Goal: Task Accomplishment & Management: Complete application form

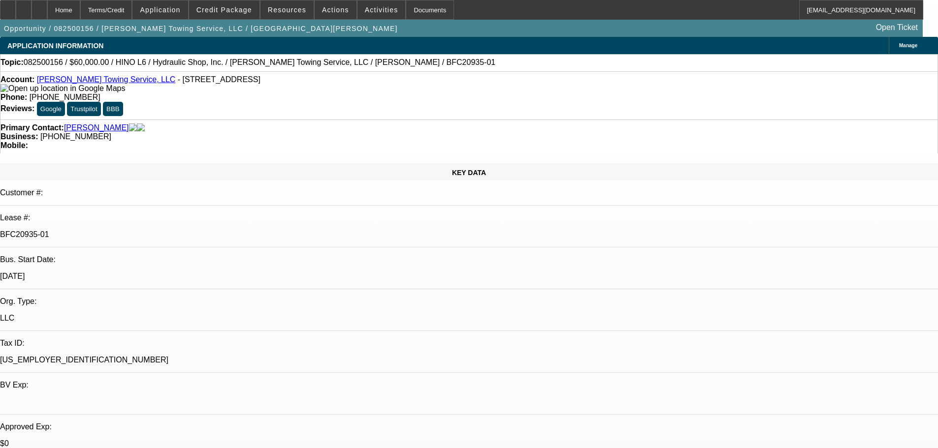
select select "0"
select select "6"
select select "0"
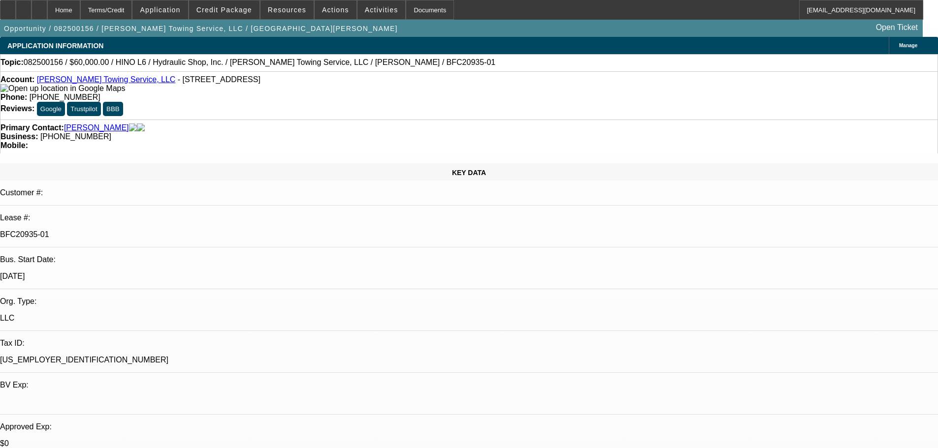
select select "0"
select select "6"
select select "0"
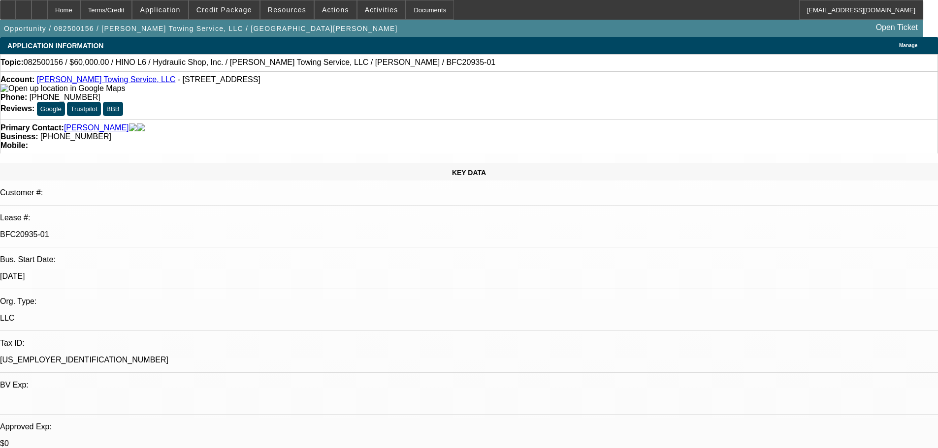
select select "0"
select select "6"
select select "0"
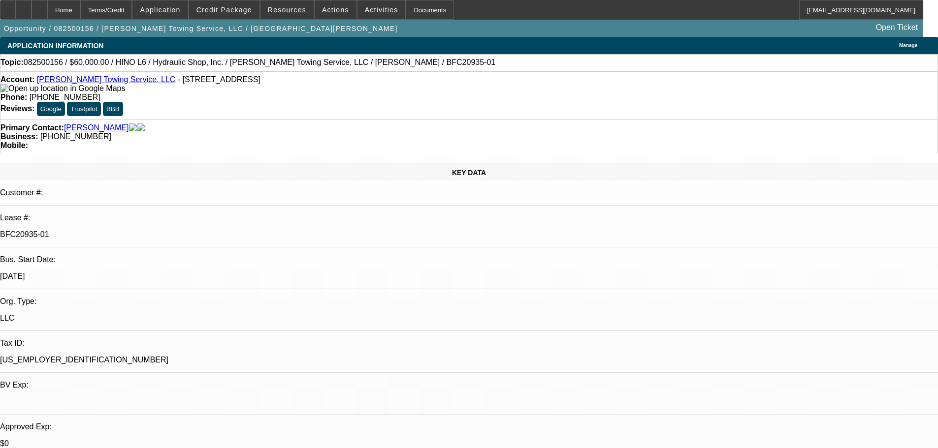
select select "6"
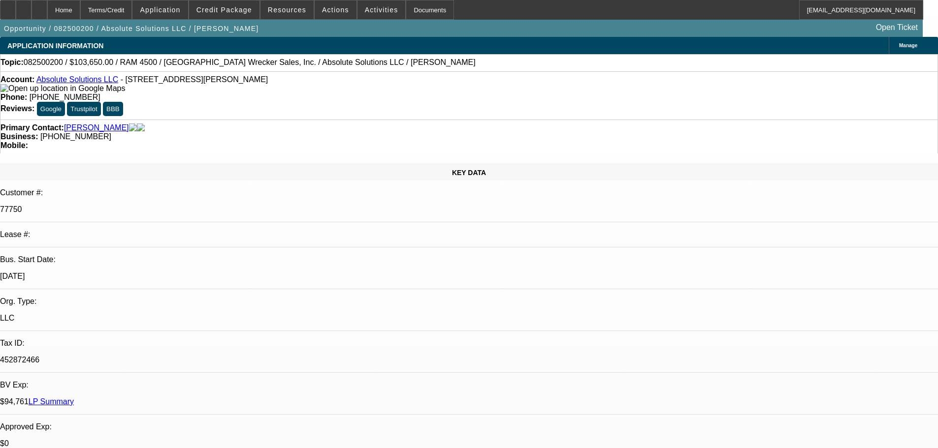
select select "0"
select select "6"
select select "0"
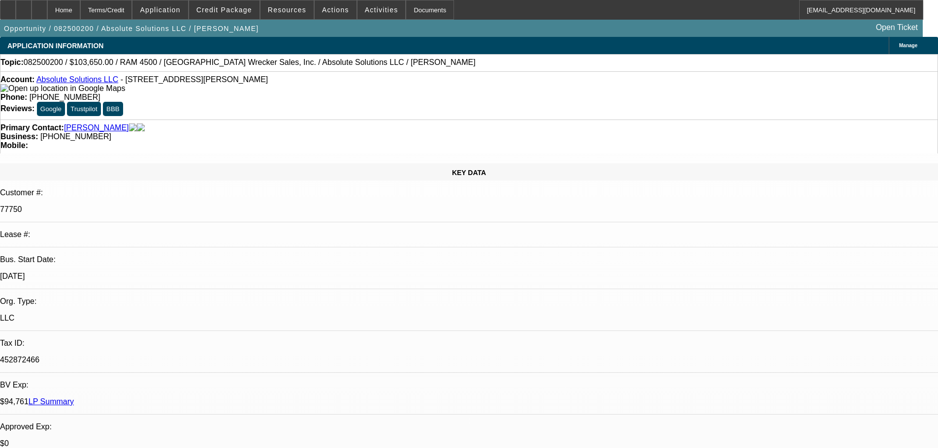
select select "0"
select select "6"
select select "0"
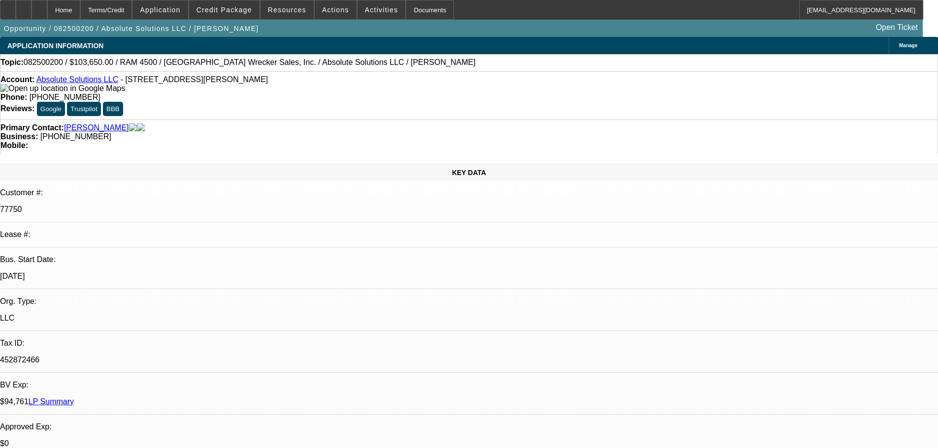
select select "0"
select select "6"
select select "0"
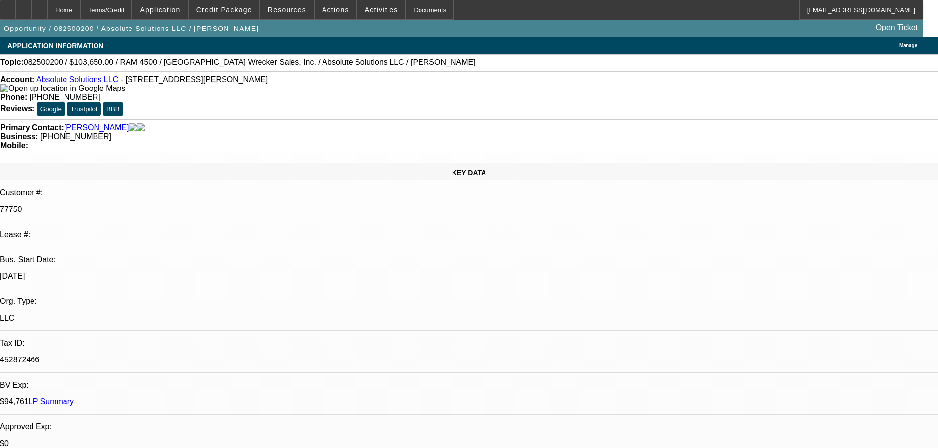
select select "6"
click at [221, 2] on span at bounding box center [224, 10] width 70 height 24
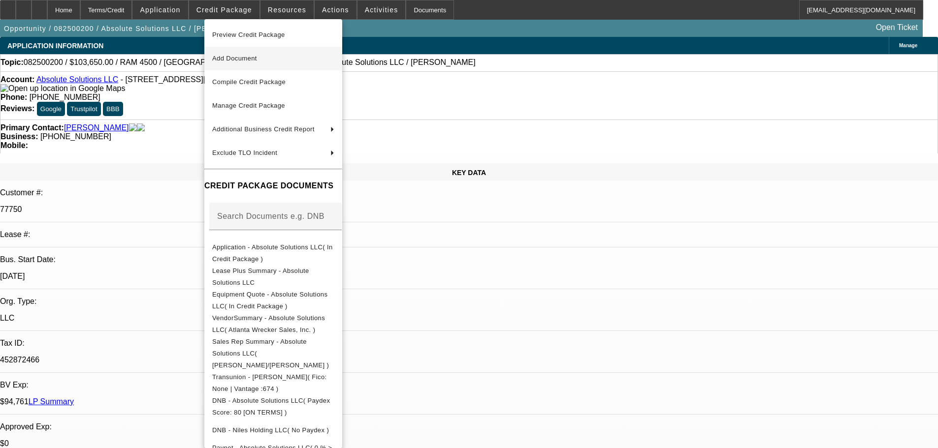
click at [263, 63] on span "Add Document" at bounding box center [273, 59] width 122 height 12
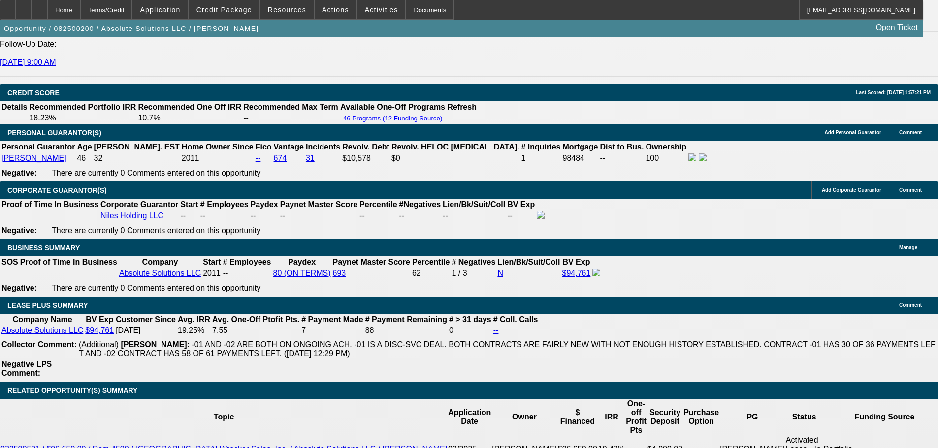
scroll to position [1476, 0]
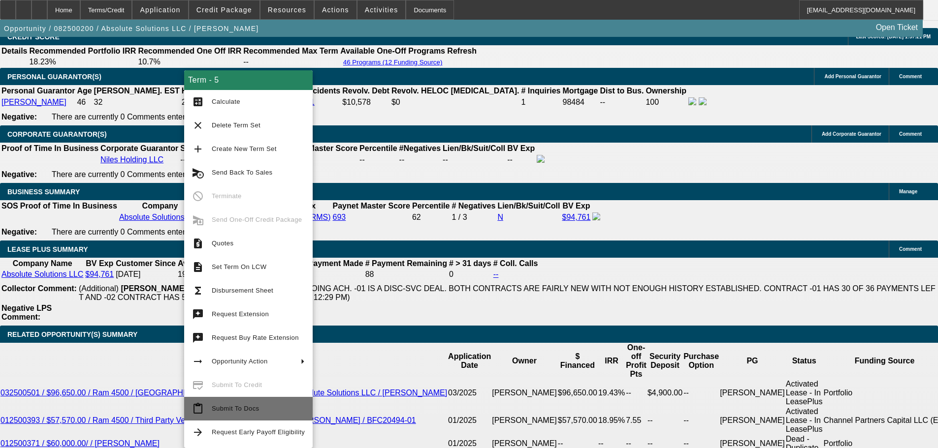
click at [266, 412] on span "Submit To Docs" at bounding box center [258, 409] width 93 height 12
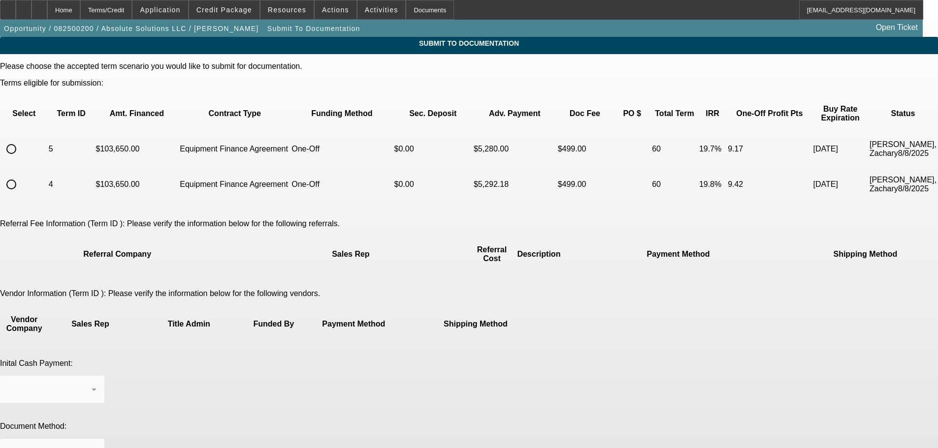
click at [21, 139] on input "radio" at bounding box center [11, 149] width 20 height 20
radio input "true"
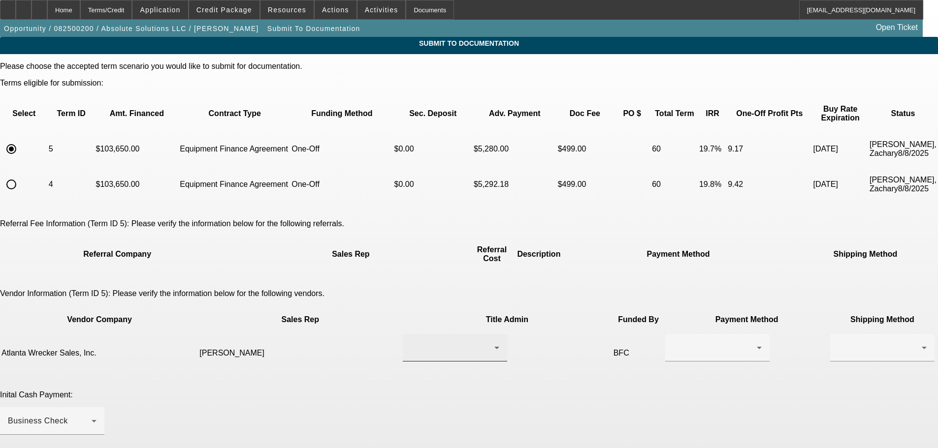
click at [411, 342] on div at bounding box center [452, 348] width 84 height 12
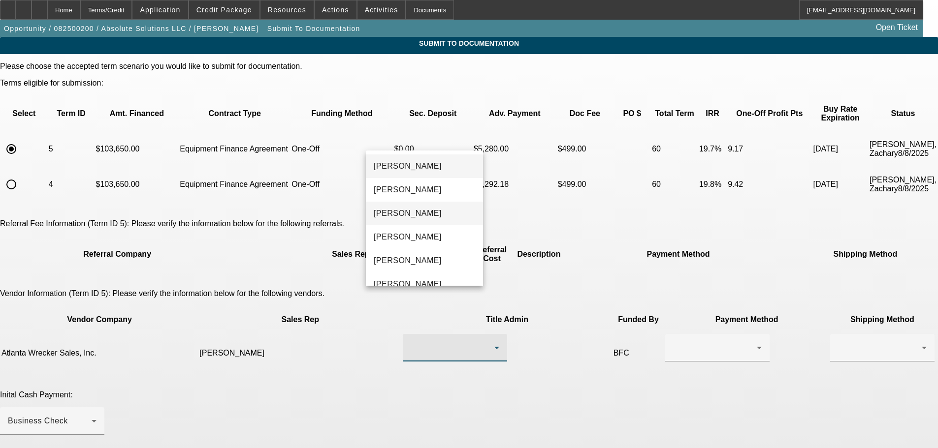
scroll to position [62, 0]
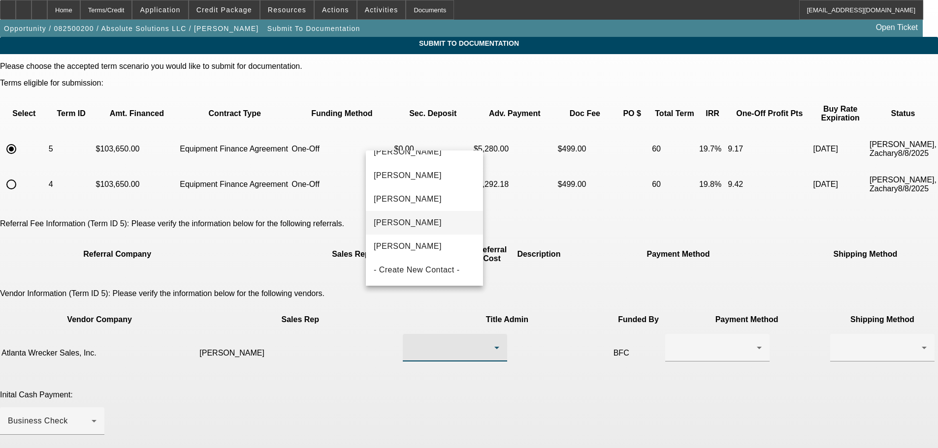
click at [422, 203] on span "Hudson, Martha" at bounding box center [408, 199] width 68 height 12
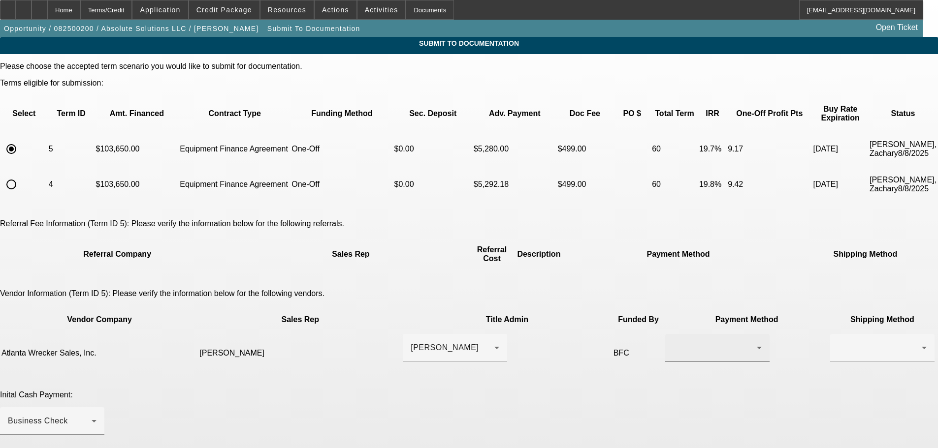
click at [761, 350] on div at bounding box center [761, 350] width 0 height 0
click at [565, 361] on mat-option "Wire Transfer" at bounding box center [571, 354] width 104 height 24
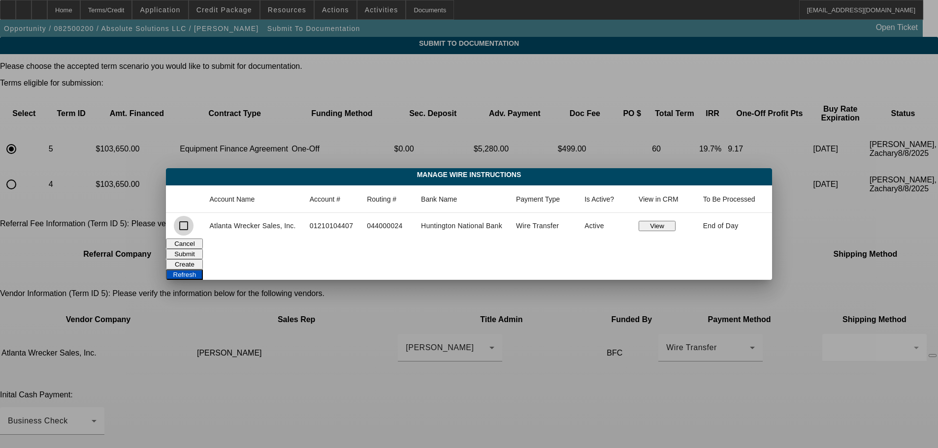
click at [183, 227] on input "checkbox" at bounding box center [184, 226] width 20 height 20
checkbox input "true"
click at [203, 249] on button "Submit" at bounding box center [184, 254] width 37 height 10
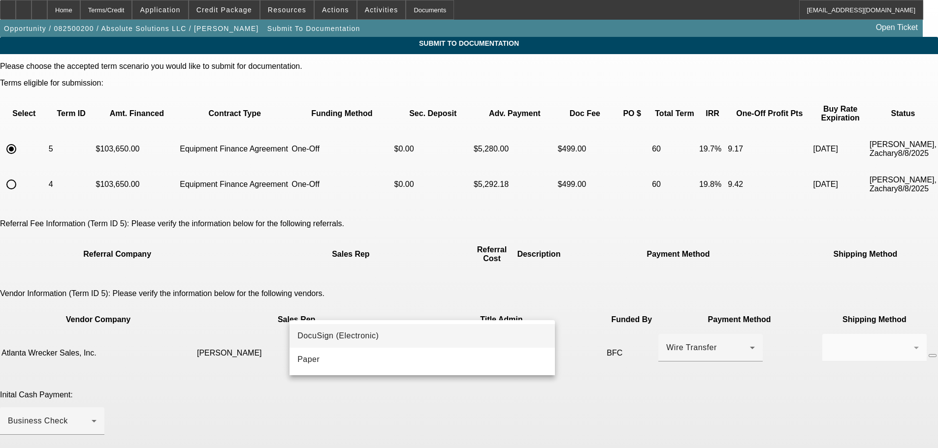
click at [339, 335] on span "DocuSign (Electronic)" at bounding box center [337, 336] width 81 height 12
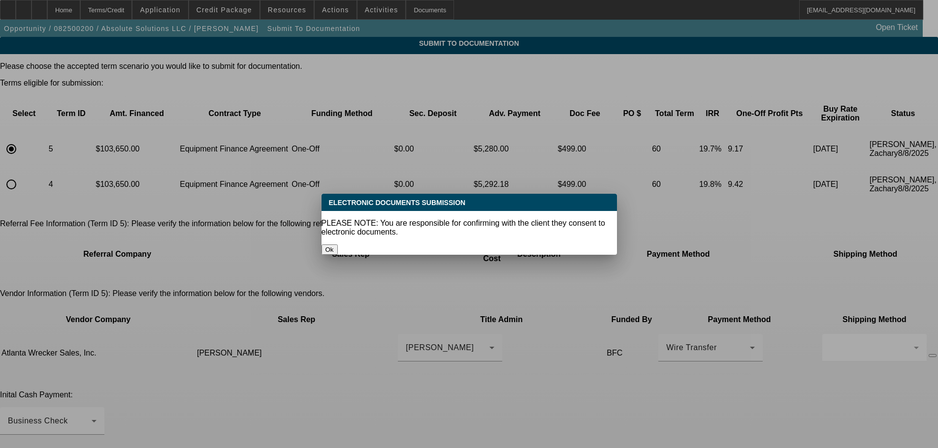
click at [338, 245] on button "Ok" at bounding box center [329, 250] width 16 height 10
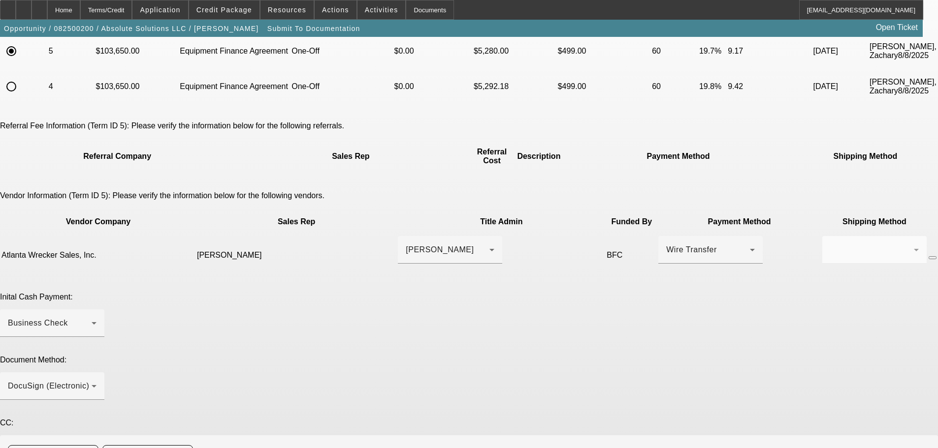
scroll to position [148, 0]
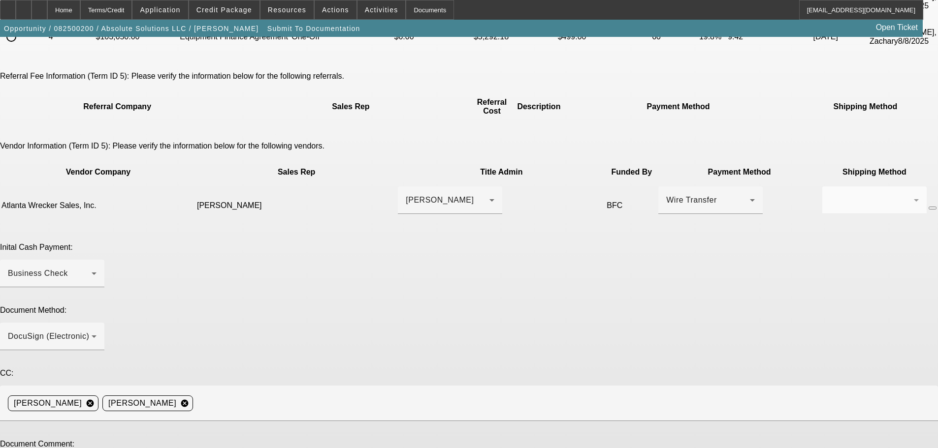
paste textarea "Signed Approval attached. Dealer contact is Charlie at 864.461.5049 - can sched…"
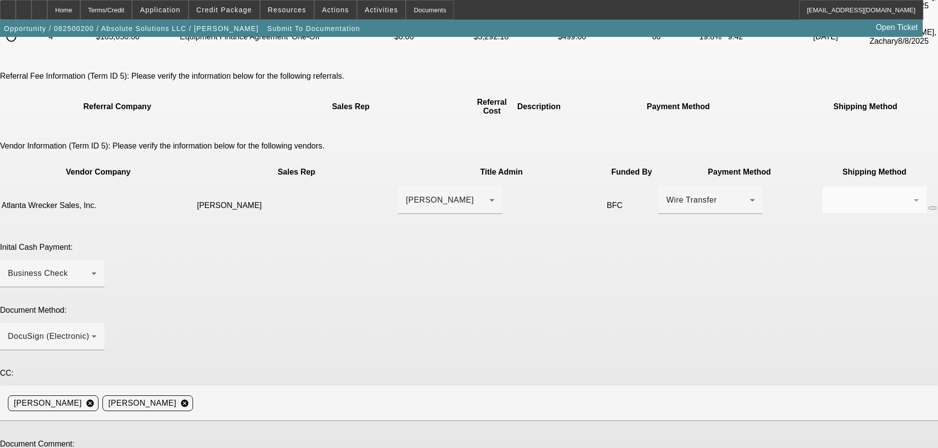
drag, startPoint x: 728, startPoint y: 344, endPoint x: 722, endPoint y: 400, distance: 56.4
drag, startPoint x: 603, startPoint y: 337, endPoint x: 498, endPoint y: 327, distance: 105.8
drag, startPoint x: 498, startPoint y: 324, endPoint x: 502, endPoint y: 334, distance: 10.8
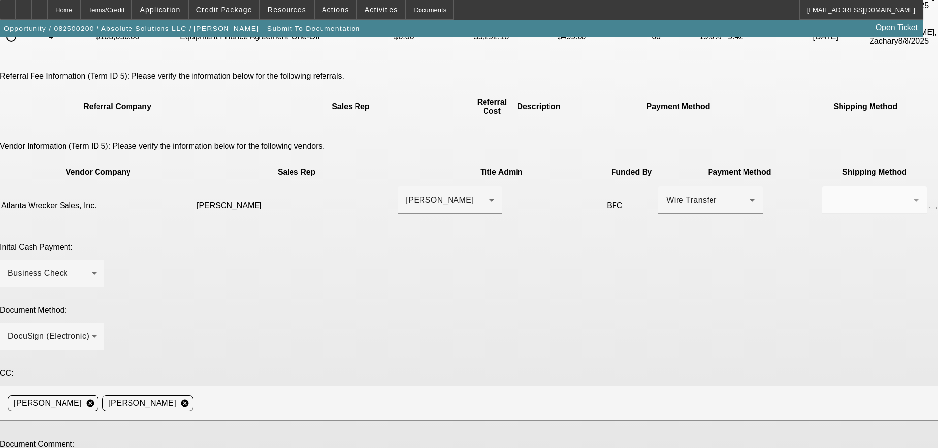
paste textarea "charliemarthahudson820@gmail.com"
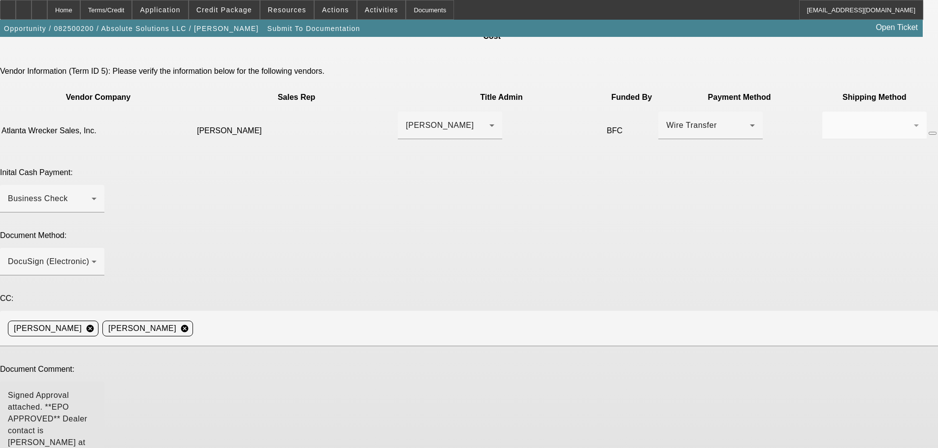
scroll to position [229, 0]
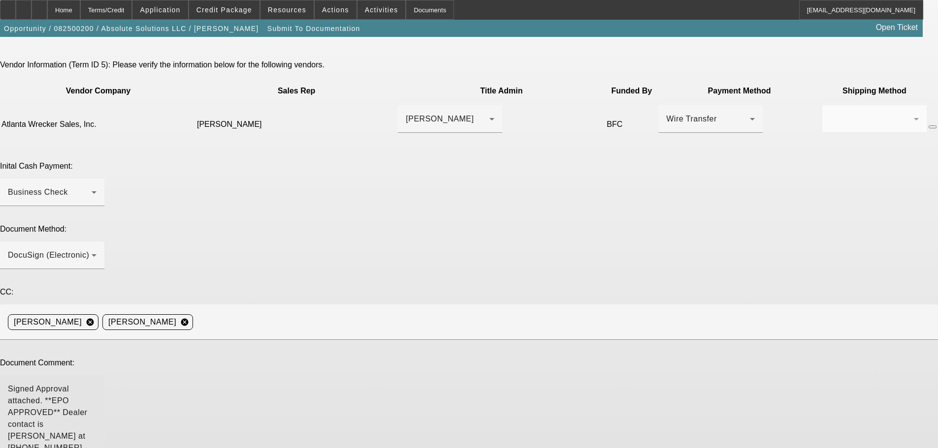
type textarea "Signed Approval attached. **EPO APPROVED** Dealer contact is Charlie at 864.461…"
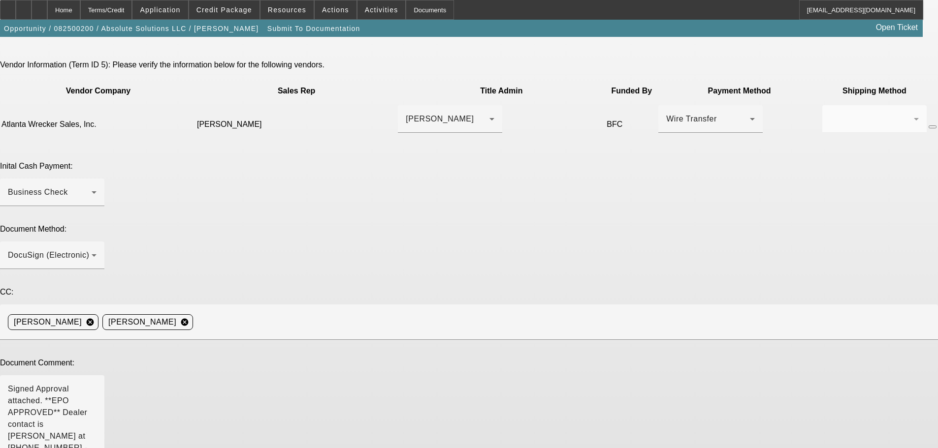
type textarea "More even number to make it cleaner for customer. Thanks, Dan."
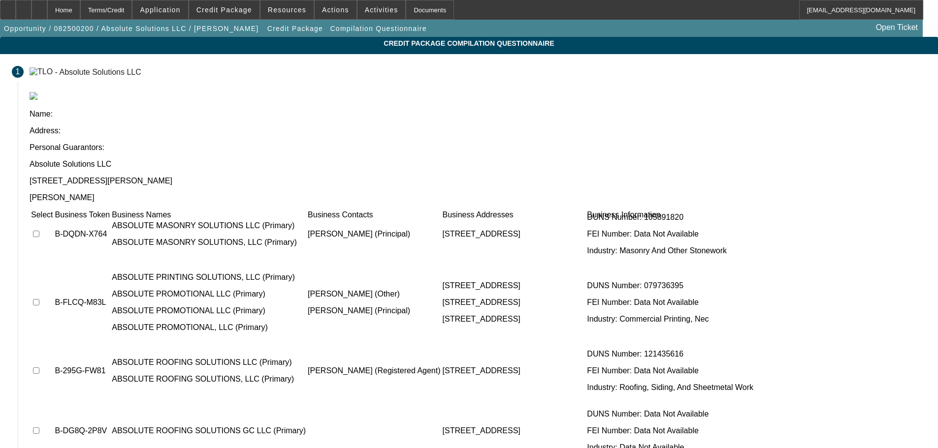
scroll to position [260, 0]
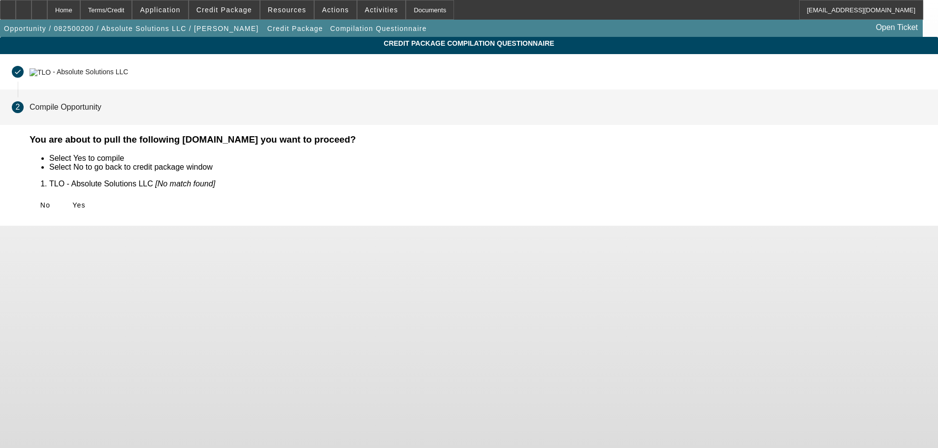
scroll to position [0, 0]
click at [86, 206] on span "Yes" at bounding box center [78, 205] width 13 height 8
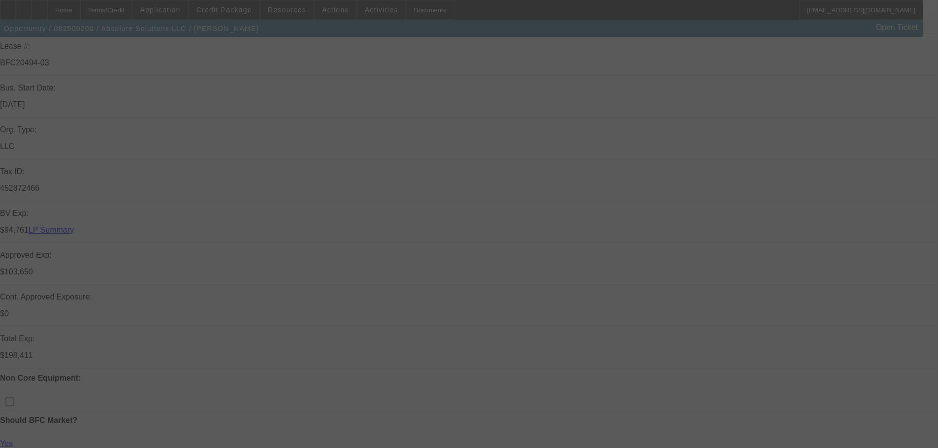
scroll to position [246, 0]
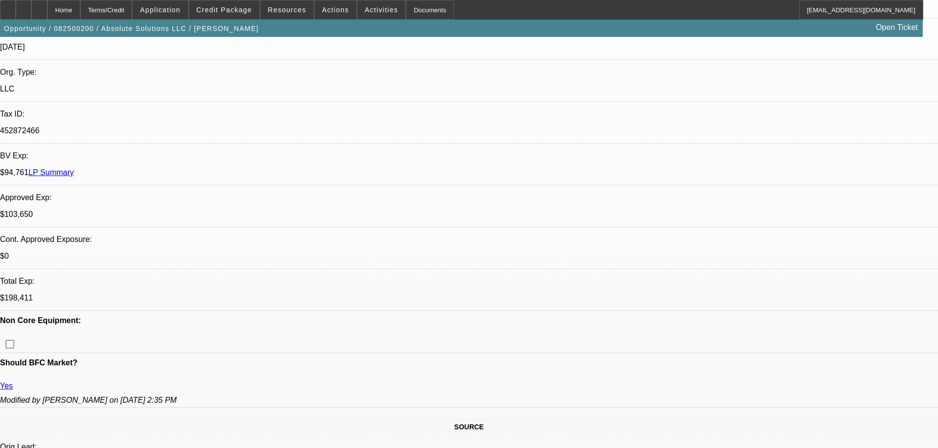
select select "0"
select select "6"
select select "0"
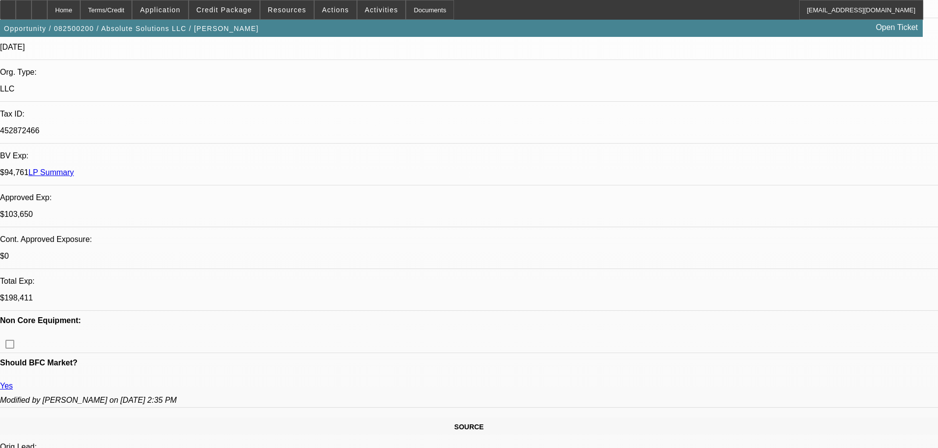
select select "0"
select select "6"
select select "0"
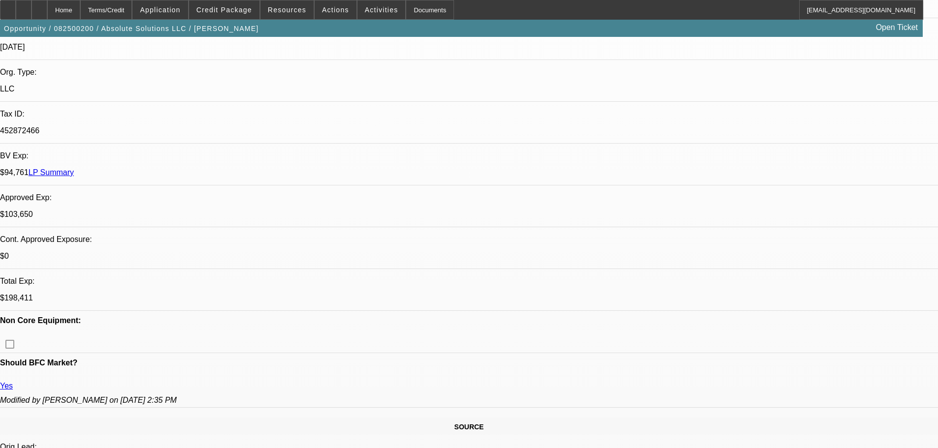
select select "0"
select select "6"
select select "0"
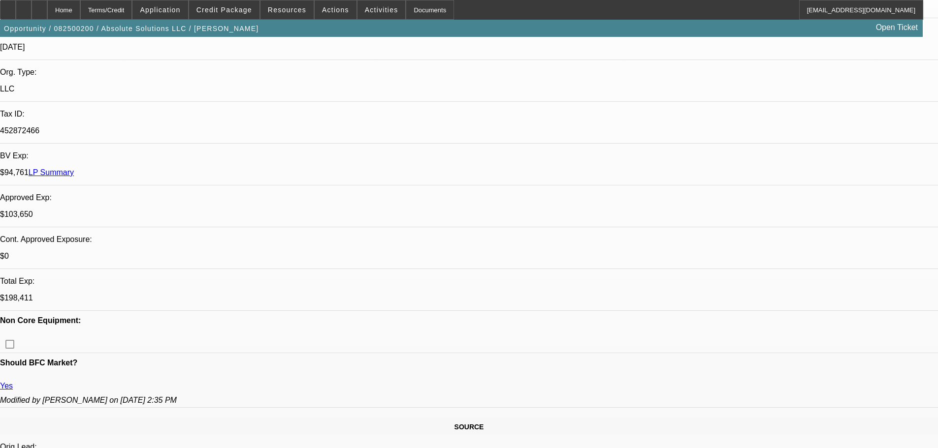
select select "6"
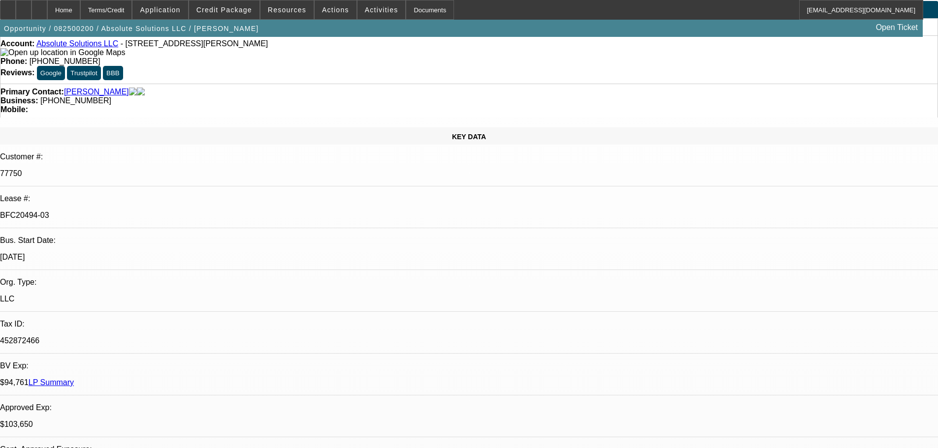
scroll to position [0, 0]
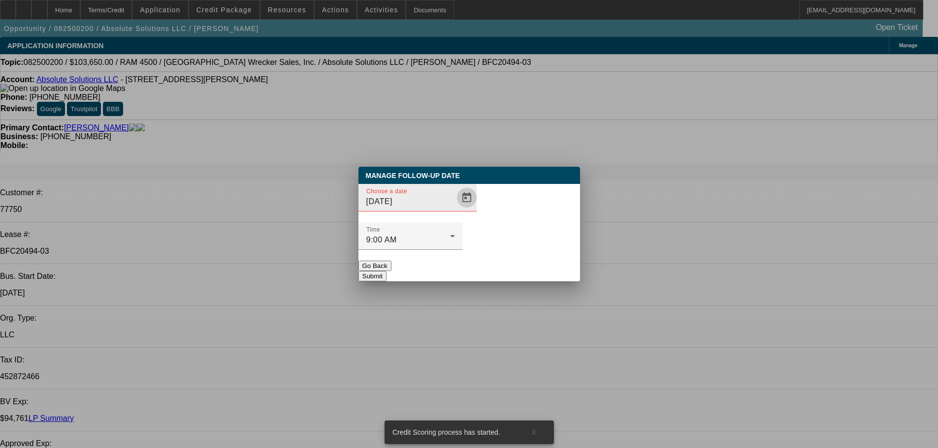
click at [455, 210] on span "Open calendar" at bounding box center [467, 198] width 24 height 24
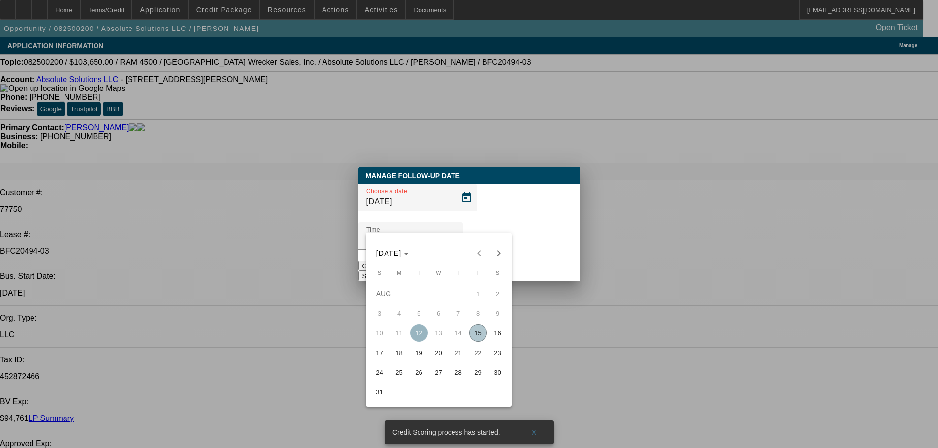
click at [400, 358] on span "18" at bounding box center [399, 353] width 18 height 18
type input "8/18/2025"
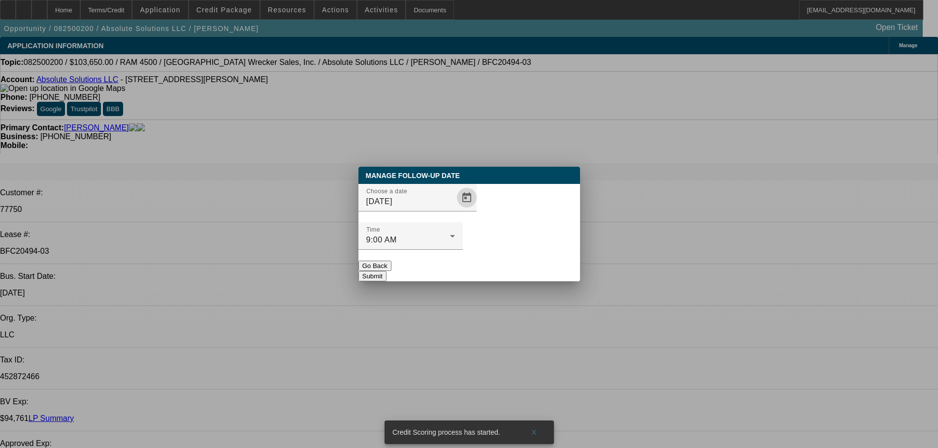
click at [386, 271] on button "Submit" at bounding box center [372, 276] width 28 height 10
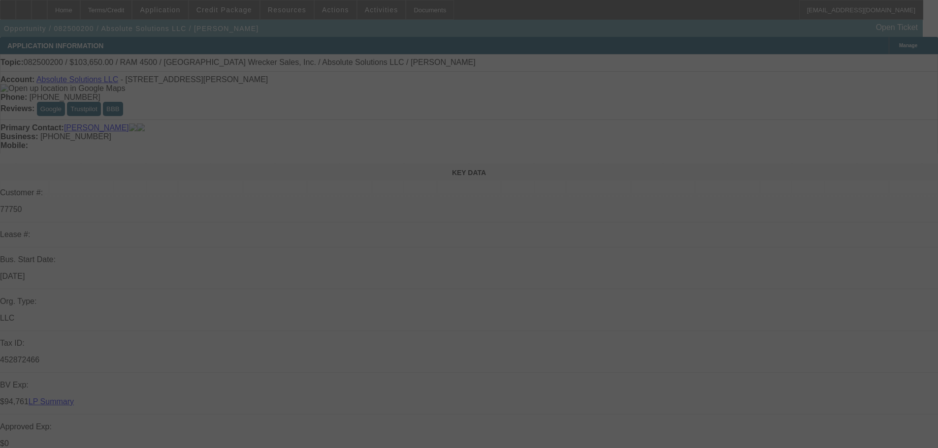
select select "0"
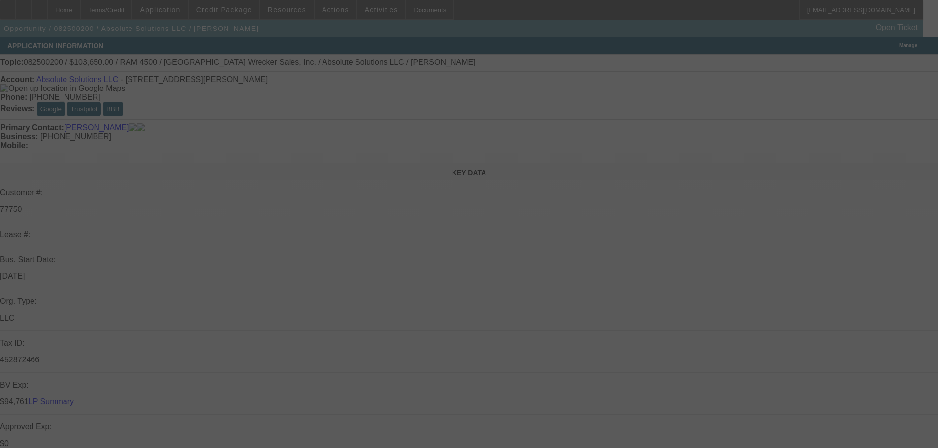
select select "0"
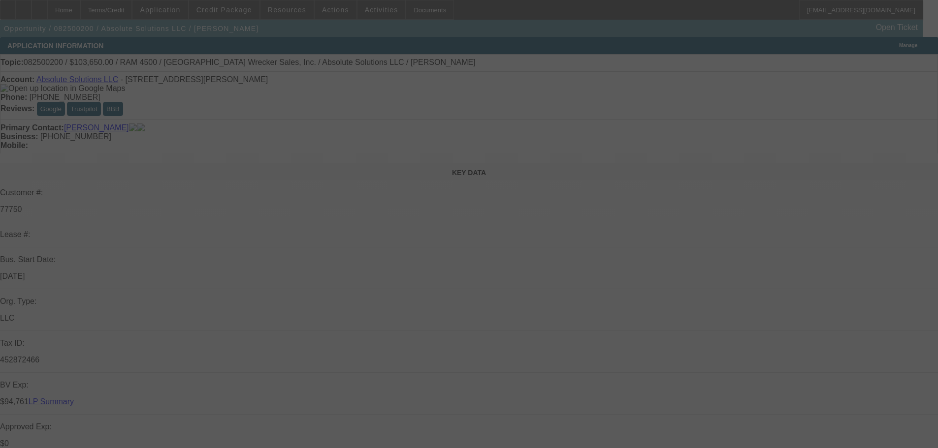
select select "0"
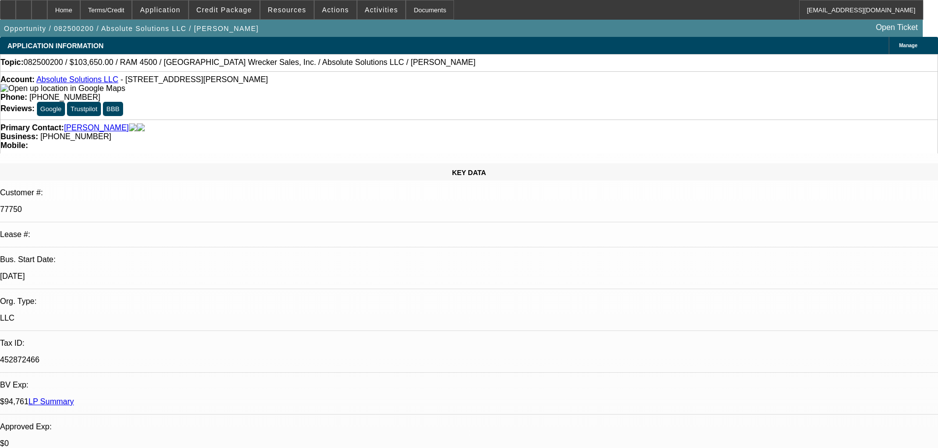
select select "1"
select select "6"
select select "1"
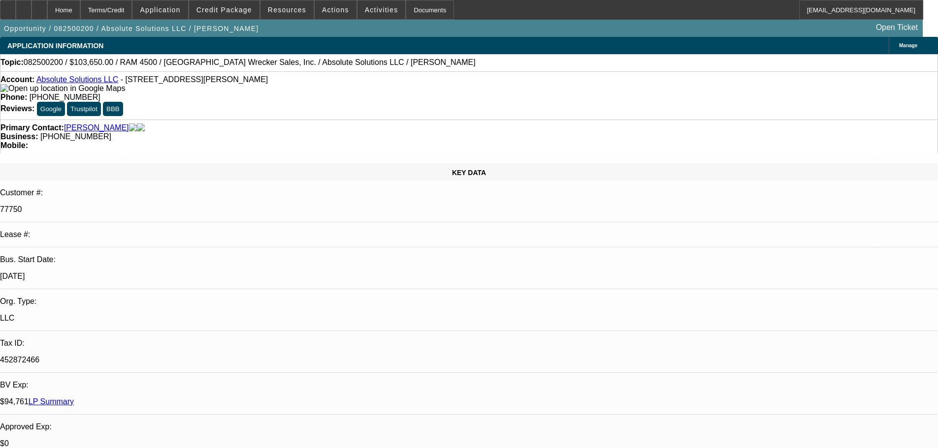
select select "6"
select select "1"
select select "6"
select select "1"
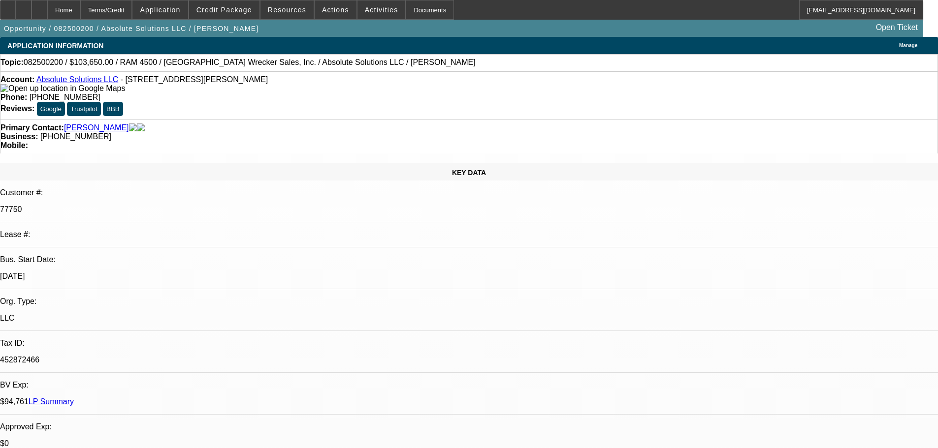
select select "1"
select select "6"
click at [250, 13] on span "Credit Package" at bounding box center [224, 10] width 56 height 8
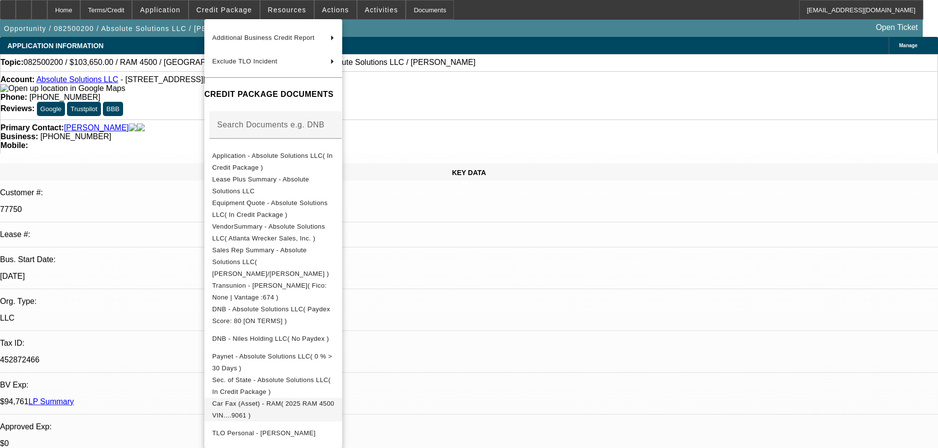
scroll to position [197, 0]
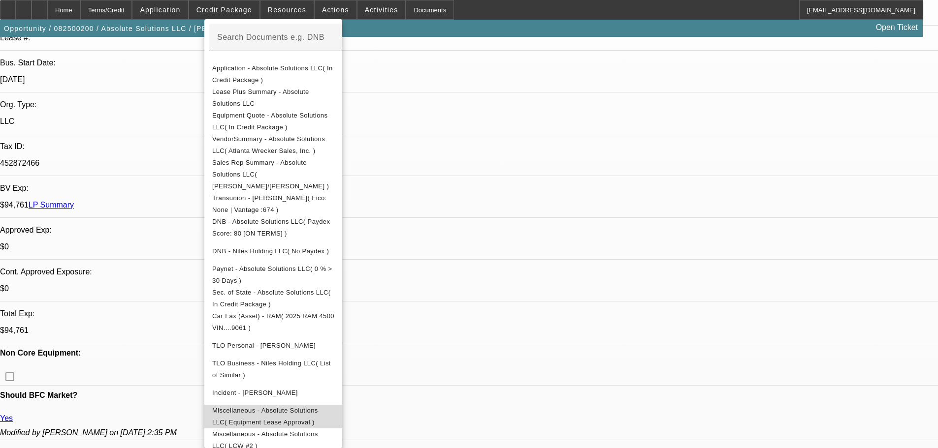
click at [342, 405] on button "Miscellaneous - Absolute Solutions LLC( Equipment Lease Approval )" at bounding box center [273, 417] width 138 height 24
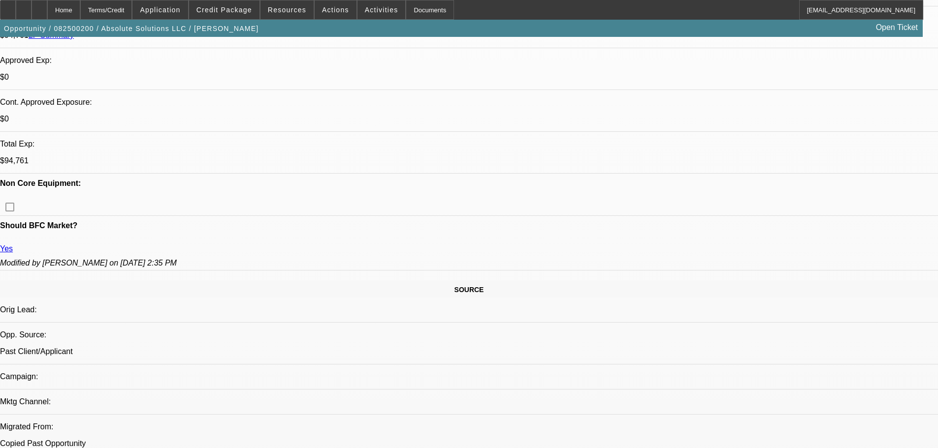
scroll to position [443, 0]
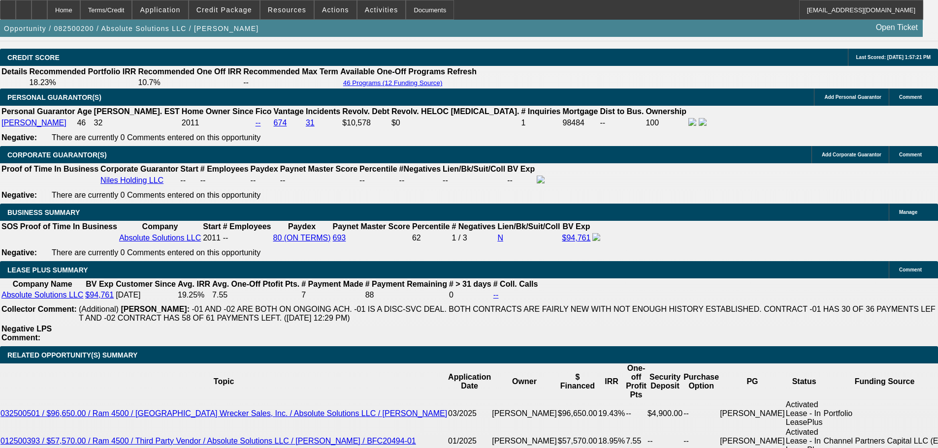
scroll to position [1476, 0]
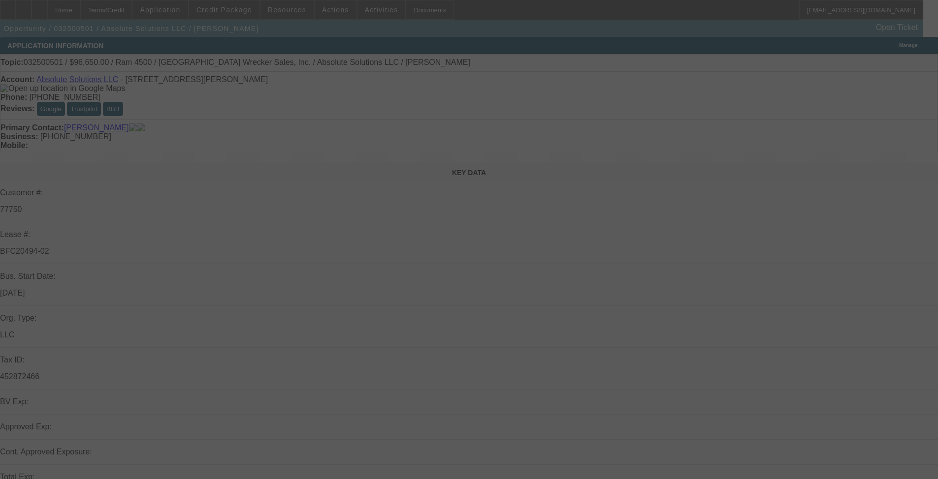
select select "0"
select select "2"
select select "0"
select select "2"
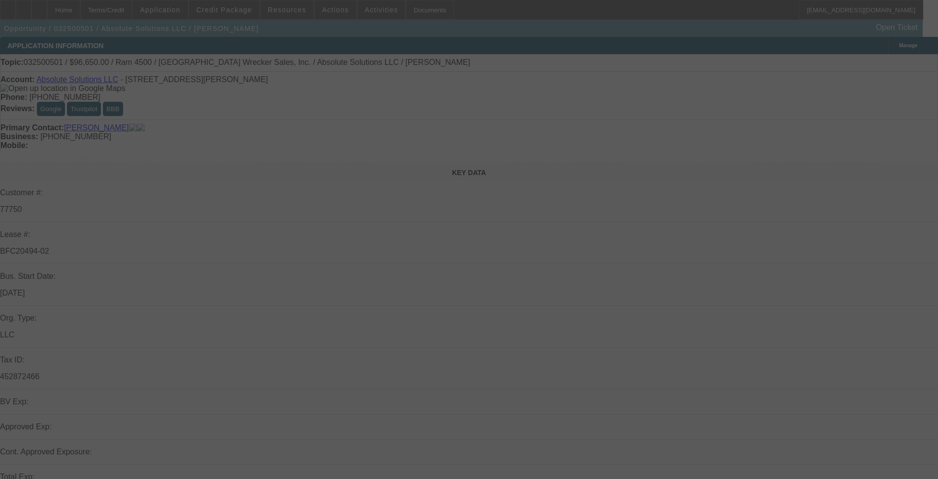
select select "0"
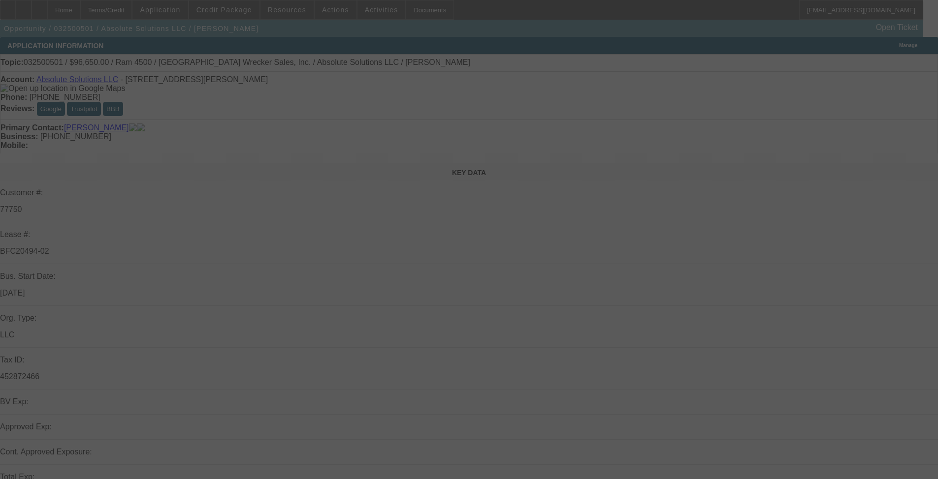
select select "0"
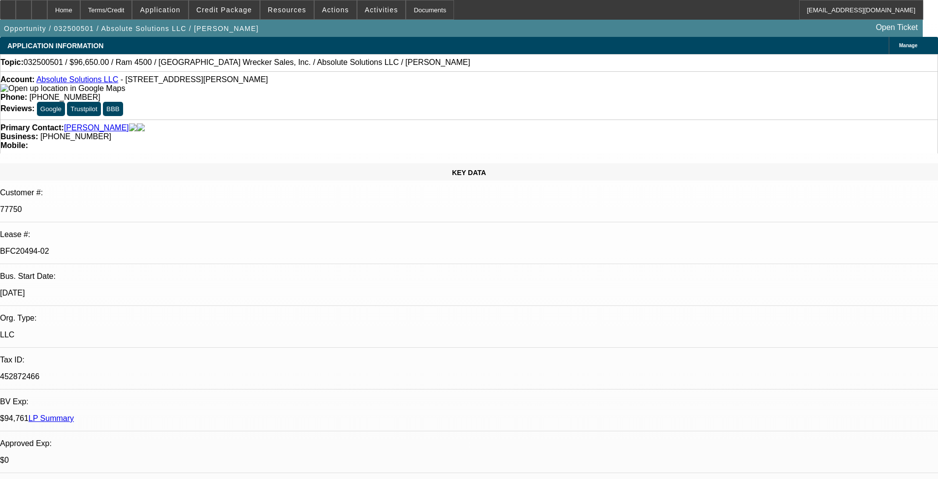
select select "1"
select select "2"
select select "6"
select select "1"
select select "2"
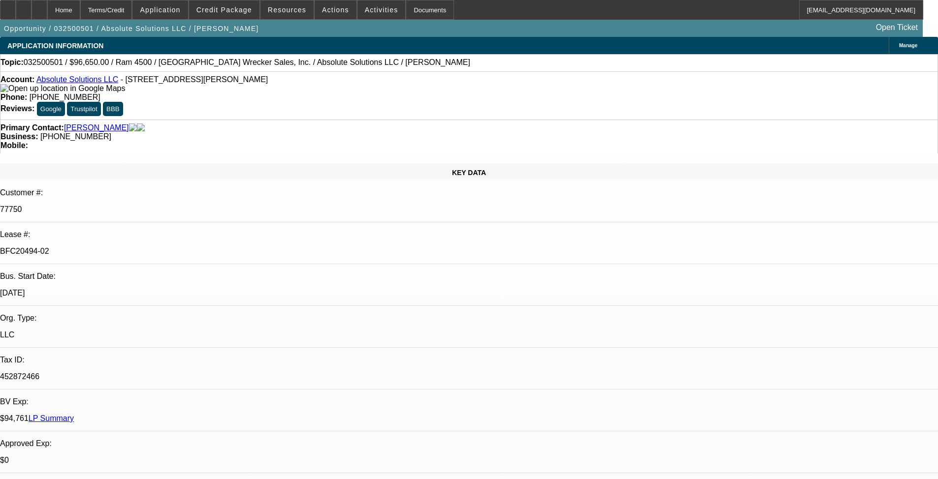
select select "6"
select select "1"
select select "3"
select select "6"
select select "1"
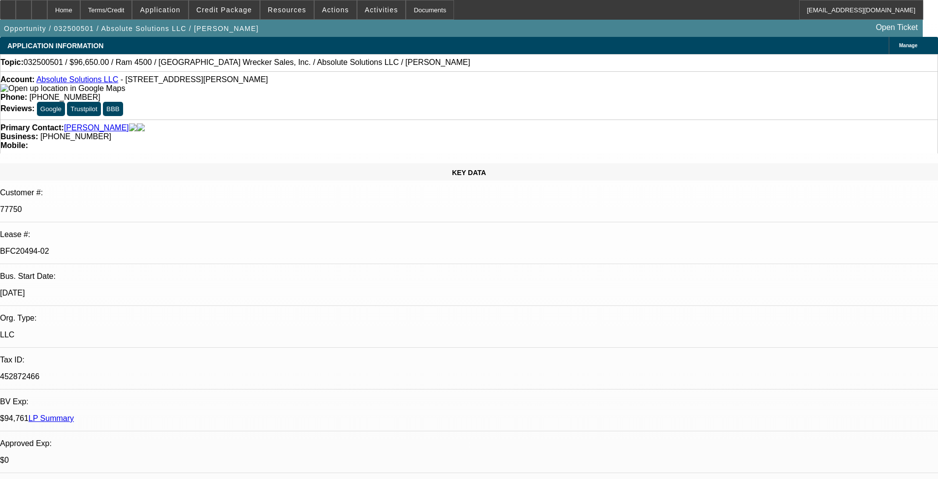
select select "3"
select select "6"
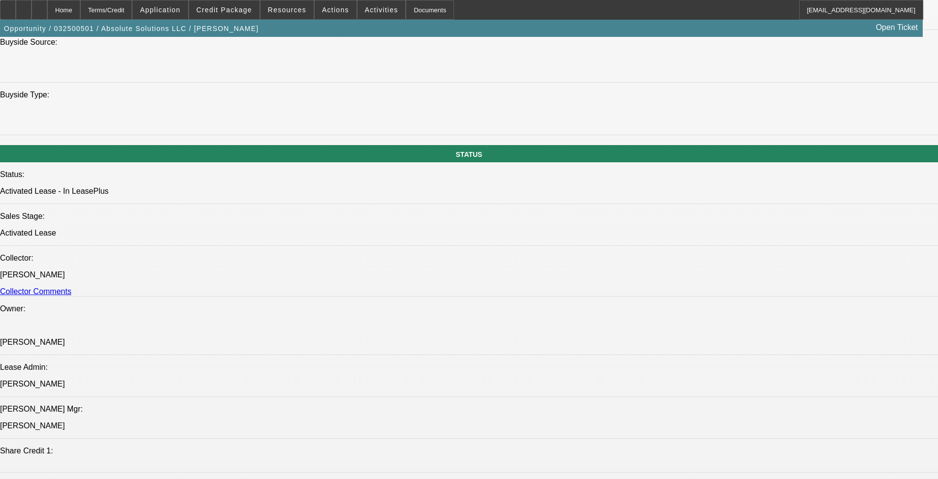
scroll to position [984, 0]
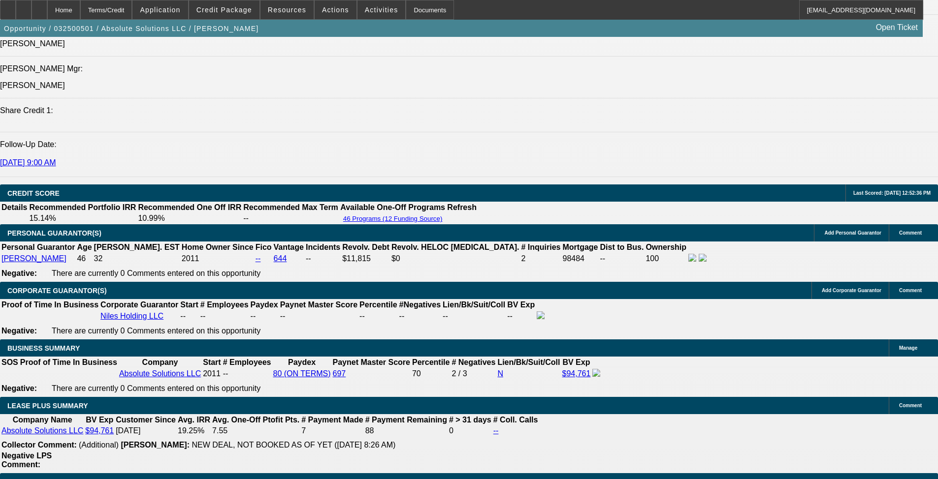
scroll to position [689, 0]
drag, startPoint x: 728, startPoint y: 169, endPoint x: 721, endPoint y: 170, distance: 7.0
drag, startPoint x: 752, startPoint y: 324, endPoint x: 813, endPoint y: 363, distance: 72.6
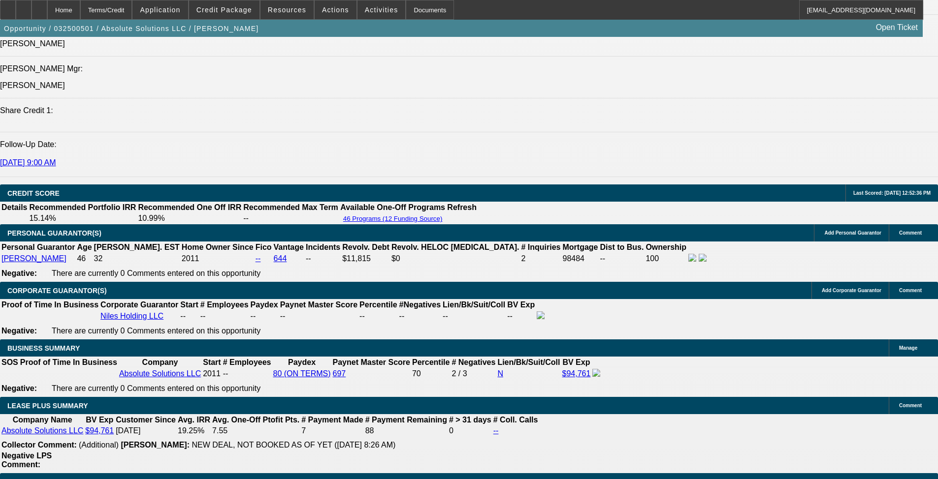
copy td "Signed Approval attached. Dealer contact is Charlie at 864.461.5049 - can sched…"
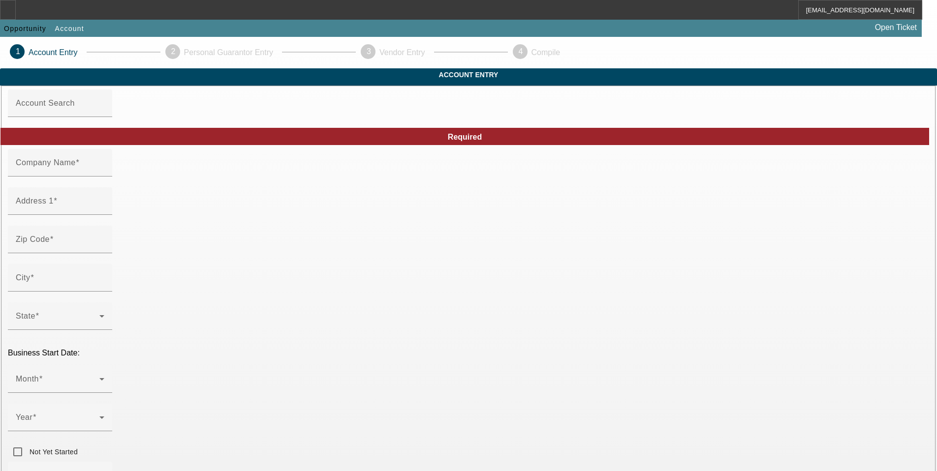
type input "J & A Towing & Recovery LLC"
type input "707 Haynes Dr"
type input "76543"
type input "Killeen"
type input "[PHONE_NUMBER]"
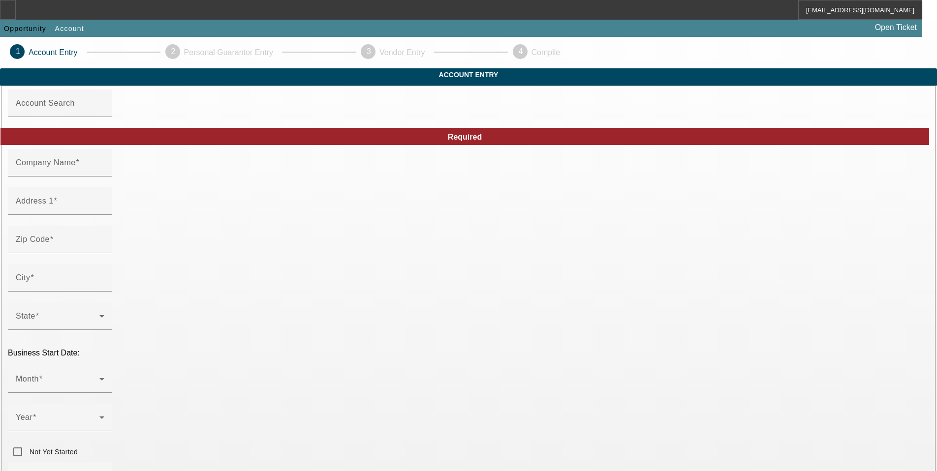
type input "eactowing3@gmail.com"
type input "Bell"
type input "[US_EMPLOYER_IDENTIFICATION_NUMBER]"
type input "Towing"
type input "https://Killeentowing.Net"
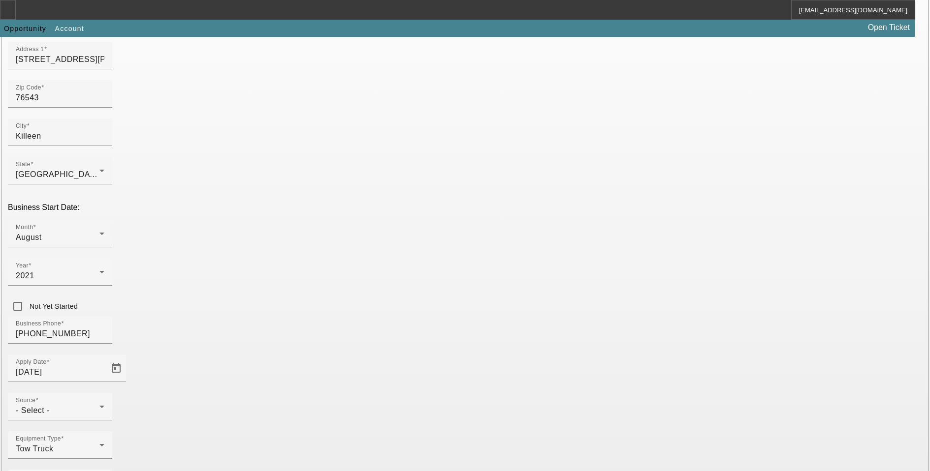
scroll to position [148, 0]
click at [104, 391] on div "Source - Select -" at bounding box center [60, 405] width 89 height 28
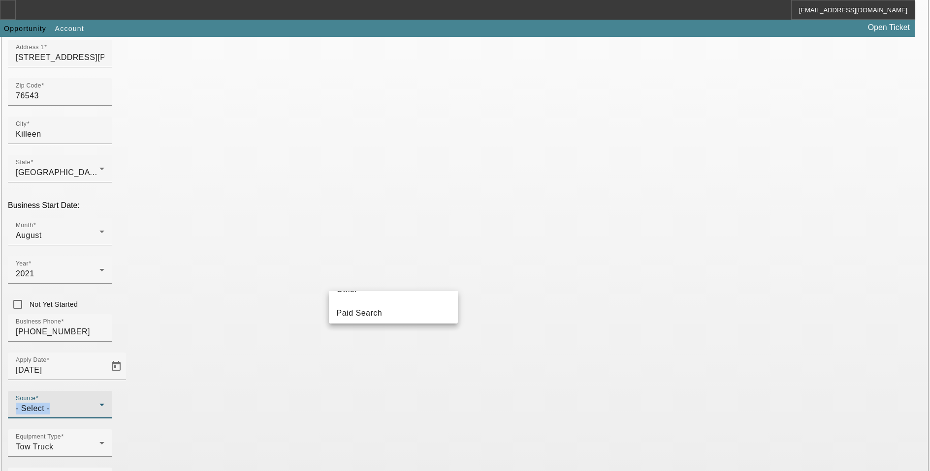
scroll to position [202, 0]
click at [524, 410] on div at bounding box center [465, 235] width 930 height 471
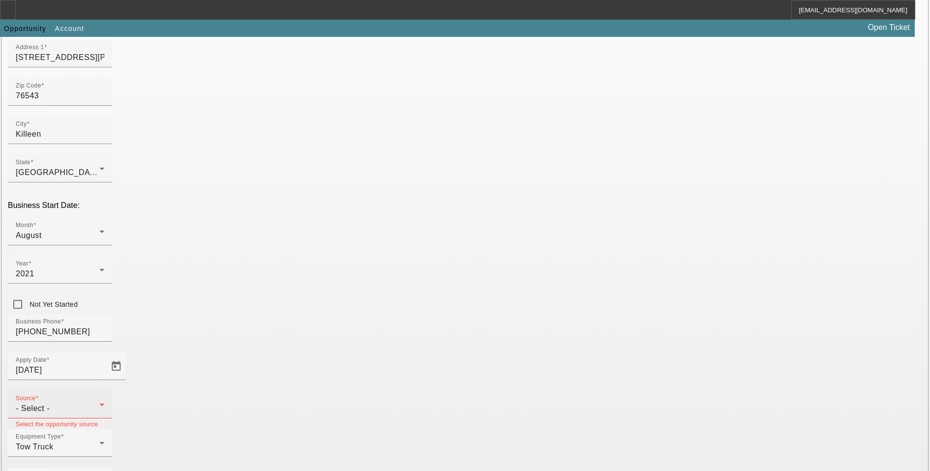
click at [104, 391] on div "Source - Select -" at bounding box center [60, 405] width 89 height 28
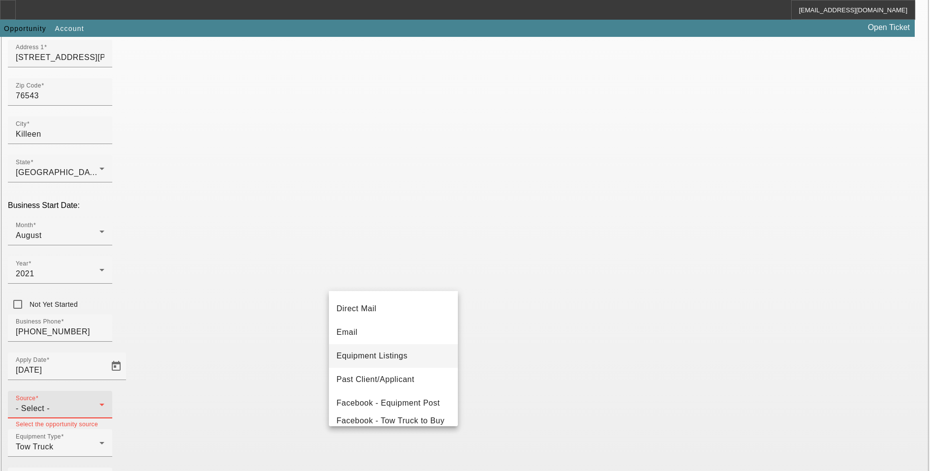
scroll to position [98, 0]
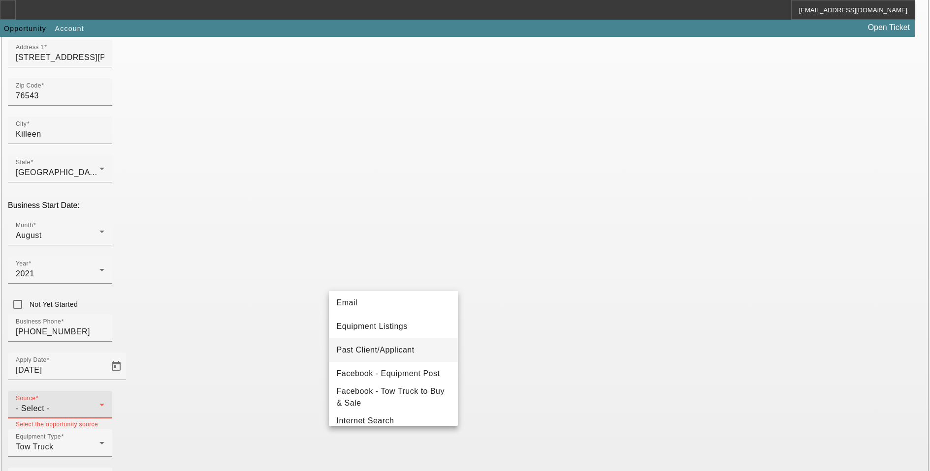
click at [390, 350] on span "Past Client/Applicant" at bounding box center [376, 351] width 78 height 12
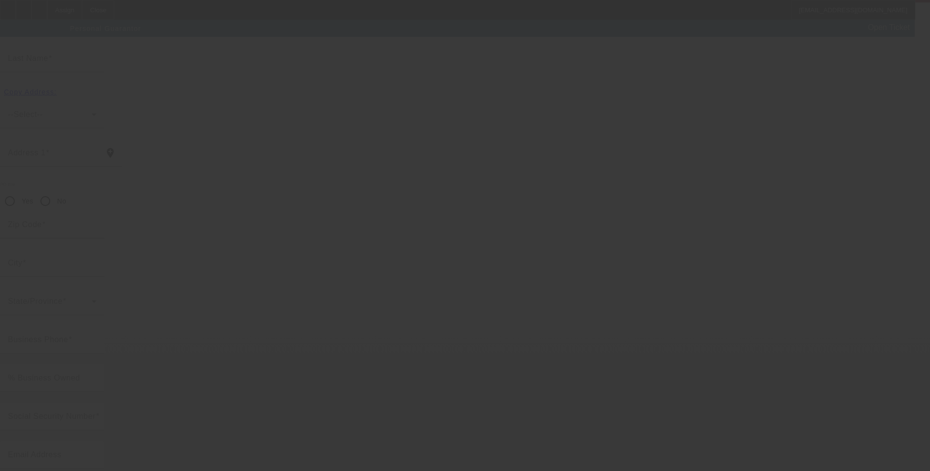
scroll to position [10, 0]
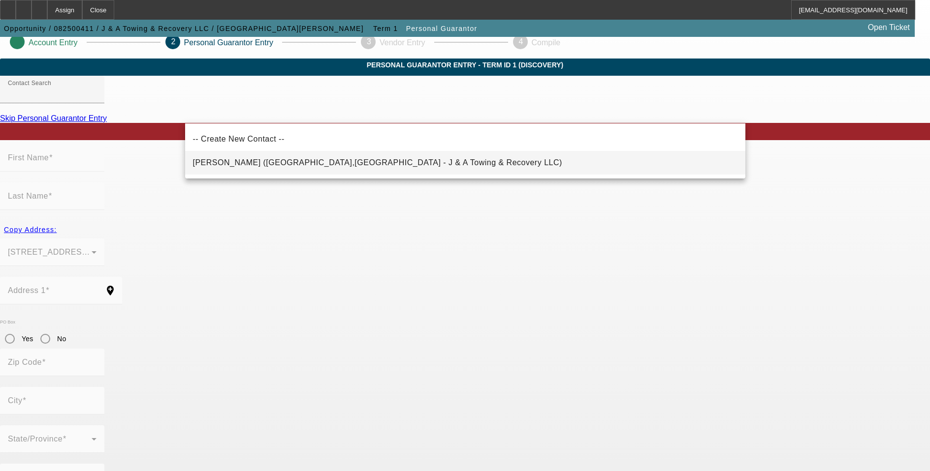
click at [290, 160] on span "Negron, Walesca (Killeen,TX - J & A Towing & Recovery LLC)" at bounding box center [377, 162] width 369 height 8
type input "Negron, Walesca (Killeen,TX - J & A Towing & Recovery LLC)"
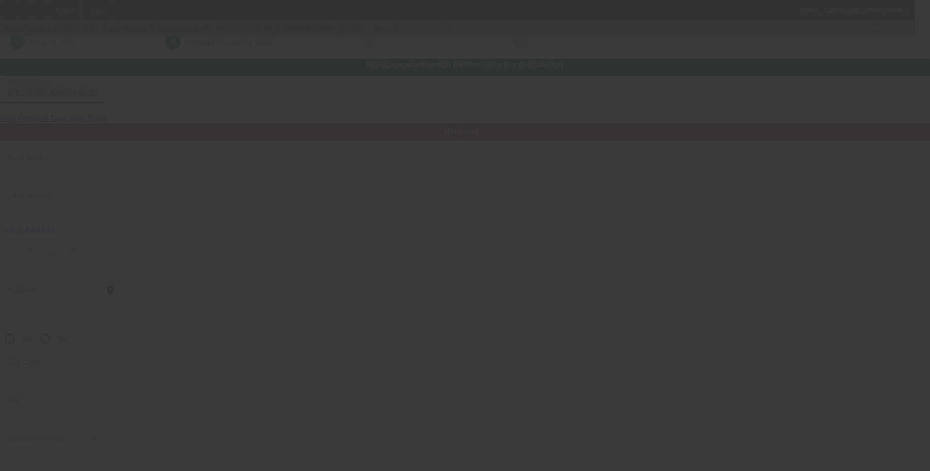
type input "Walesca"
type input "Negron"
type input "3604 Driftwood Dr"
radio input "true"
type input "76549"
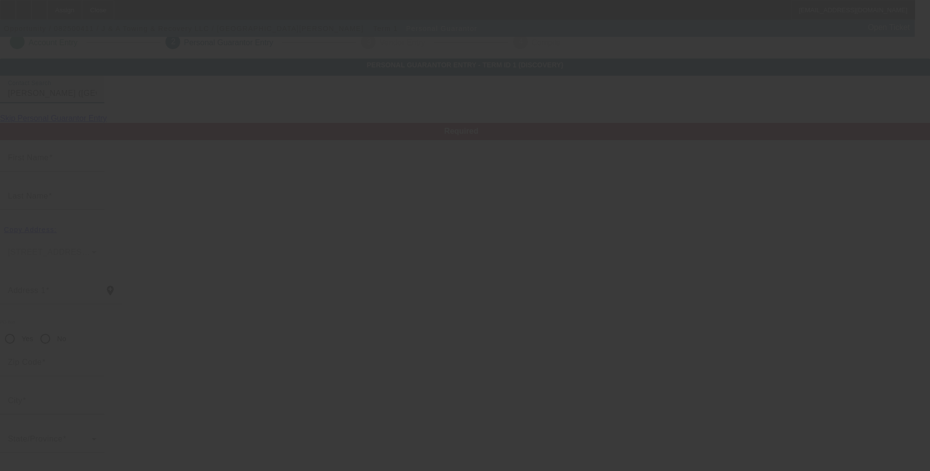
type input "Killeen"
type input "[PHONE_NUMBER]"
type input "50"
type input "581-89-0443"
type input "waly1970@msn.com"
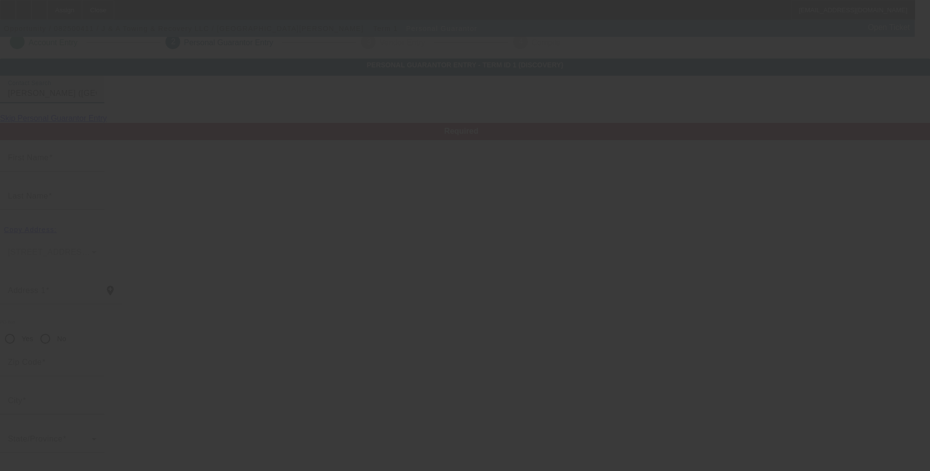
type input "(254) 630-1384"
type input "[PHONE_NUMBER]"
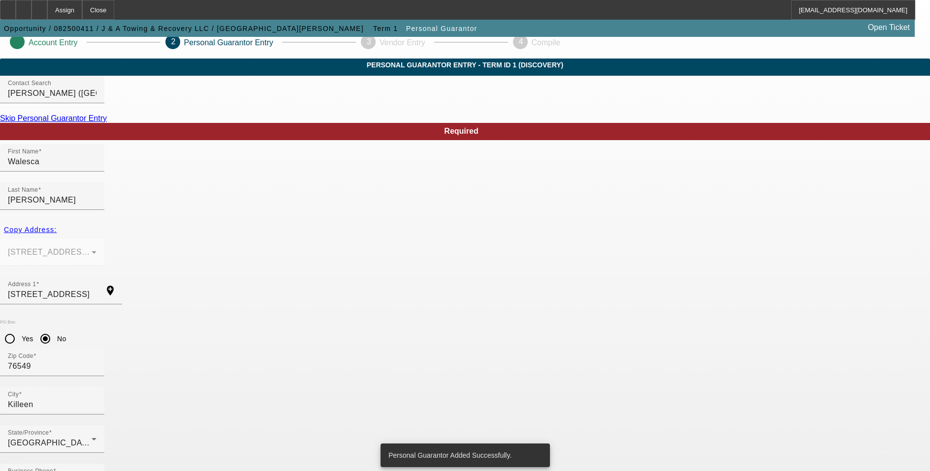
scroll to position [0, 0]
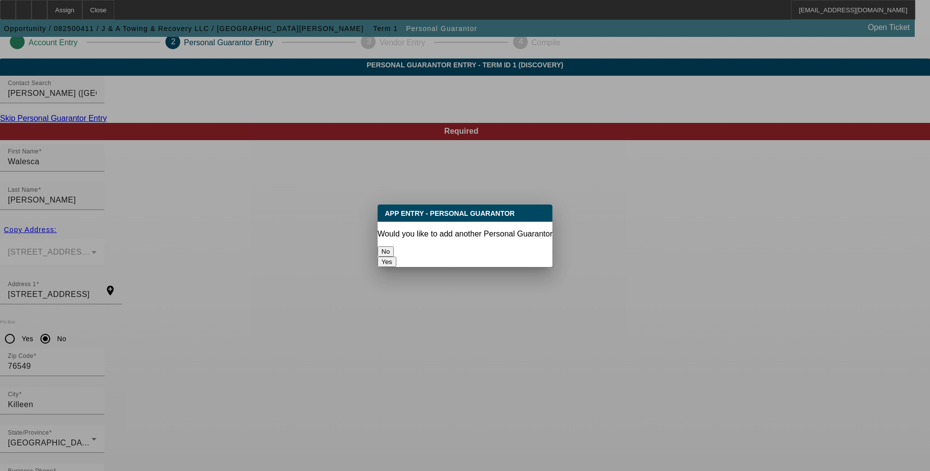
click at [396, 257] on button "Yes" at bounding box center [386, 262] width 19 height 10
radio input "false"
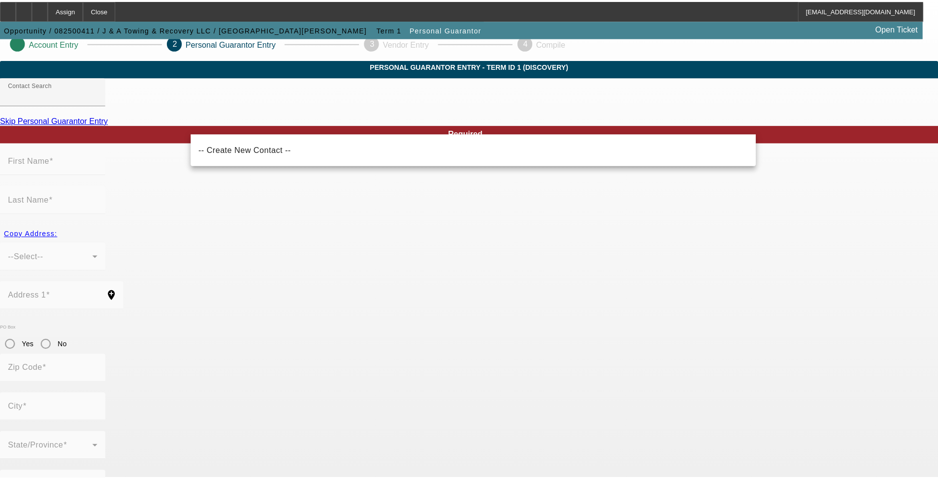
scroll to position [2, 0]
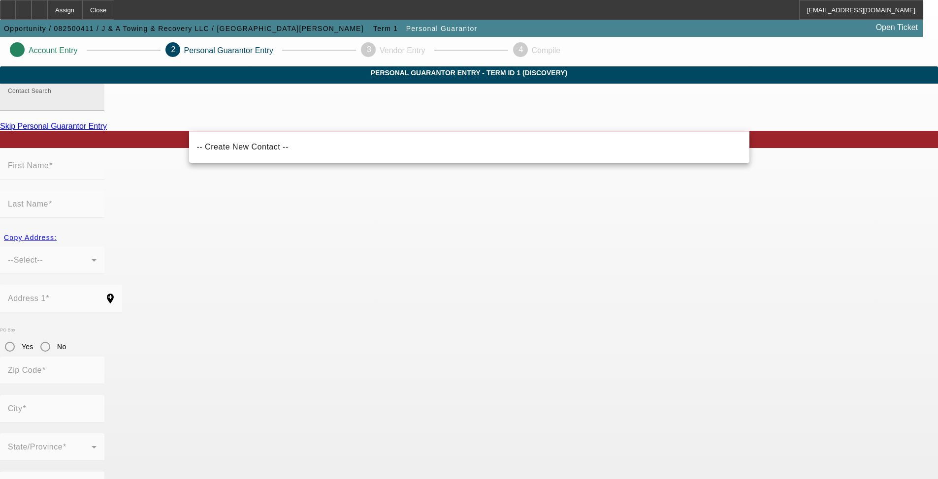
click at [96, 107] on input "Contact Search" at bounding box center [52, 101] width 89 height 12
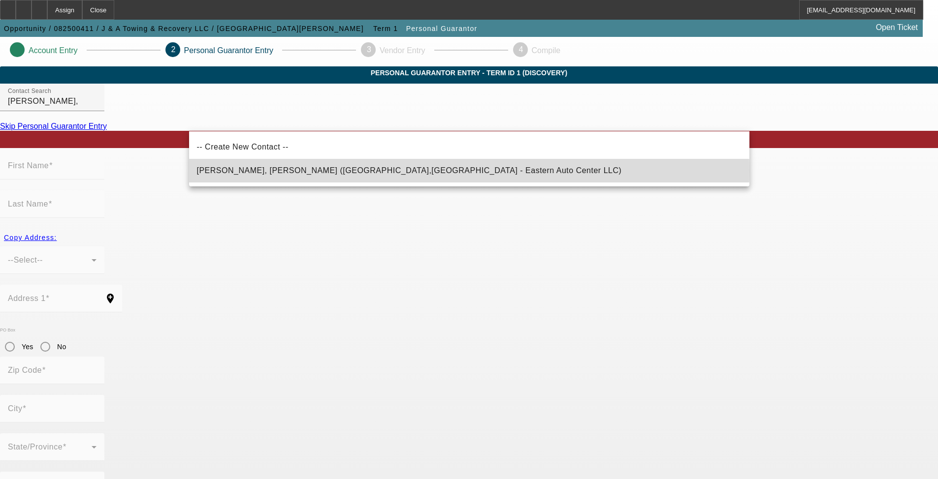
click at [340, 169] on span "Valentin Negron, Christopher (Killeen,TX - Eastern Auto Center LLC)" at bounding box center [409, 170] width 425 height 8
type input "Valentin Negron, Christopher (Killeen,TX - Eastern Auto Center LLC)"
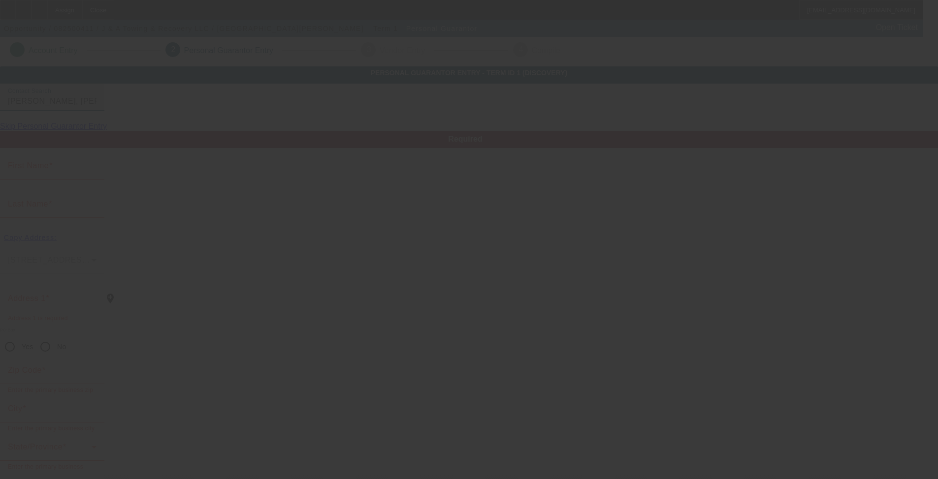
type input "Christopher"
type input "Valentin Negron"
type input "3604 Driftwood Drive"
radio input "true"
type input "76549"
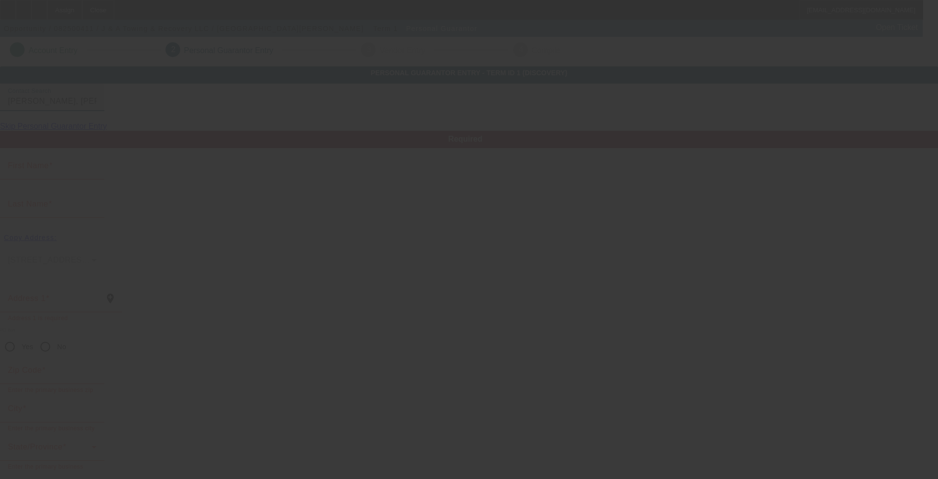
type input "Killeen"
type input "[PHONE_NUMBER]"
type input "10"
type input "597-36-2008"
type input "christophervalentin92@gmail.com"
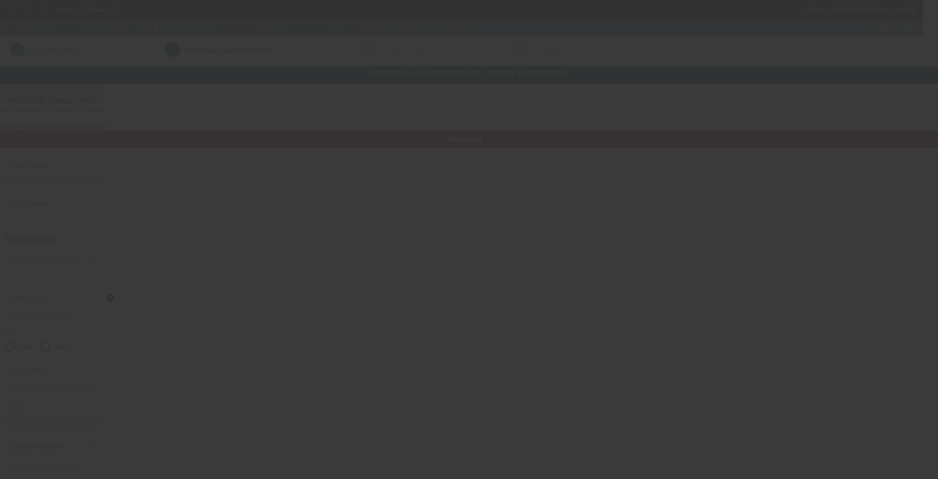
type input "[PHONE_NUMBER]"
type input "(912) 220-1361"
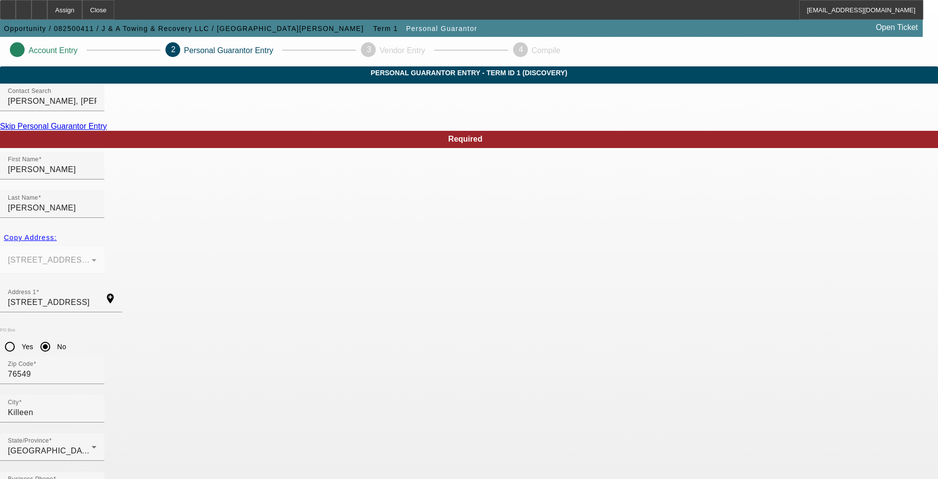
drag, startPoint x: 376, startPoint y: 389, endPoint x: 335, endPoint y: 384, distance: 41.7
type input "50"
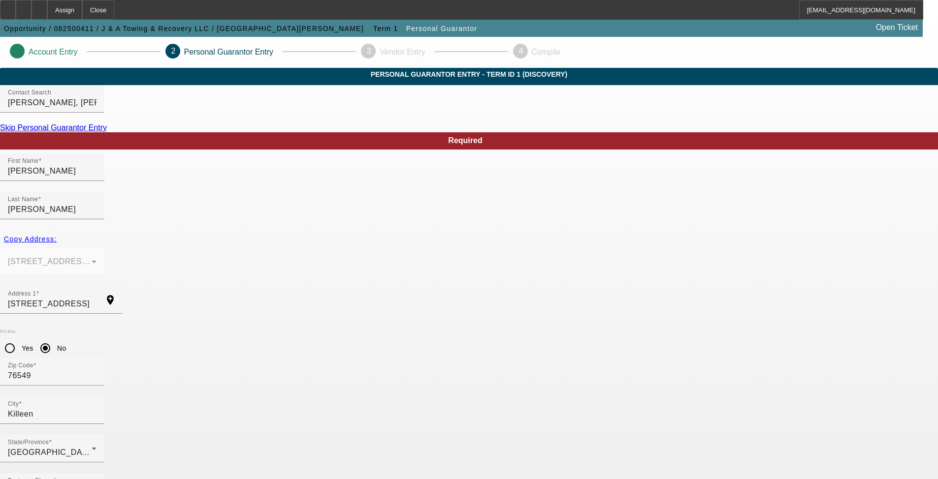
scroll to position [0, 0]
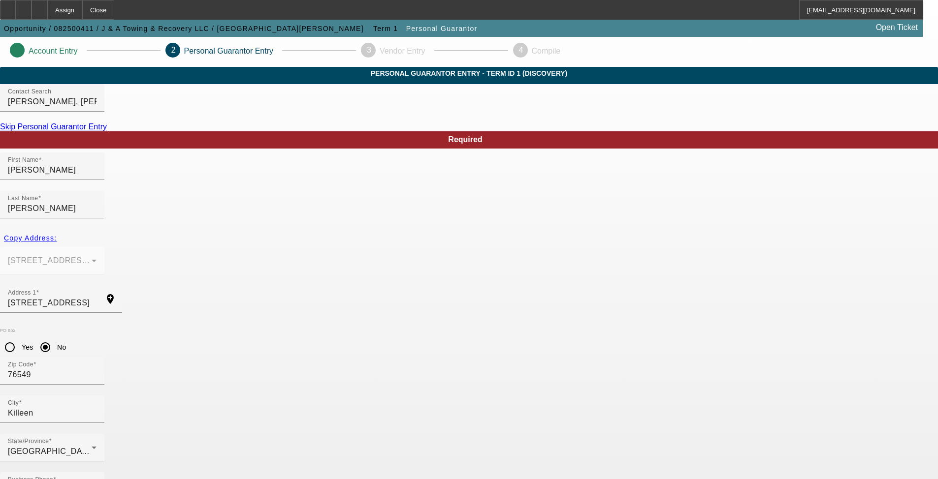
scroll to position [2, 0]
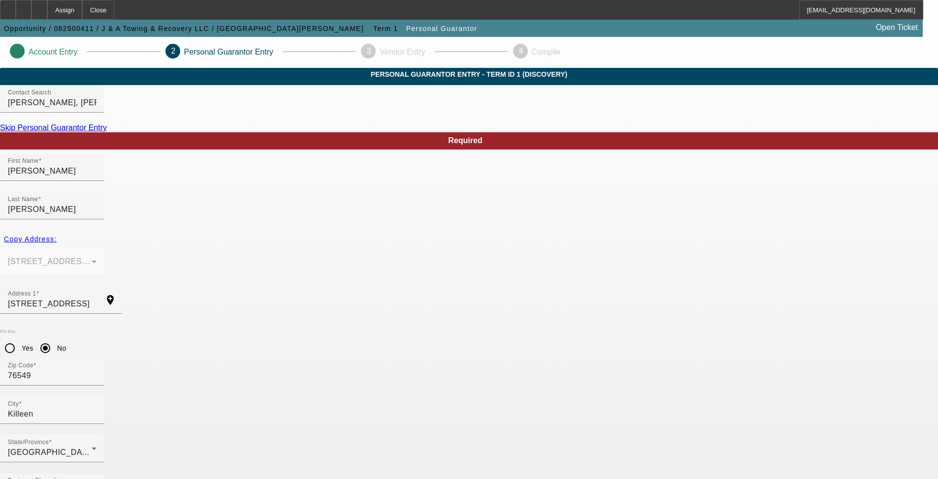
scroll to position [0, 0]
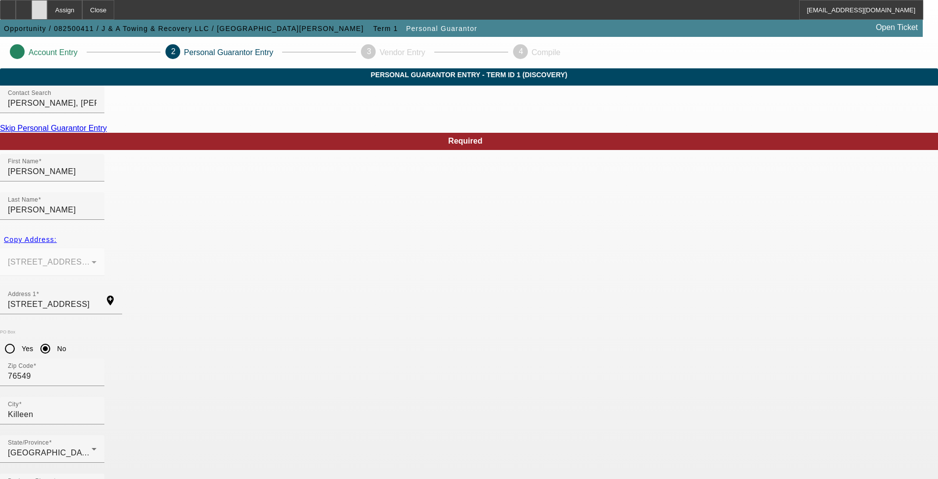
click at [39, 6] on icon at bounding box center [39, 6] width 0 height 0
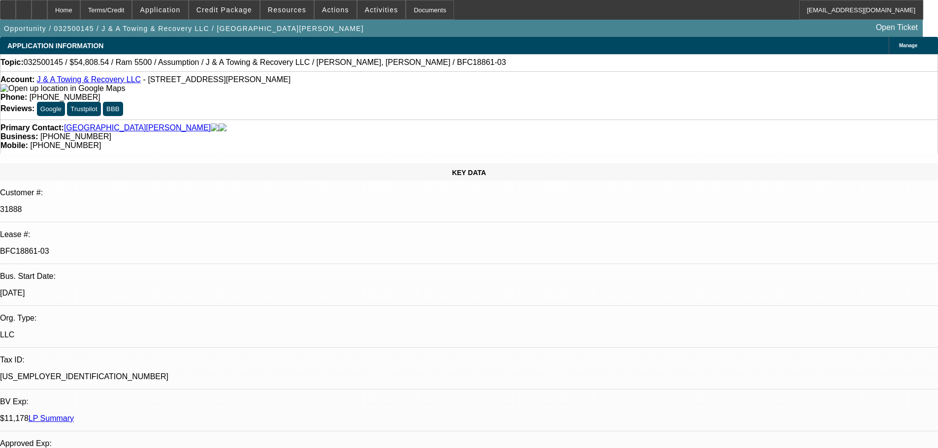
select select "0"
select select "0.1"
select select "0"
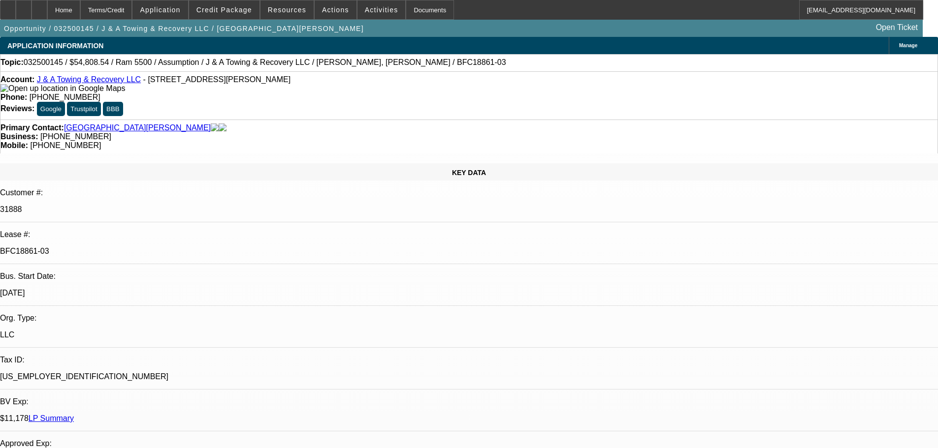
select select "0.1"
select select "0"
select select "0.1"
select select "0"
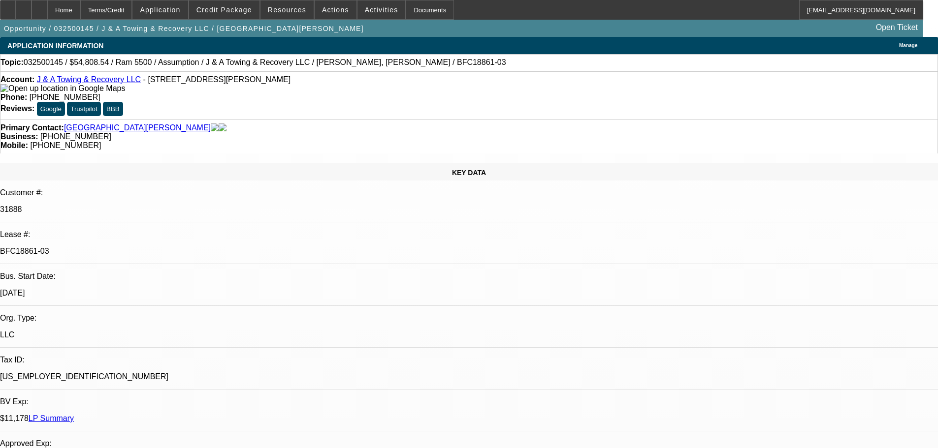
select select "0"
select select "0.1"
select select "1"
select select "2"
select select "4"
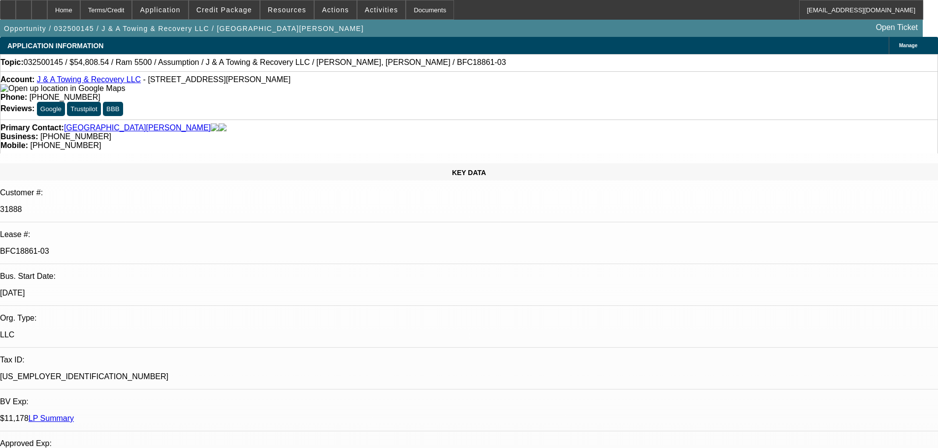
select select "1"
select select "2"
select select "4"
select select "1"
select select "2"
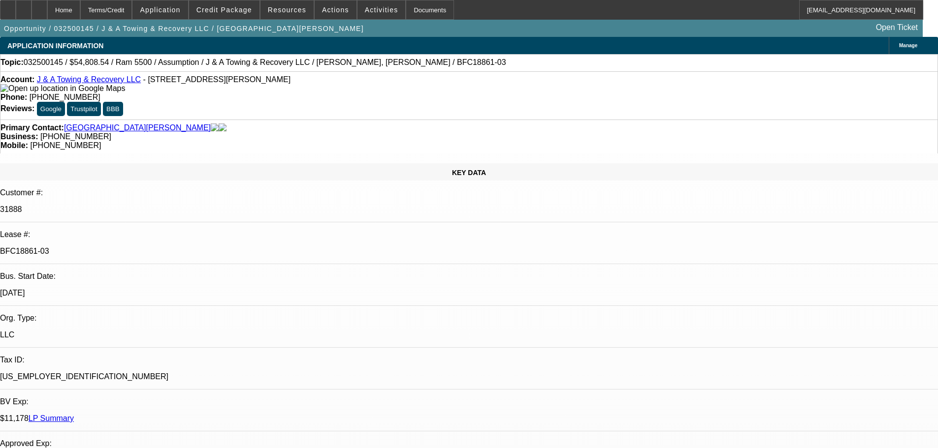
select select "4"
select select "1"
select select "2"
select select "4"
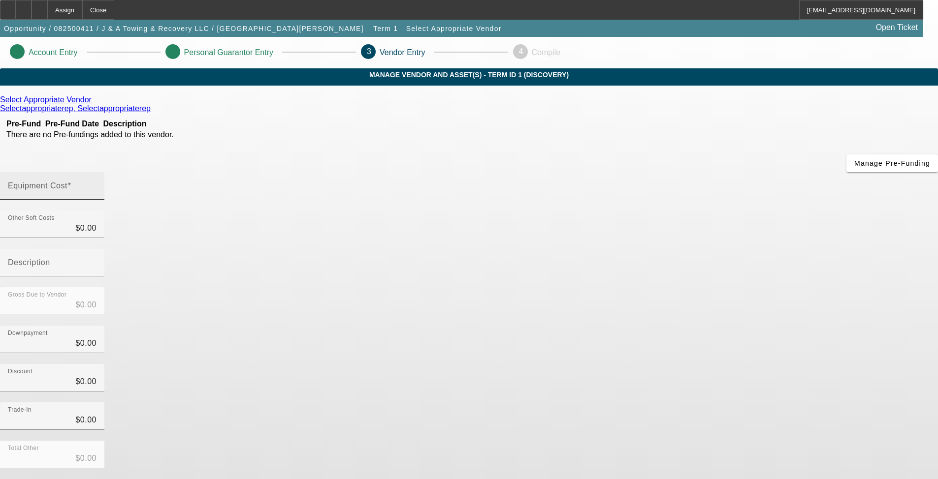
click at [67, 182] on mat-label "Equipment Cost" at bounding box center [38, 186] width 60 height 8
click at [96, 184] on input "Equipment Cost" at bounding box center [52, 190] width 89 height 12
type input "6"
type input "$6.00"
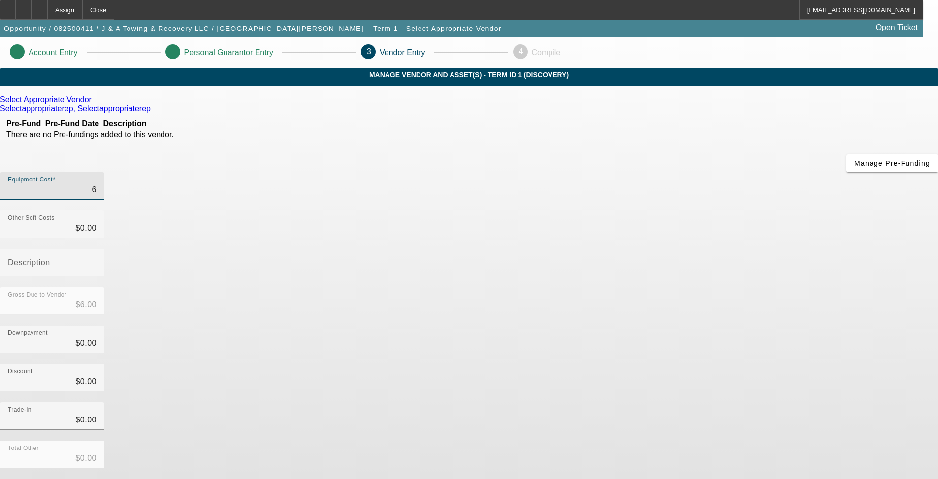
type input "65"
type input "$65.00"
type input "650"
type input "$650.00"
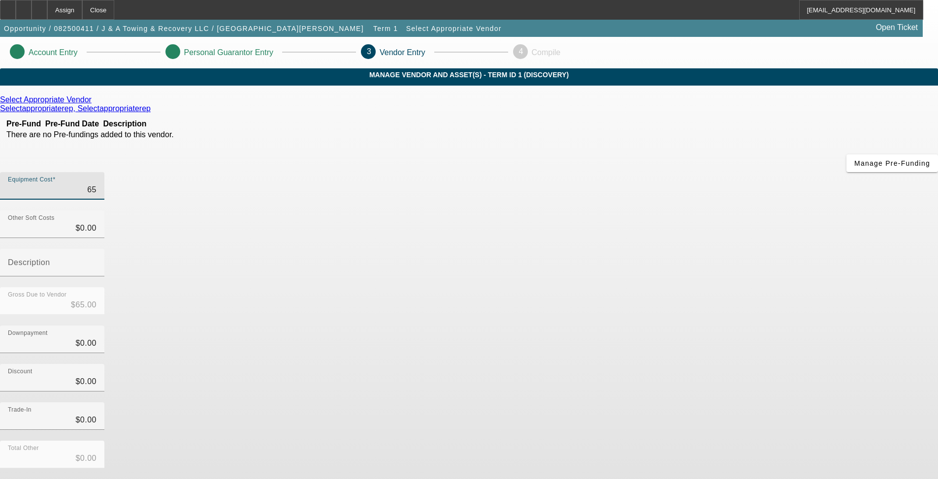
type input "$650.00"
type input "6500"
type input "$6,500.00"
type input "65000"
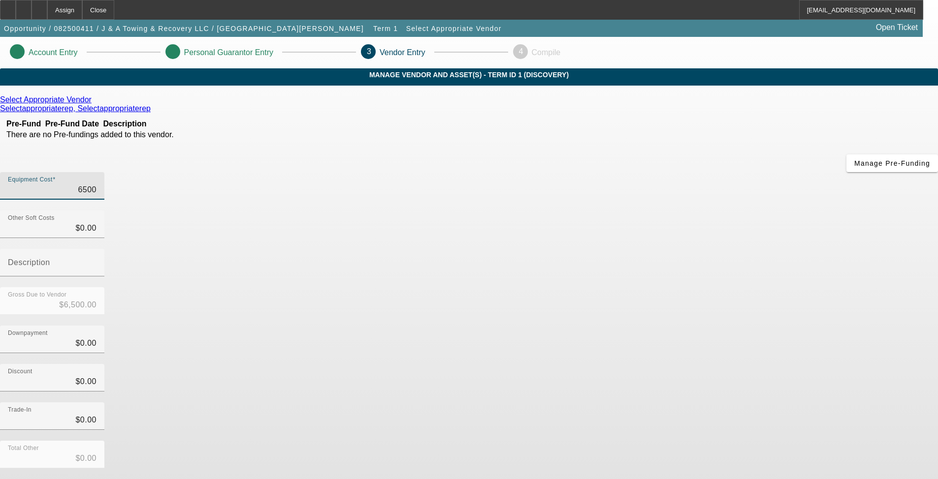
type input "$65,000.00"
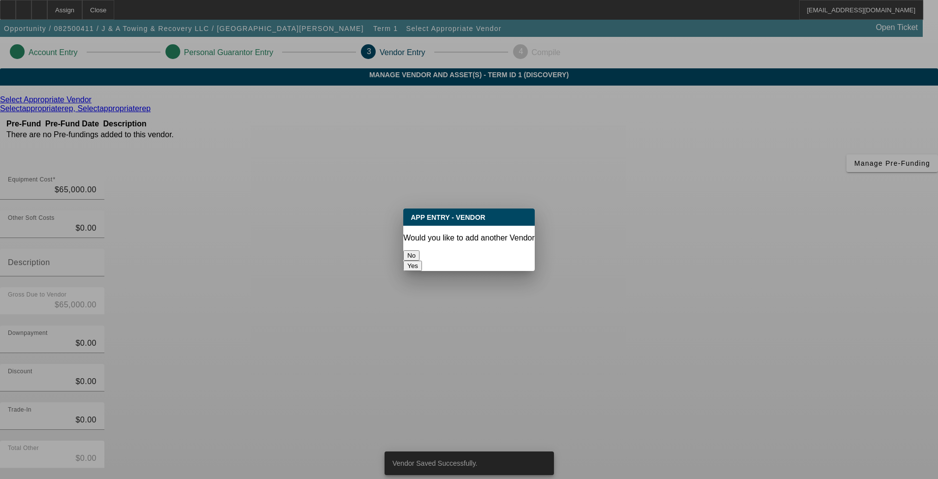
click at [419, 253] on button "No" at bounding box center [411, 256] width 16 height 10
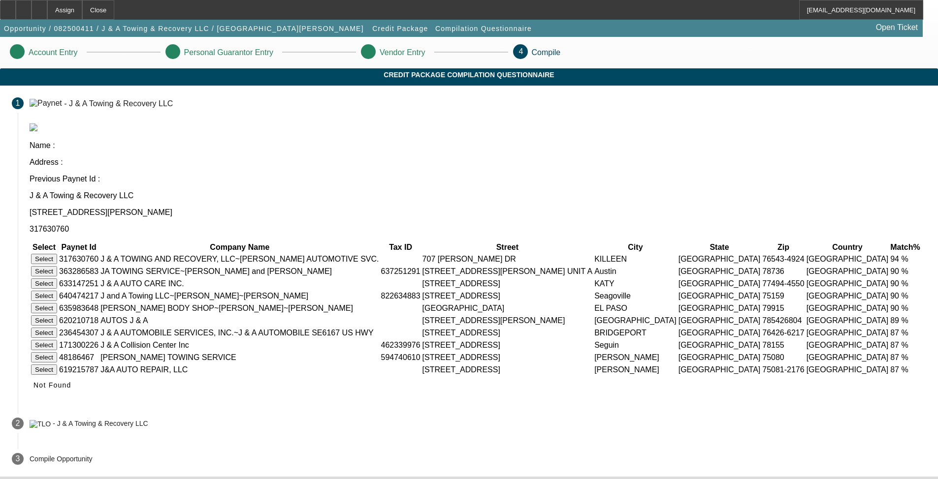
click at [57, 254] on button "Select" at bounding box center [44, 259] width 26 height 10
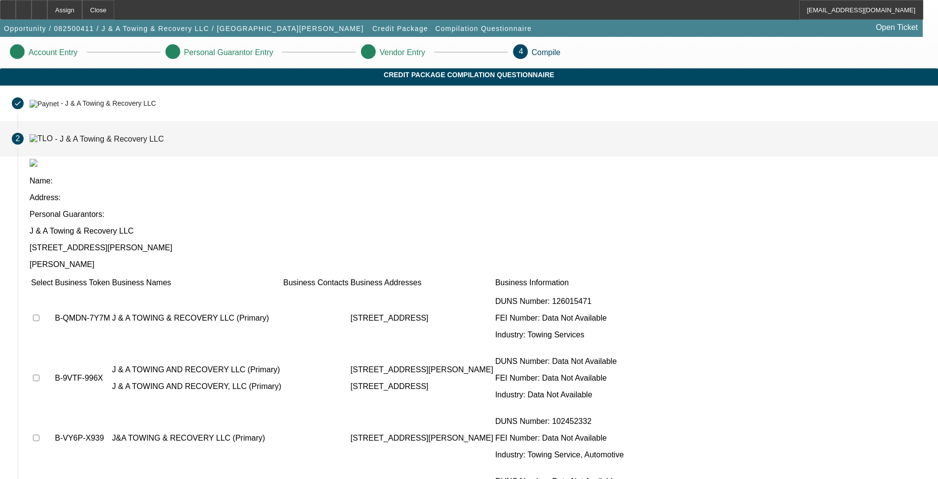
click at [39, 315] on input "checkbox" at bounding box center [36, 318] width 6 height 6
checkbox input "true"
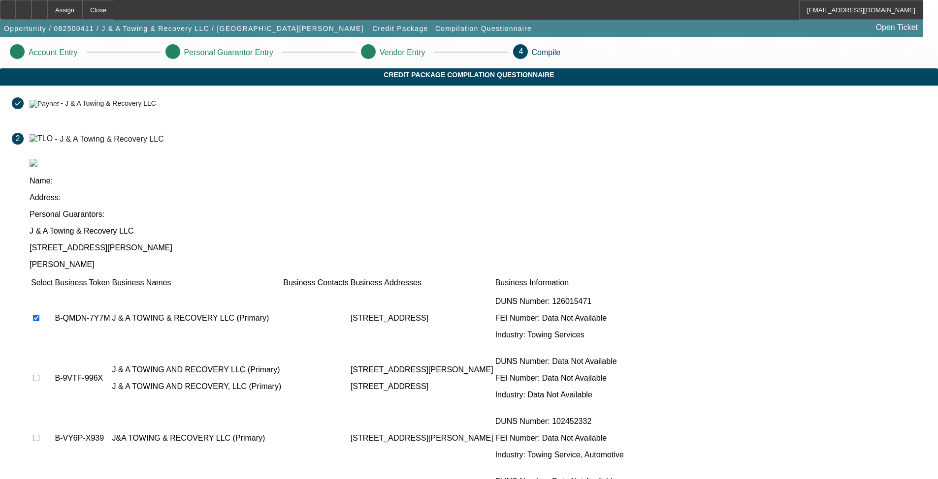
click at [39, 375] on input "checkbox" at bounding box center [36, 378] width 6 height 6
checkbox input "true"
click at [39, 435] on input "checkbox" at bounding box center [36, 438] width 6 height 6
checkbox input "true"
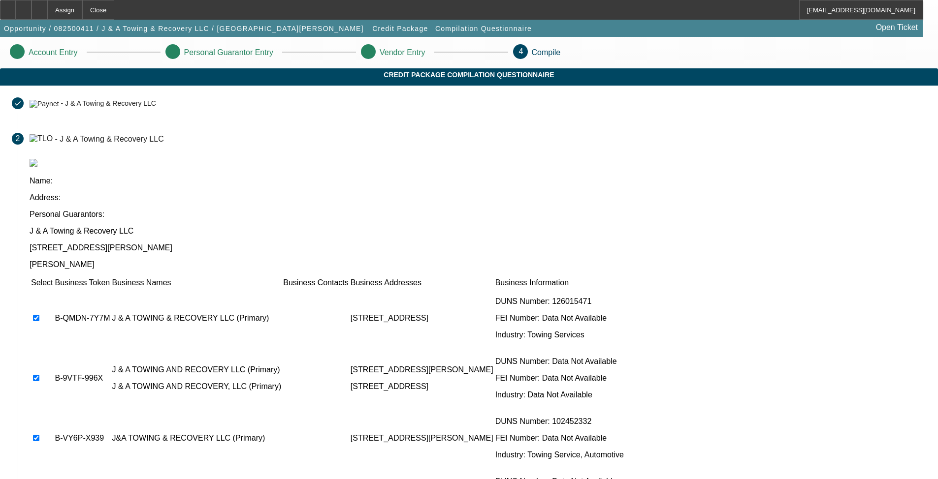
checkbox input "true"
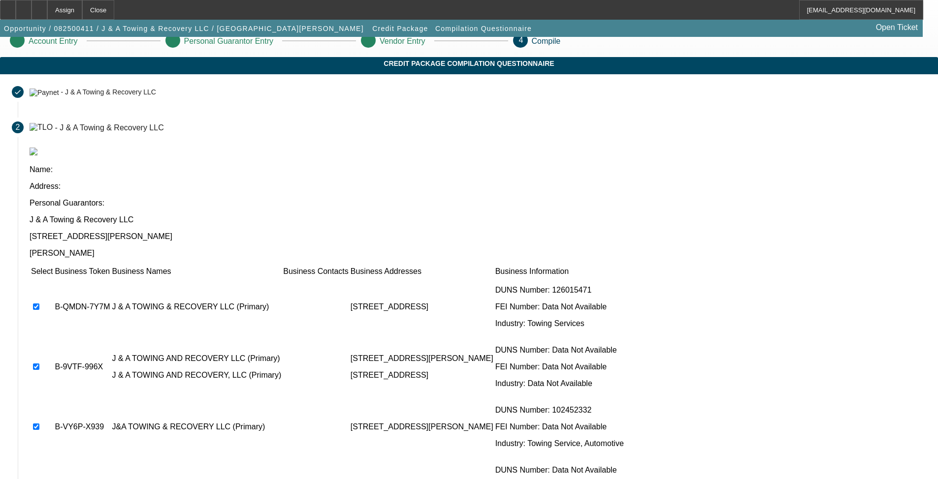
scroll to position [65, 0]
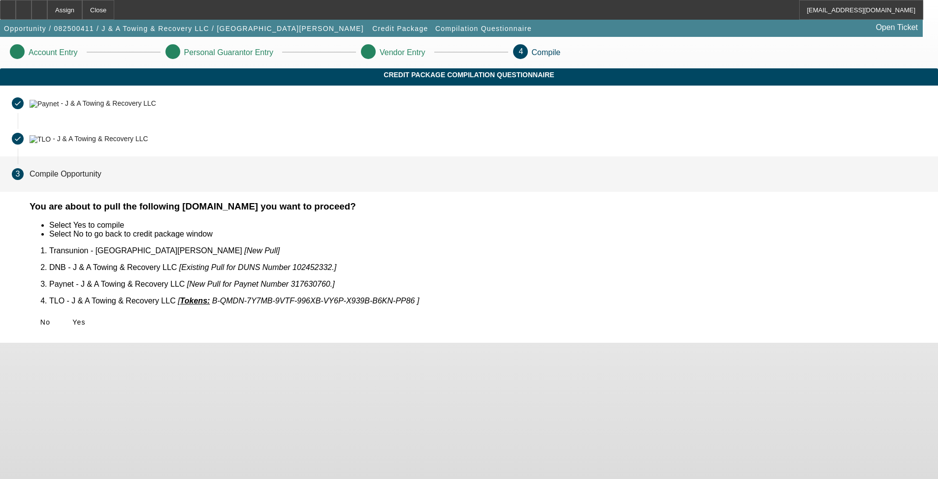
scroll to position [0, 0]
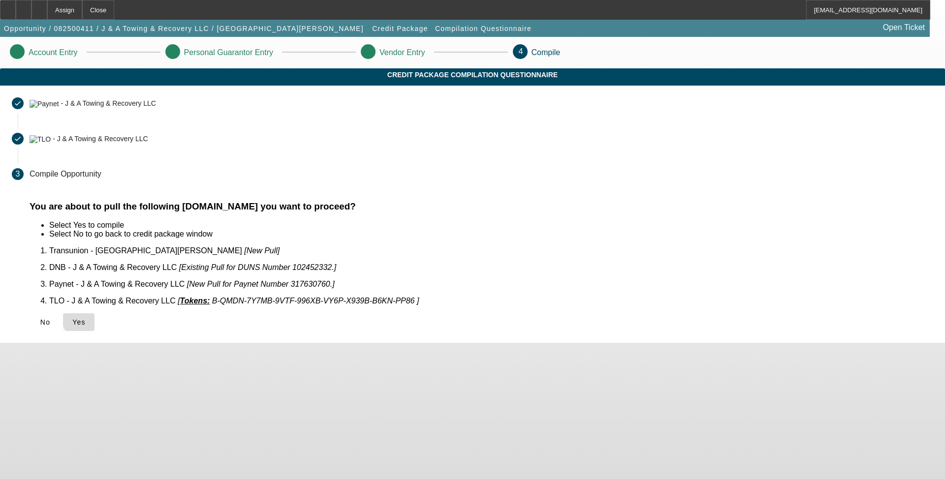
click at [86, 318] on span "Yes" at bounding box center [78, 322] width 13 height 8
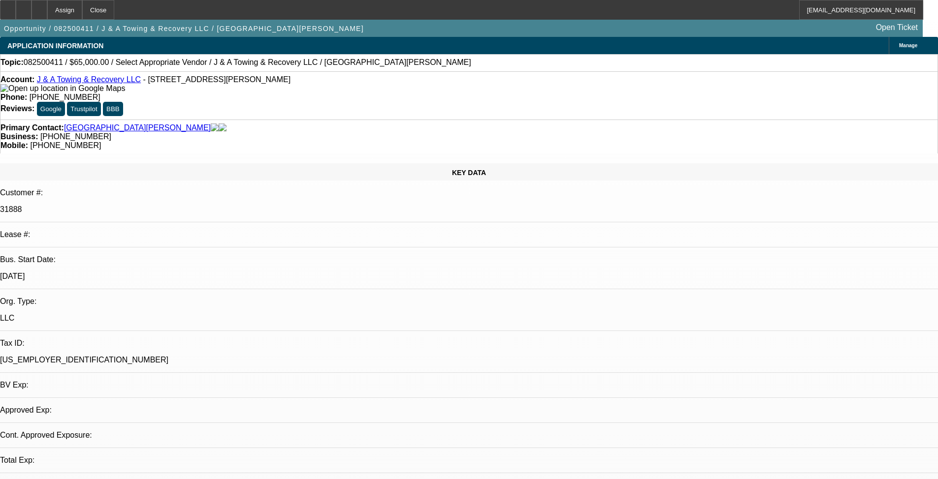
select select "0"
select select "2"
select select "0.1"
select select "4"
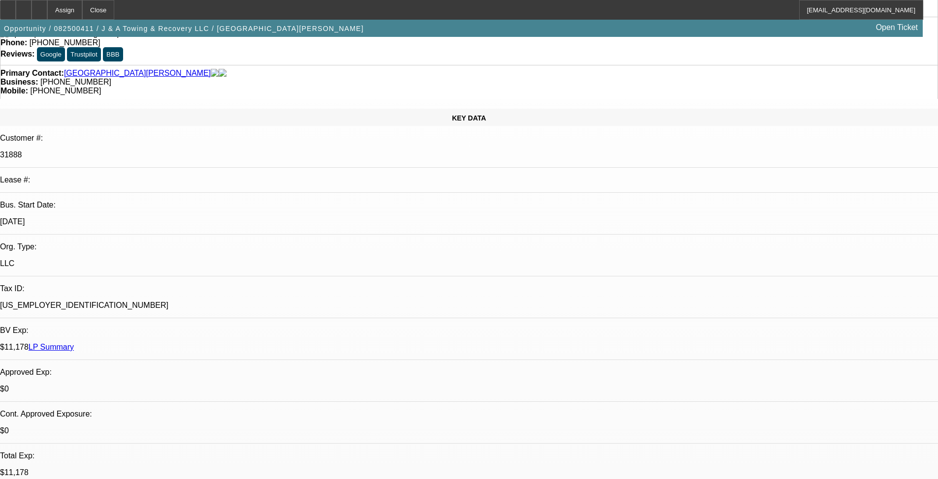
scroll to position [98, 0]
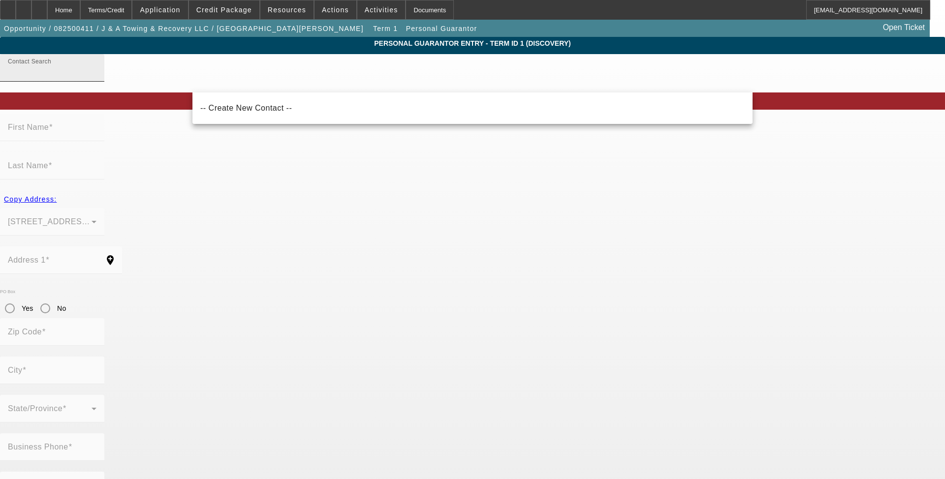
click at [96, 78] on input "Contact Search" at bounding box center [52, 72] width 89 height 12
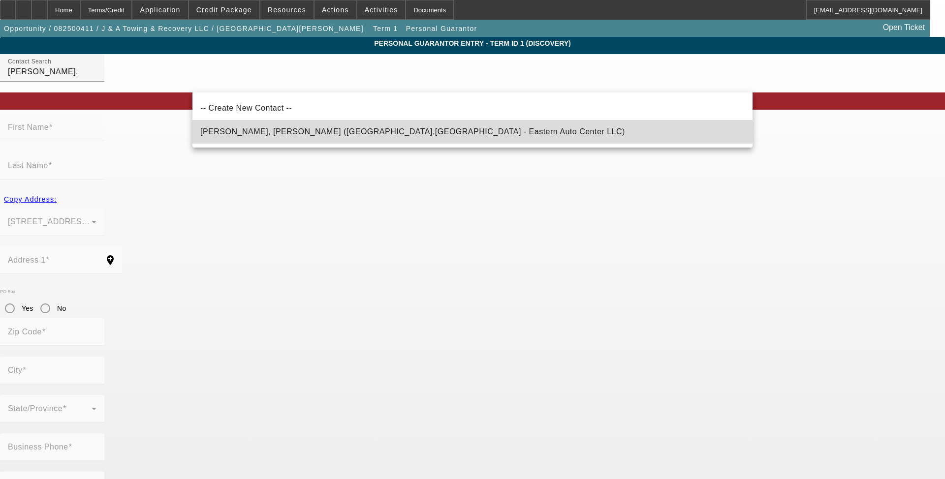
click at [333, 131] on span "Valentin Negron, Christopher (Killeen,TX - Eastern Auto Center LLC)" at bounding box center [412, 131] width 425 height 8
type input "Valentin Negron, Christopher (Killeen,TX - Eastern Auto Center LLC)"
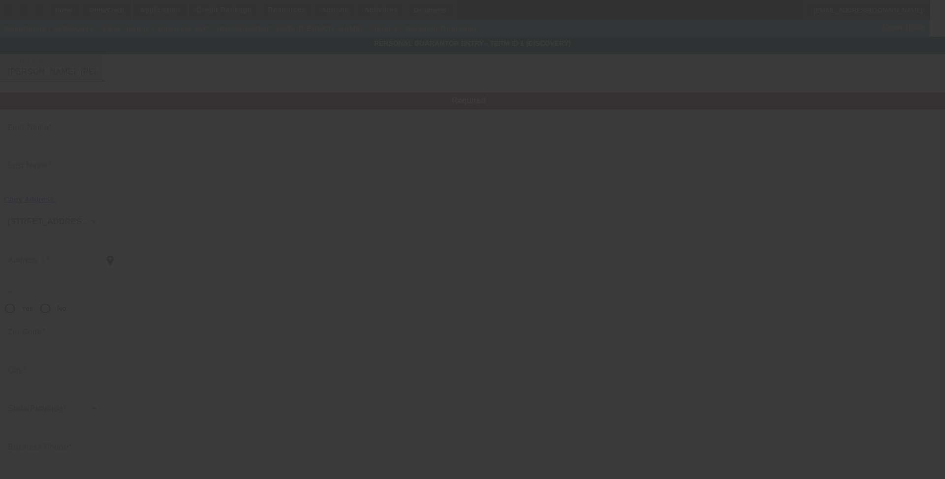
type input "Christopher"
type input "Valentin Negron"
type input "3604 Driftwood Drive"
radio input "true"
type input "76549"
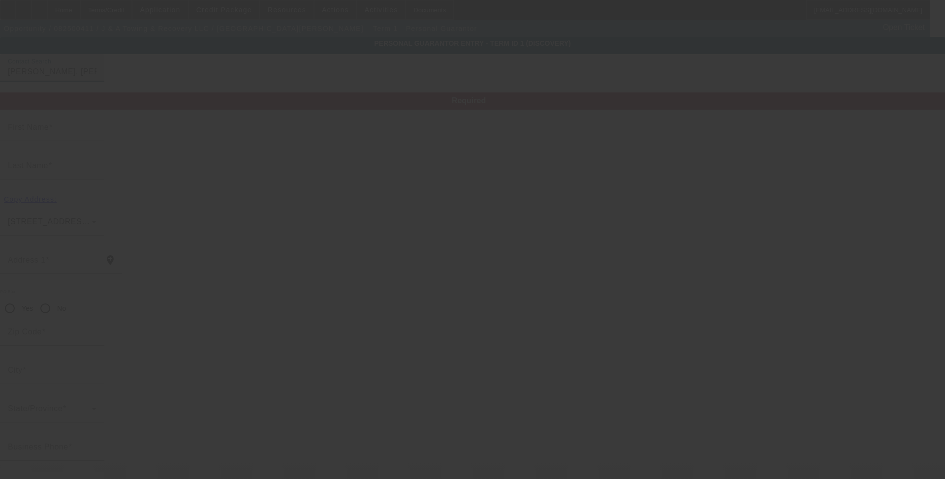
type input "Killeen"
type input "(254) 781-2037"
type input "10"
type input "597-36-2008"
type input "christophervalentin92@gmail.com"
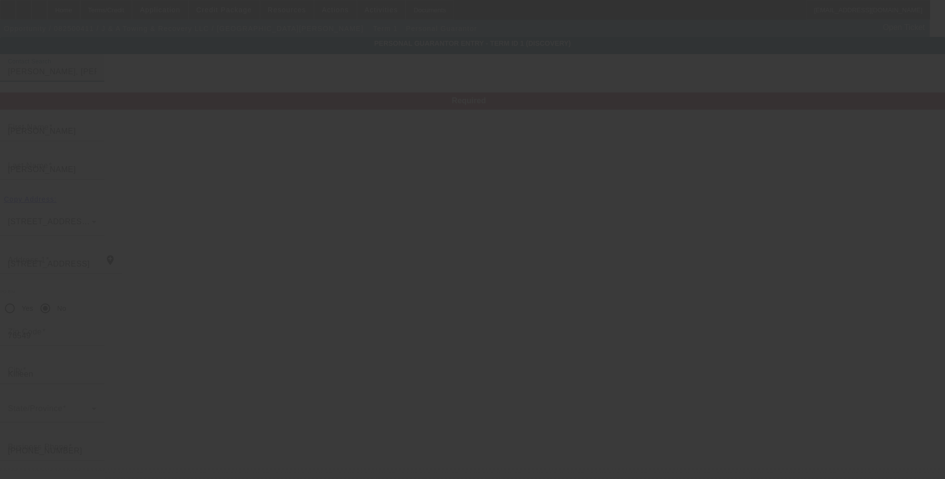
type input "(254) 535-7230"
type input "(912) 220-1361"
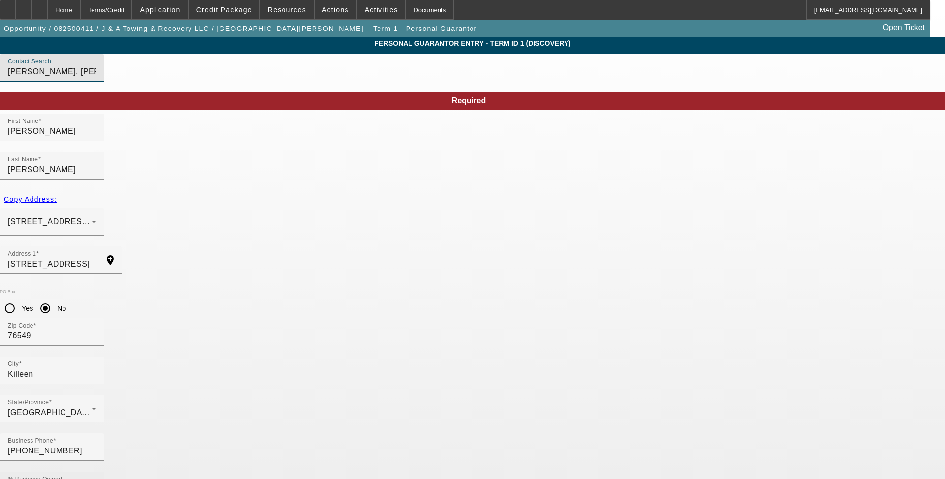
type input "1"
type input "50"
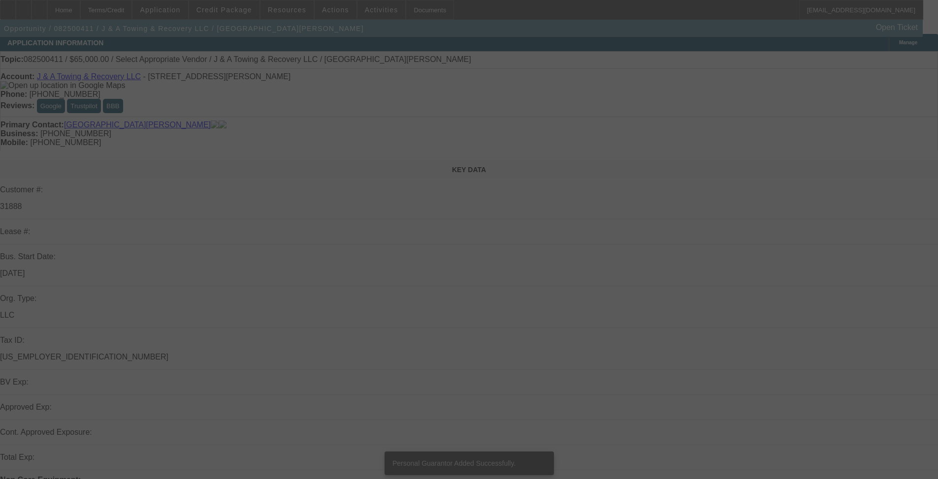
scroll to position [197, 0]
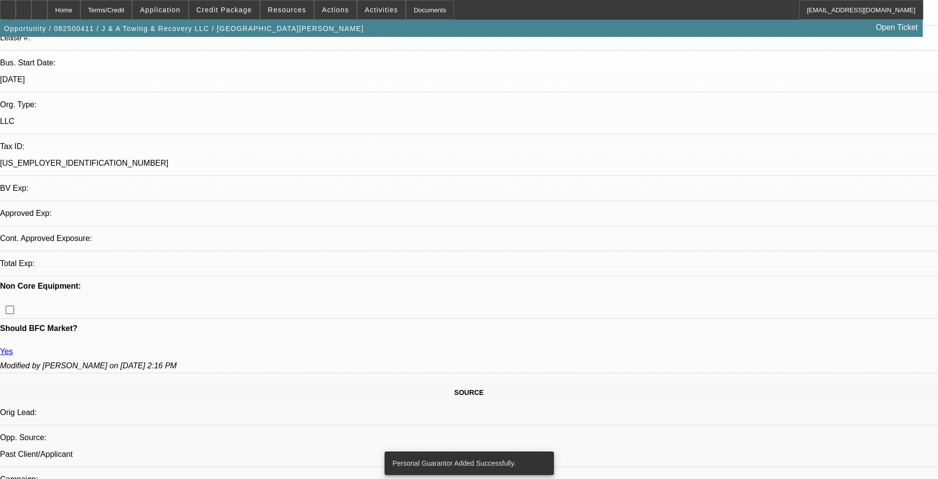
select select "0"
select select "2"
select select "0.1"
select select "4"
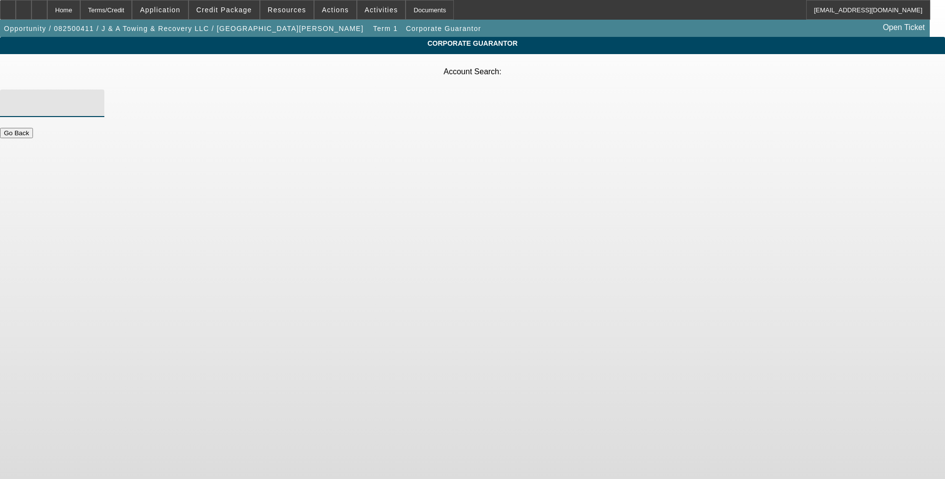
click at [96, 97] on input "Account Search" at bounding box center [52, 103] width 89 height 12
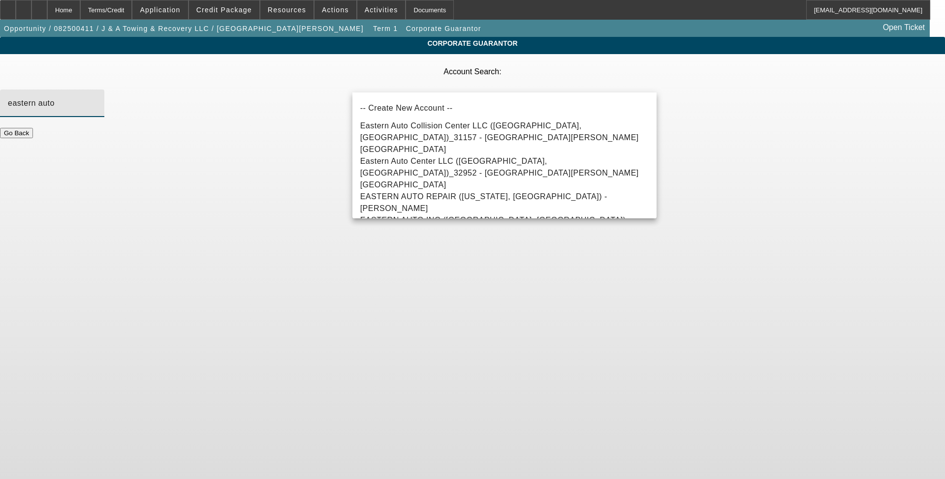
click at [529, 159] on span "Eastern Auto Center LLC (Killeen, TX)_32952 - Negron, Walesca" at bounding box center [504, 173] width 288 height 35
type input "Eastern Auto Center LLC (Killeen, TX)_32952 - Negron, Walesca"
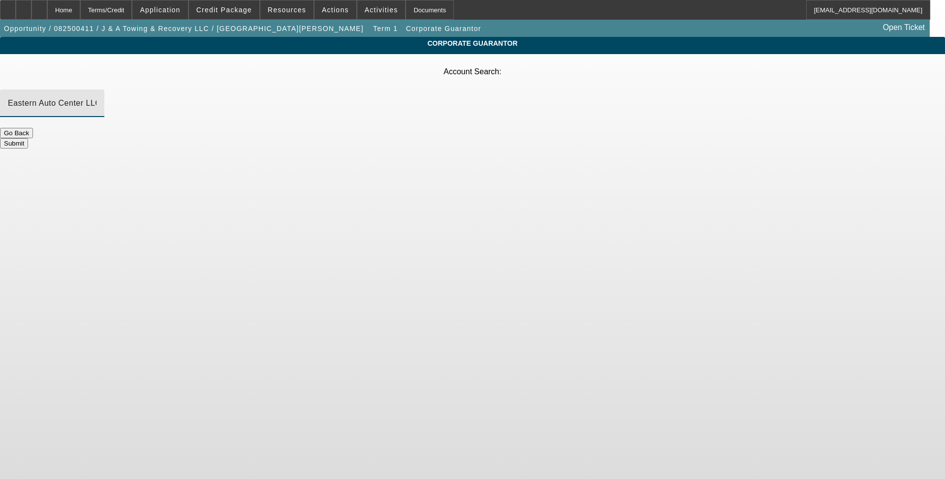
click at [28, 138] on button "Submit" at bounding box center [14, 143] width 28 height 10
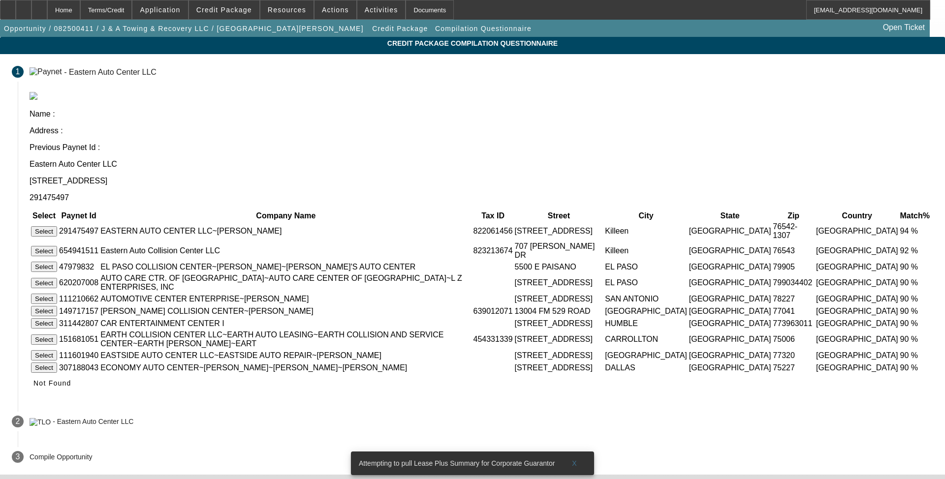
click at [57, 226] on button "Select" at bounding box center [44, 231] width 26 height 10
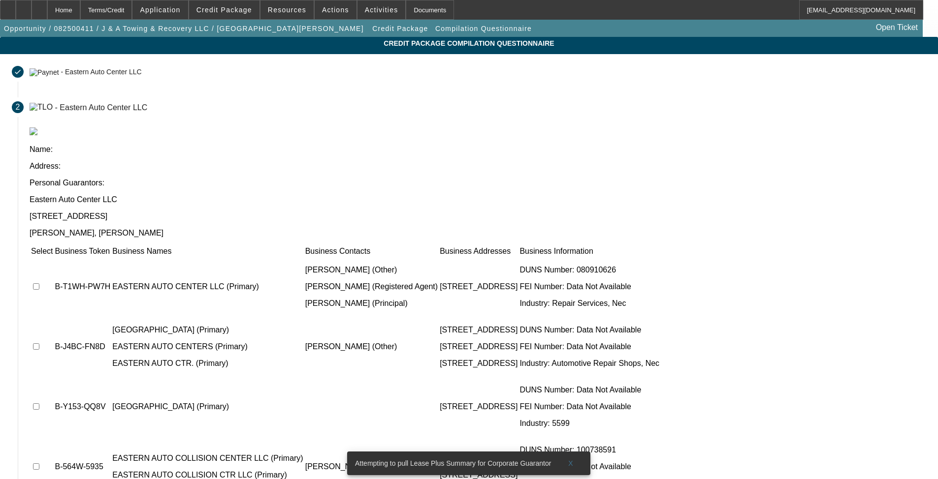
click at [39, 283] on input "checkbox" at bounding box center [36, 286] width 6 height 6
checkbox input "true"
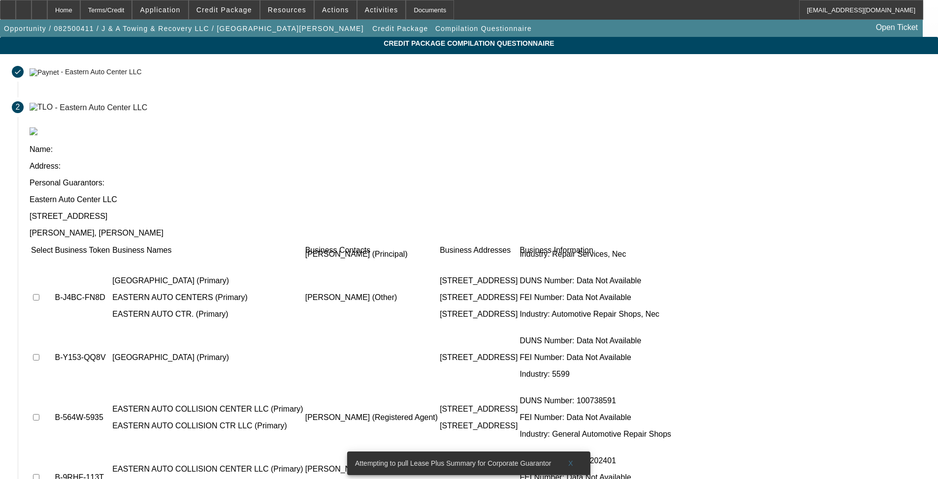
click at [39, 294] on input "checkbox" at bounding box center [36, 297] width 6 height 6
checkbox input "true"
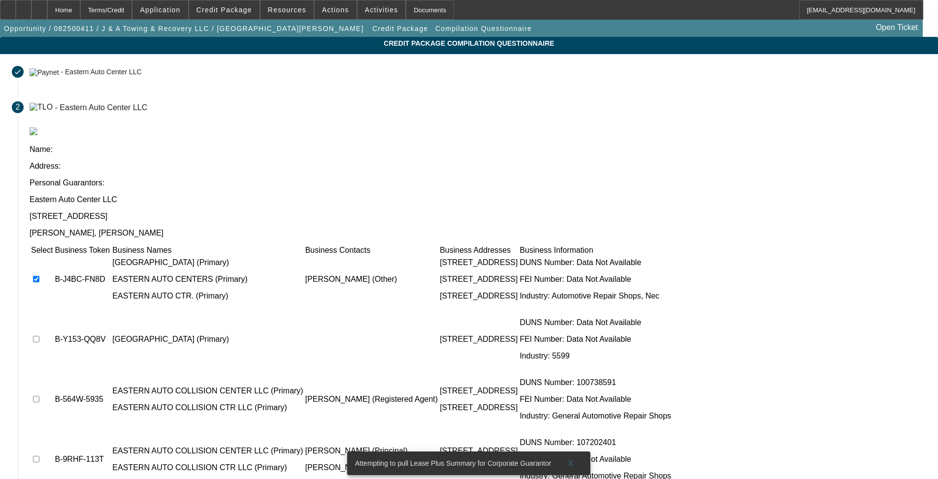
scroll to position [83, 0]
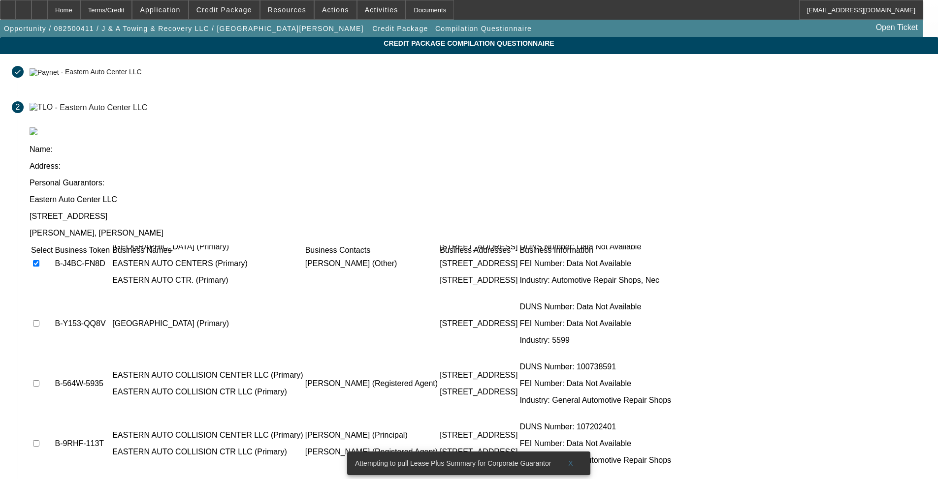
click at [39, 440] on input "checkbox" at bounding box center [36, 443] width 6 height 6
checkbox input "false"
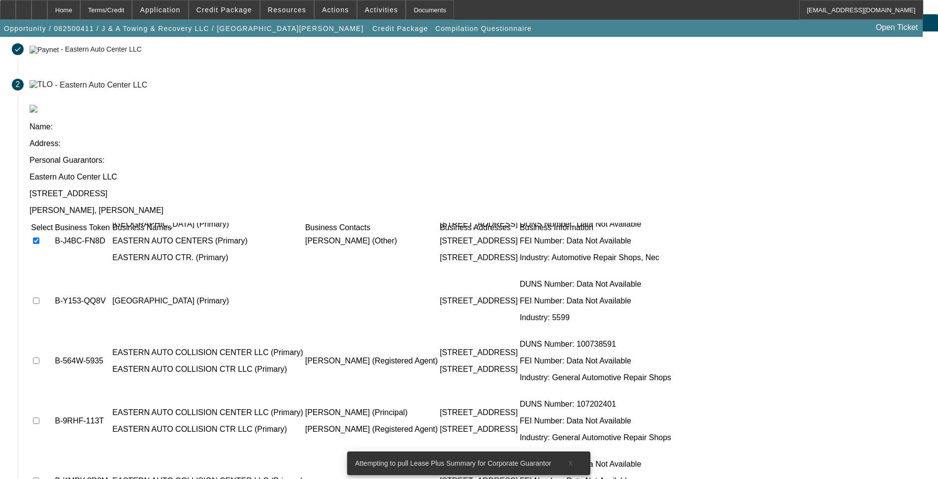
scroll to position [24, 0]
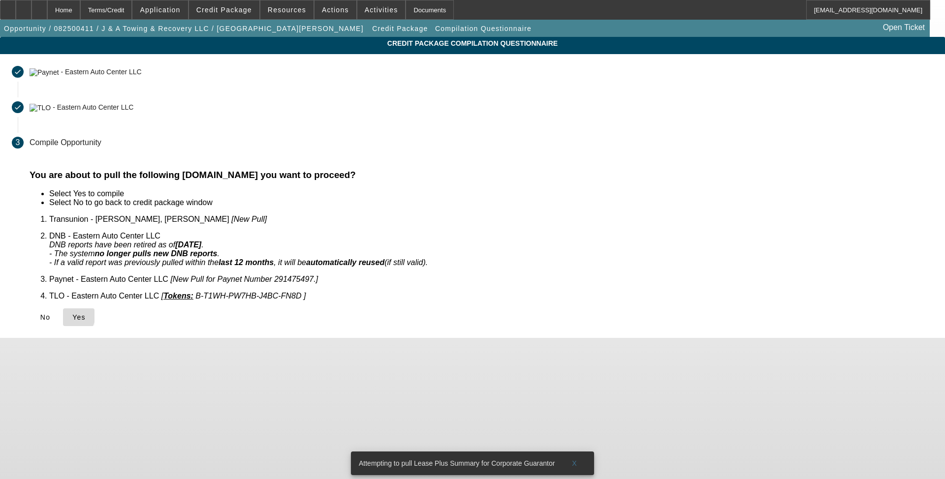
click at [72, 314] on icon at bounding box center [72, 318] width 0 height 8
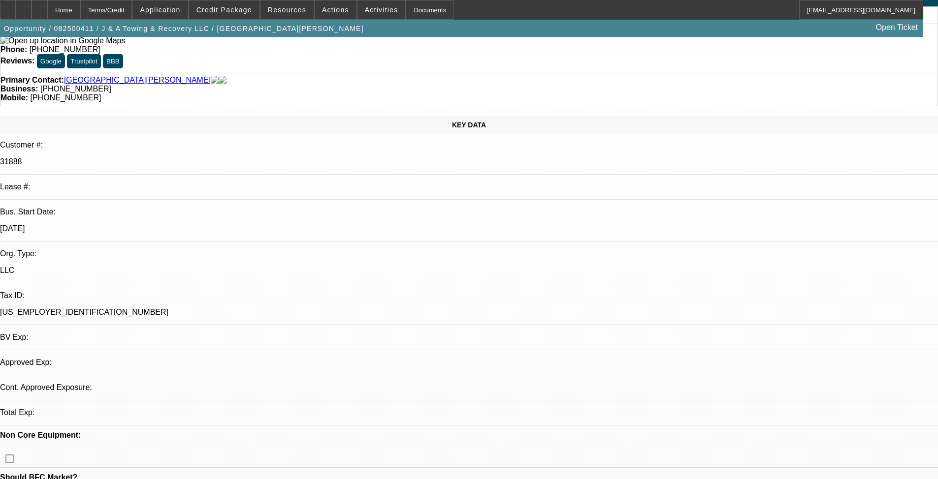
select select "0"
select select "2"
select select "0.1"
select select "4"
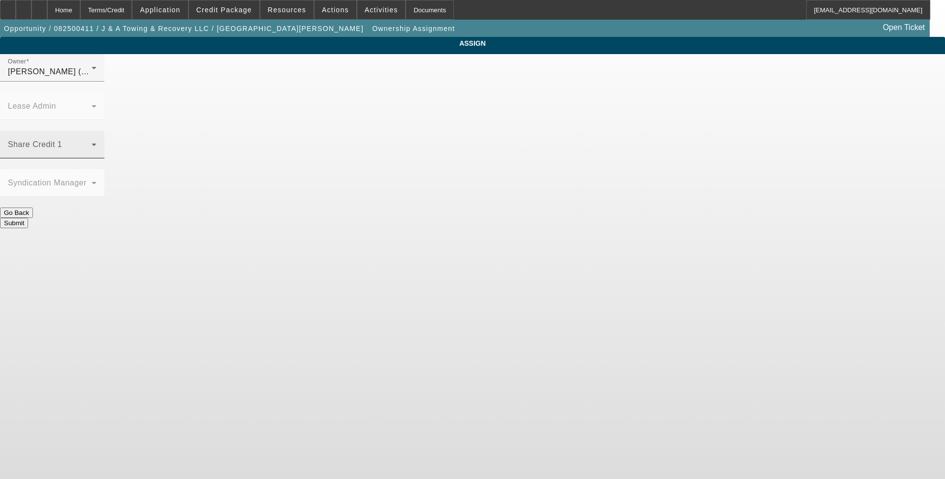
click at [92, 143] on span at bounding box center [50, 149] width 84 height 12
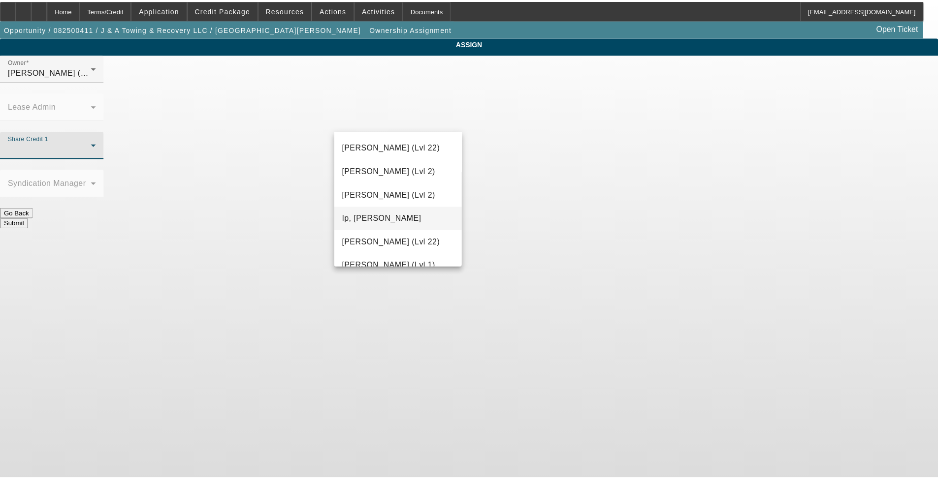
scroll to position [591, 0]
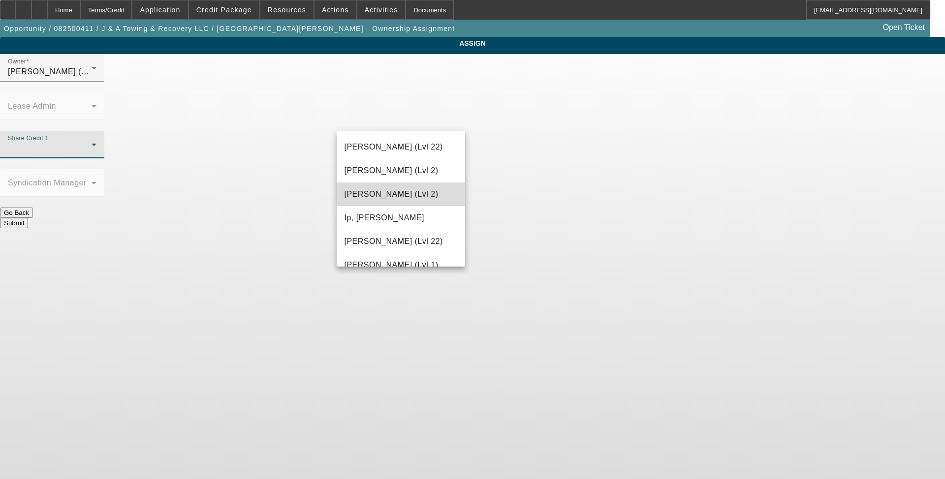
click at [408, 197] on span "Higgins, Samuel (Lvl 2)" at bounding box center [392, 194] width 94 height 12
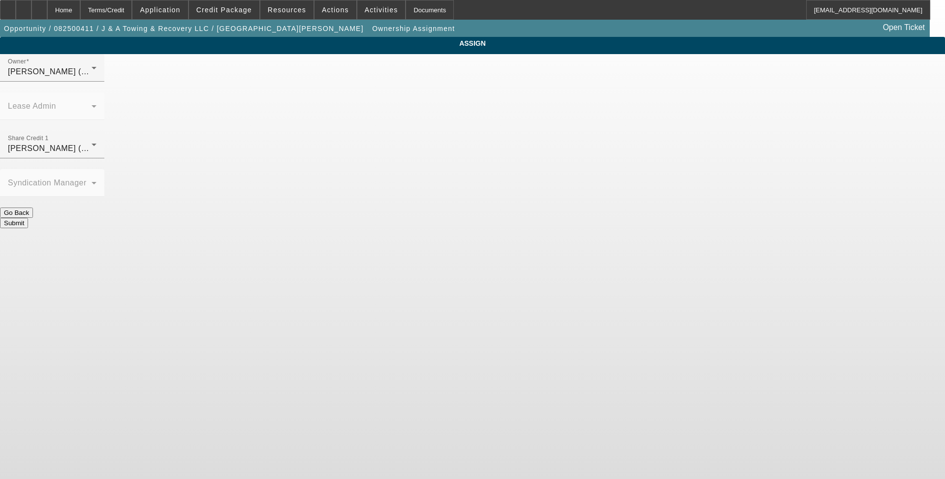
click at [28, 218] on button "Submit" at bounding box center [14, 223] width 28 height 10
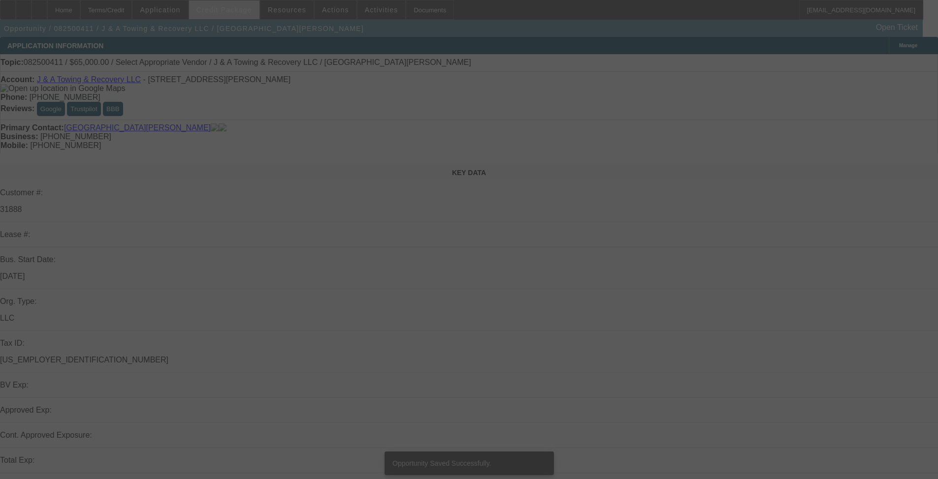
select select "0"
select select "2"
select select "0.1"
select select "4"
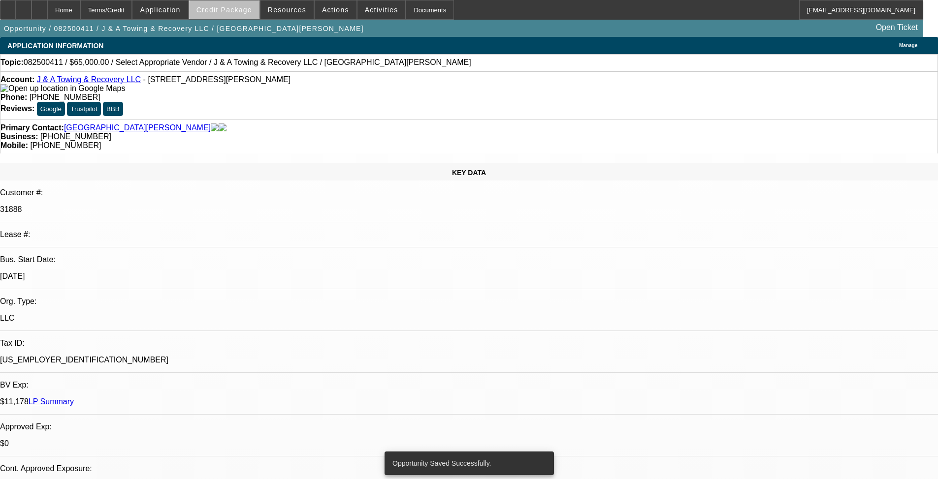
click at [249, 16] on span at bounding box center [224, 10] width 70 height 24
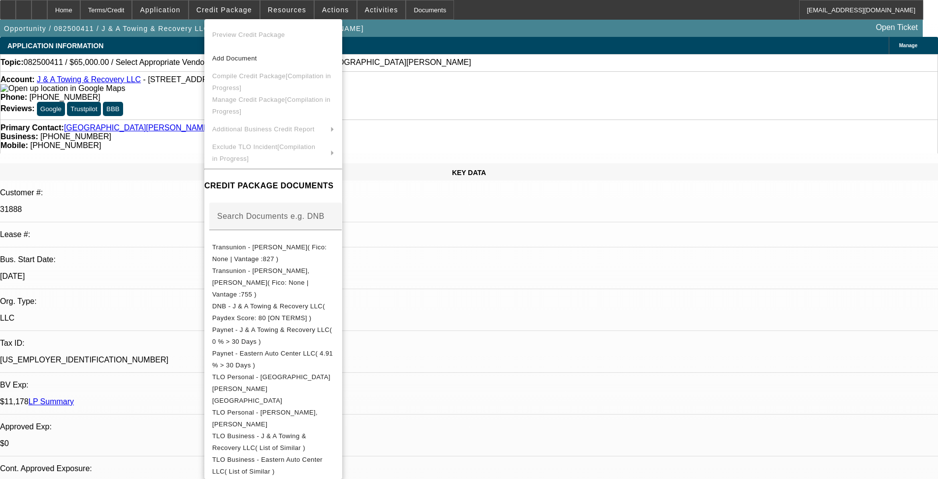
click at [511, 285] on div at bounding box center [469, 239] width 938 height 479
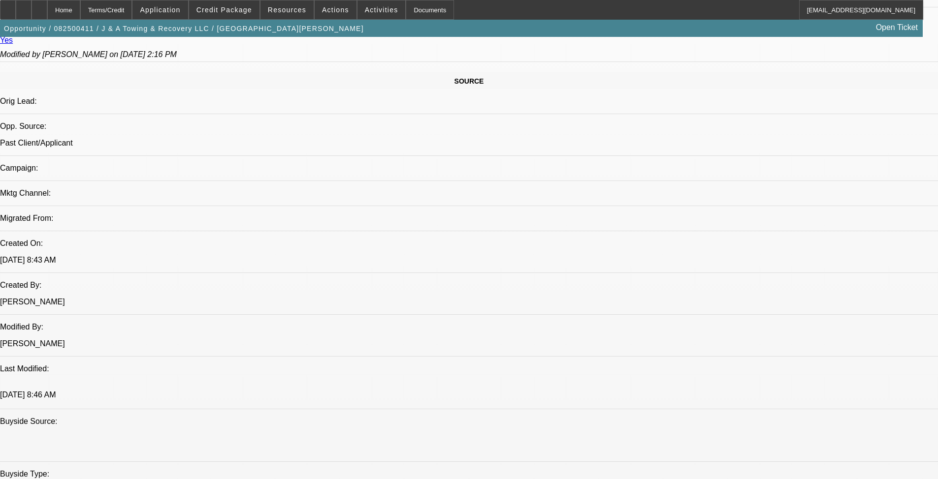
scroll to position [570, 0]
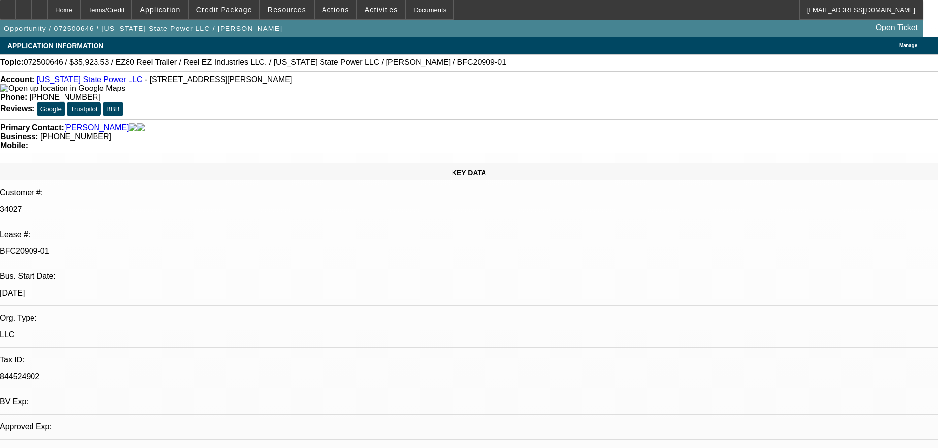
select select "0"
select select "0.1"
select select "4"
select select "0"
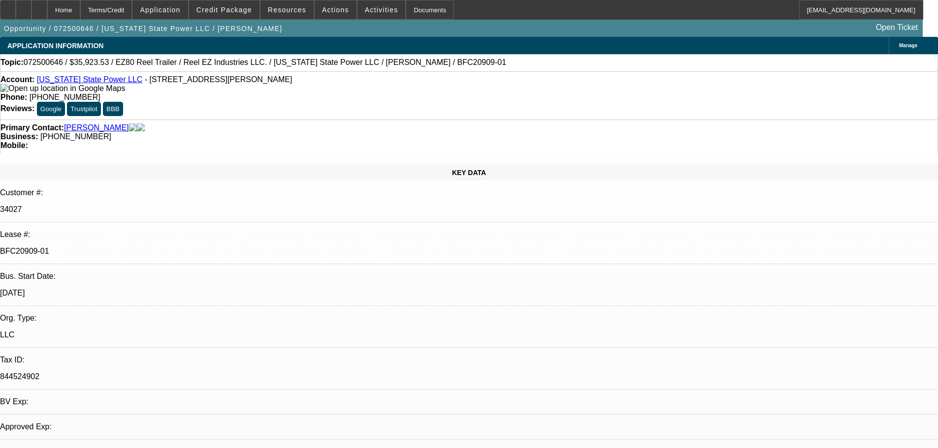
select select "0"
select select "2"
select select "0"
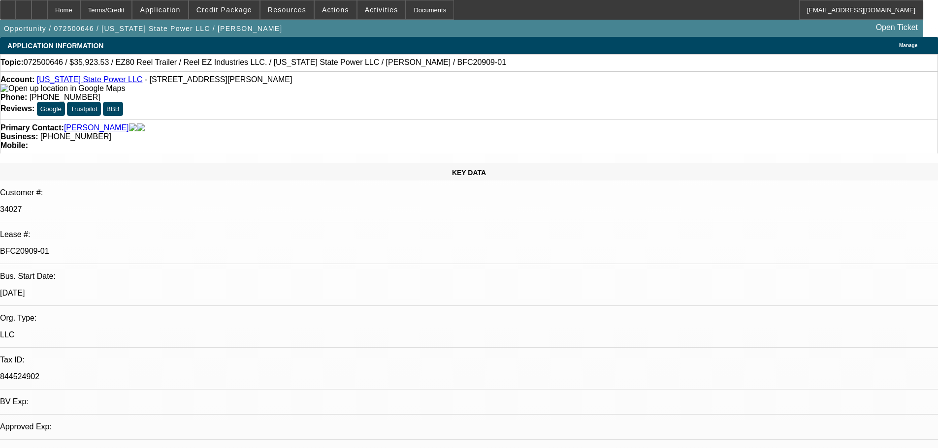
select select "0"
select select "2"
select select "0"
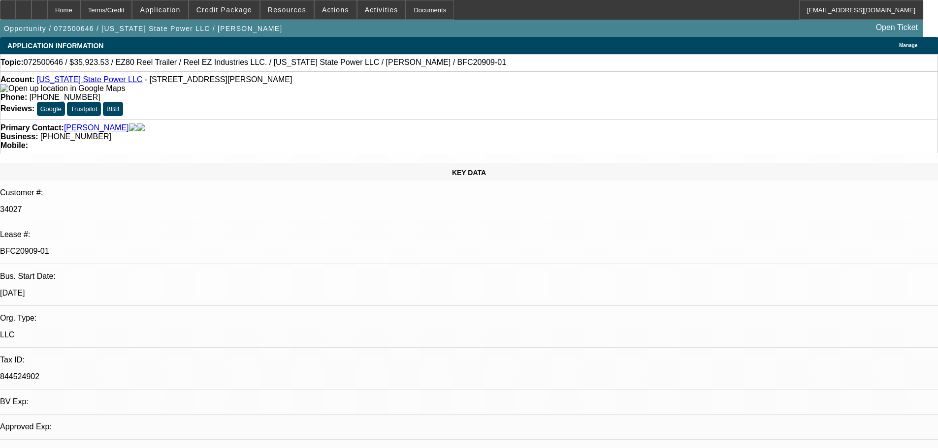
select select "2"
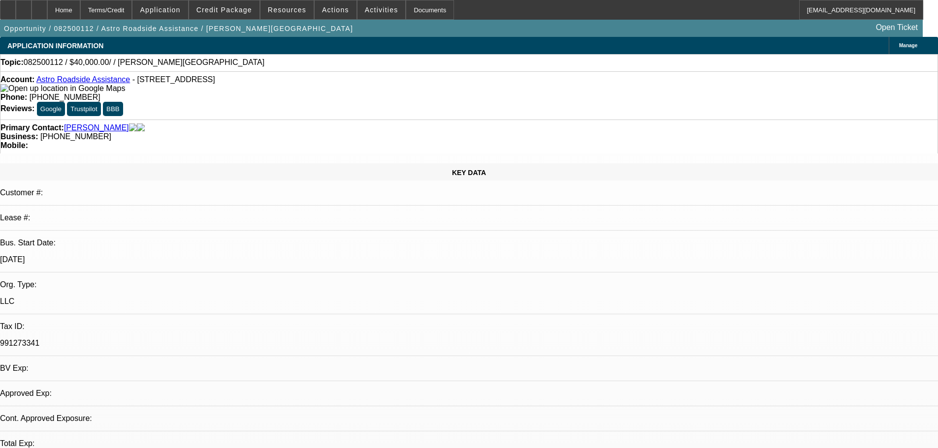
select select "0"
select select "2"
select select "0.1"
select select "4"
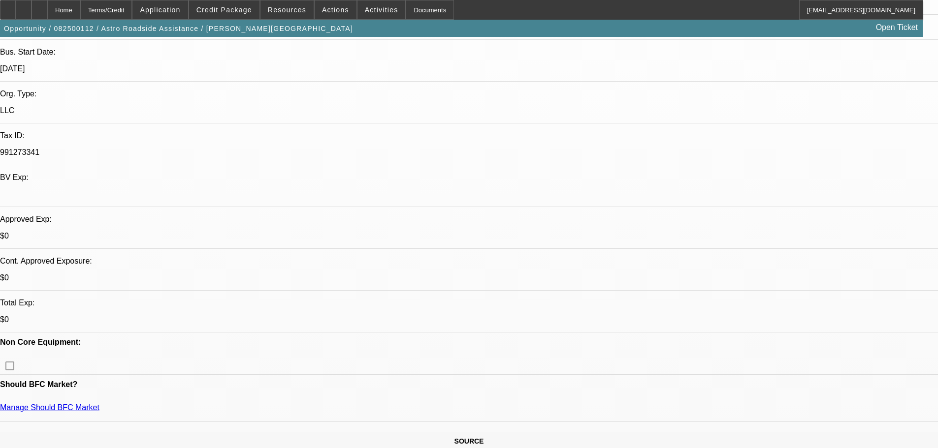
scroll to position [197, 0]
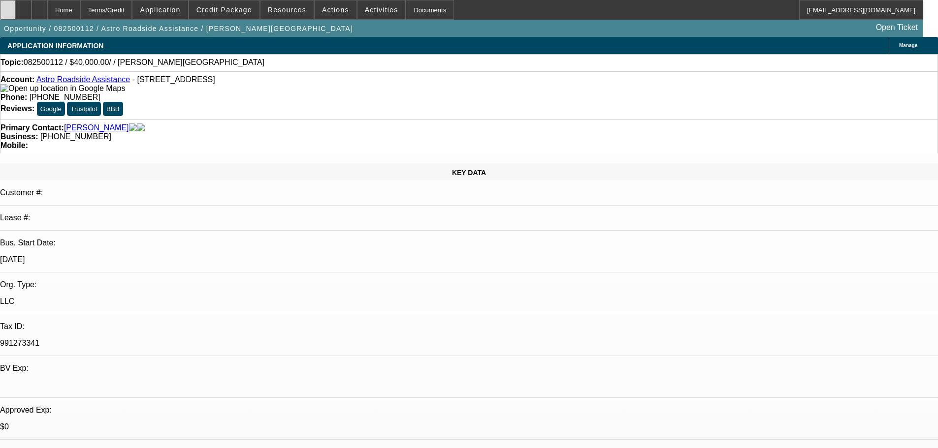
click at [16, 6] on div at bounding box center [8, 10] width 16 height 20
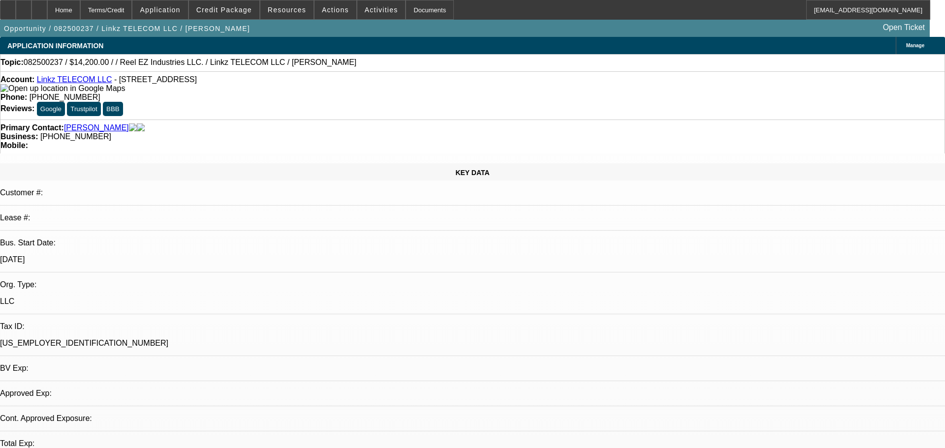
select select "0"
select select "2"
select select "0.1"
select select "4"
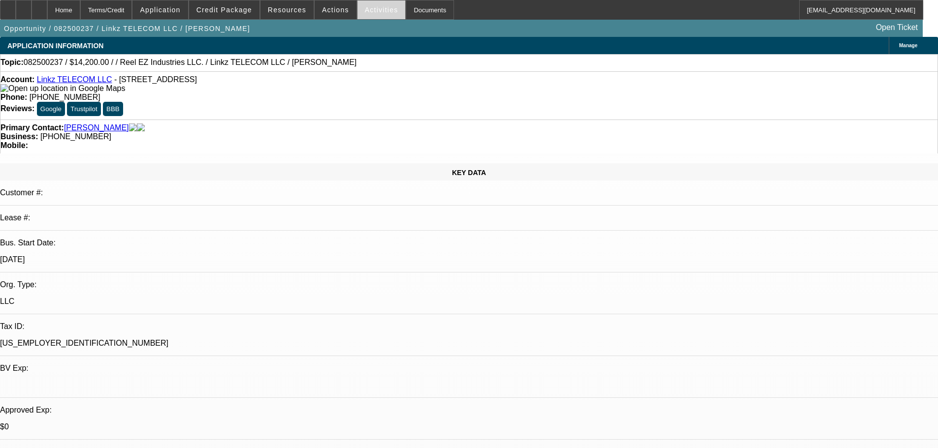
click at [368, 17] on span at bounding box center [381, 10] width 48 height 24
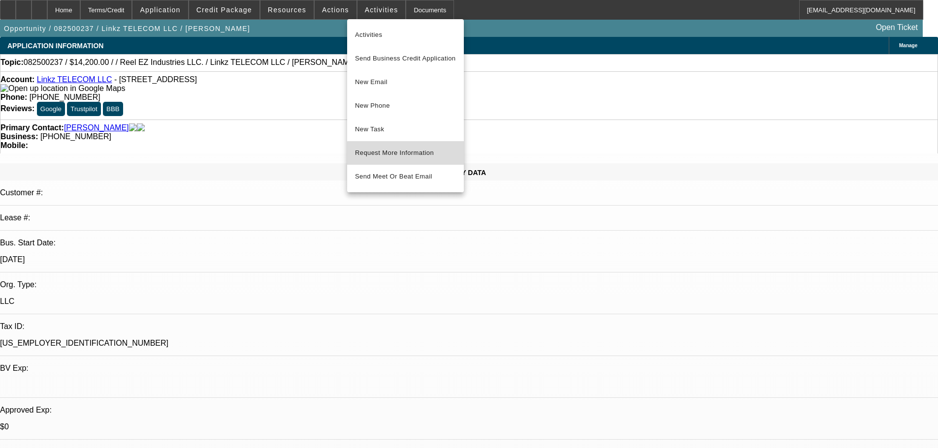
click at [423, 155] on span "Request More Information" at bounding box center [405, 153] width 101 height 12
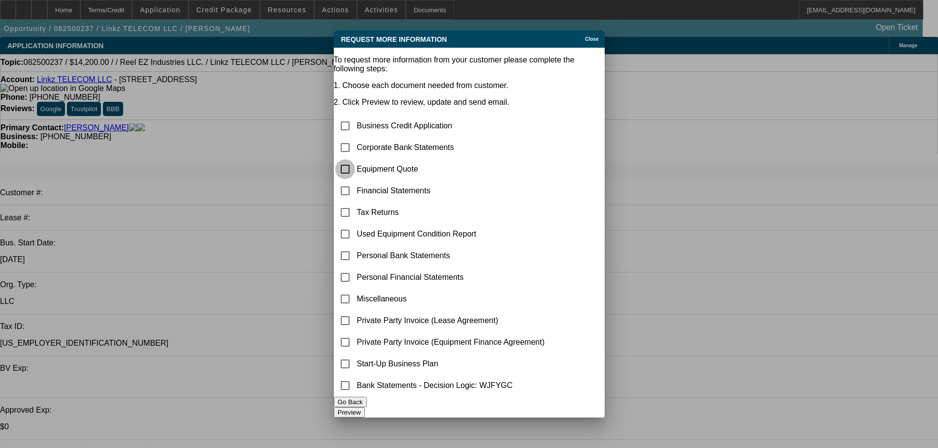
click at [355, 159] on input "checkbox" at bounding box center [345, 169] width 20 height 20
checkbox input "true"
click at [582, 32] on div "Close" at bounding box center [593, 36] width 22 height 11
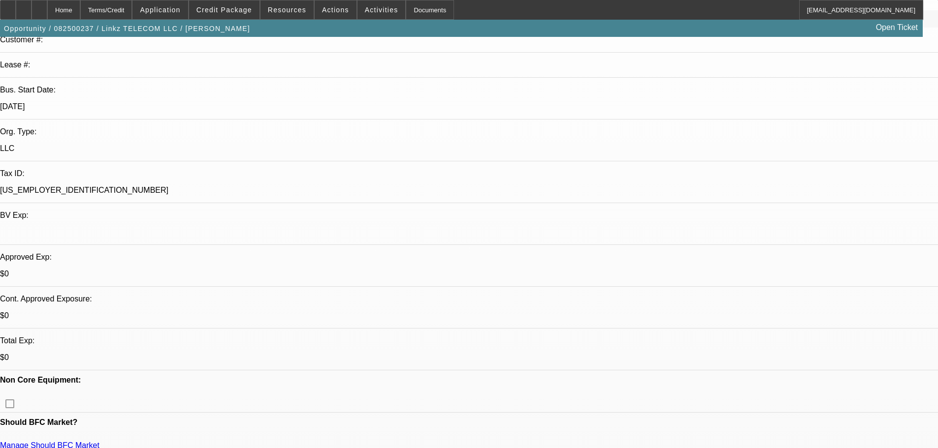
scroll to position [197, 0]
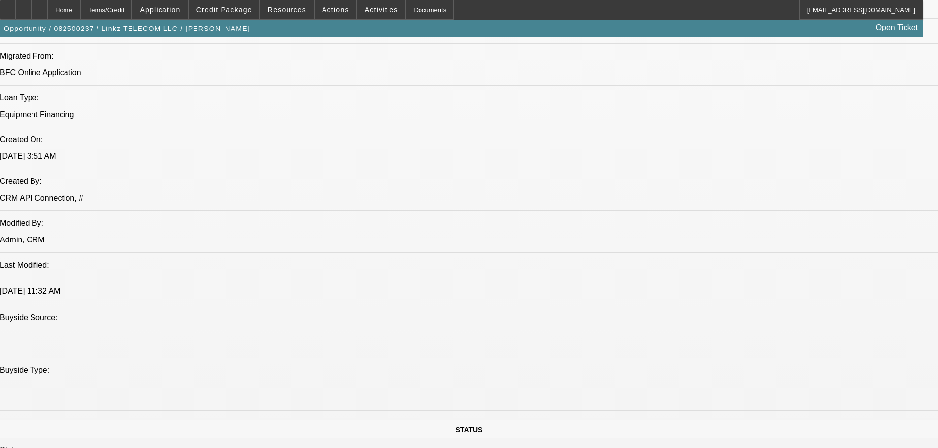
scroll to position [689, 0]
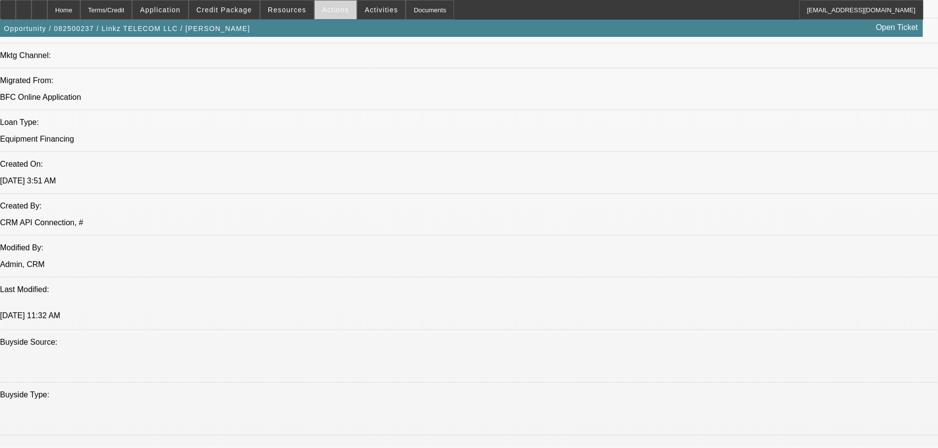
click at [322, 6] on span "Actions" at bounding box center [335, 10] width 27 height 8
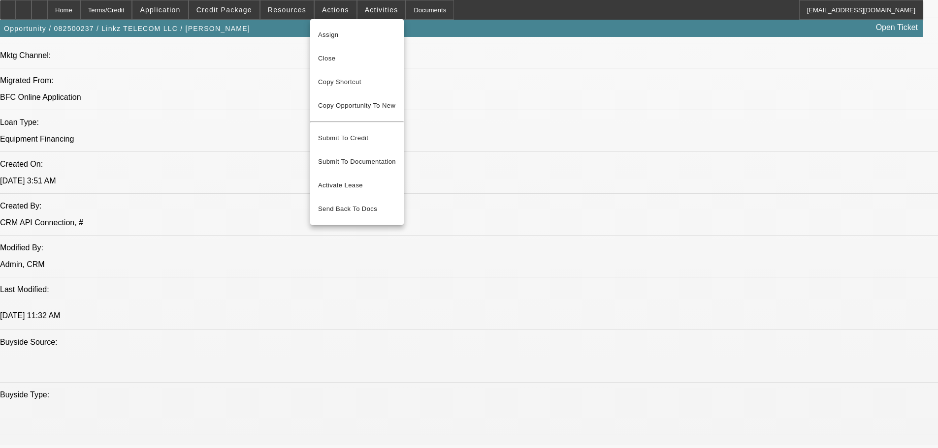
click at [375, 9] on div at bounding box center [469, 224] width 938 height 448
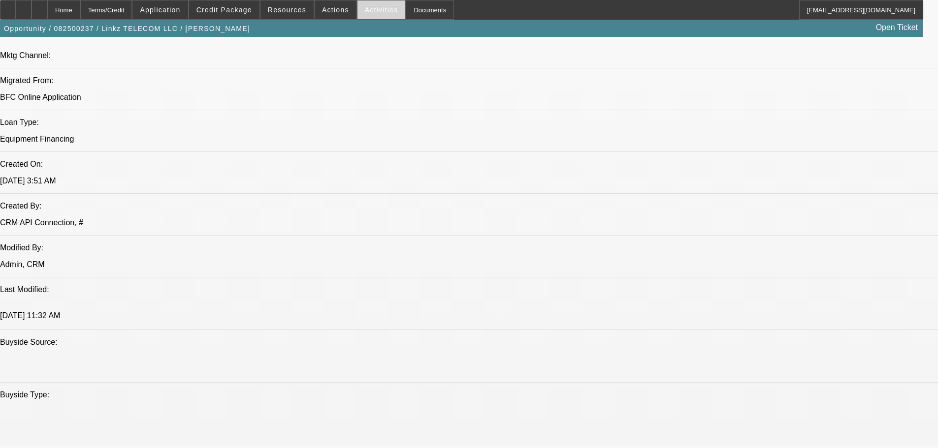
click at [370, 12] on span "Activities" at bounding box center [381, 10] width 33 height 8
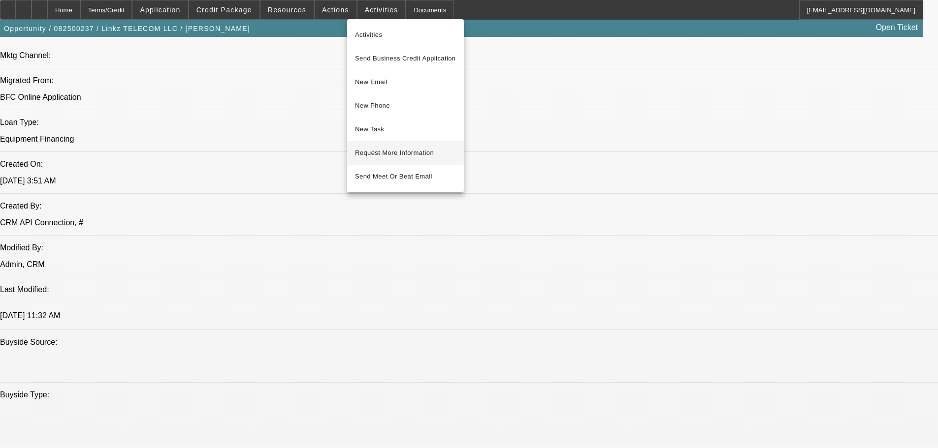
click at [421, 151] on span "Request More Information" at bounding box center [405, 153] width 101 height 12
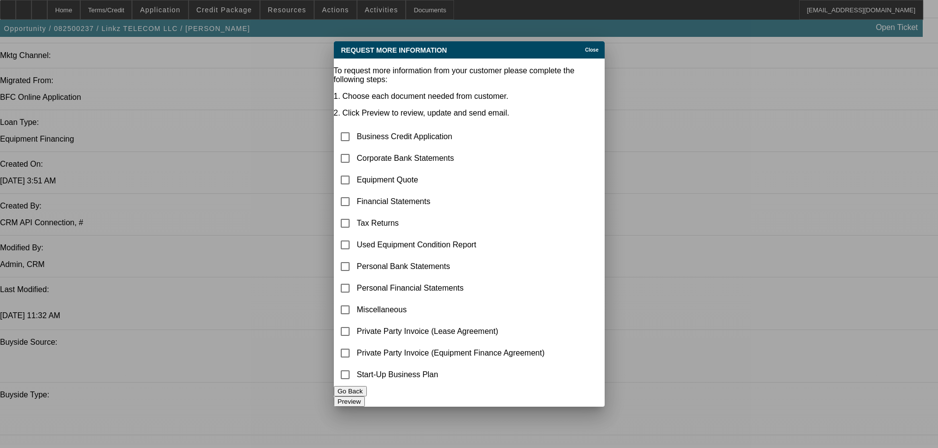
scroll to position [0, 0]
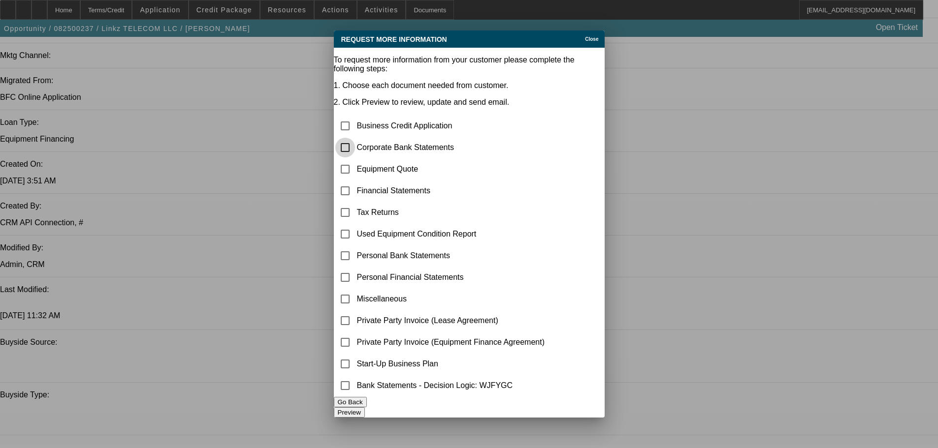
click at [355, 138] on input "checkbox" at bounding box center [345, 148] width 20 height 20
checkbox input "true"
click at [355, 159] on input "checkbox" at bounding box center [345, 169] width 20 height 20
checkbox input "true"
click at [355, 289] on input "checkbox" at bounding box center [345, 299] width 20 height 20
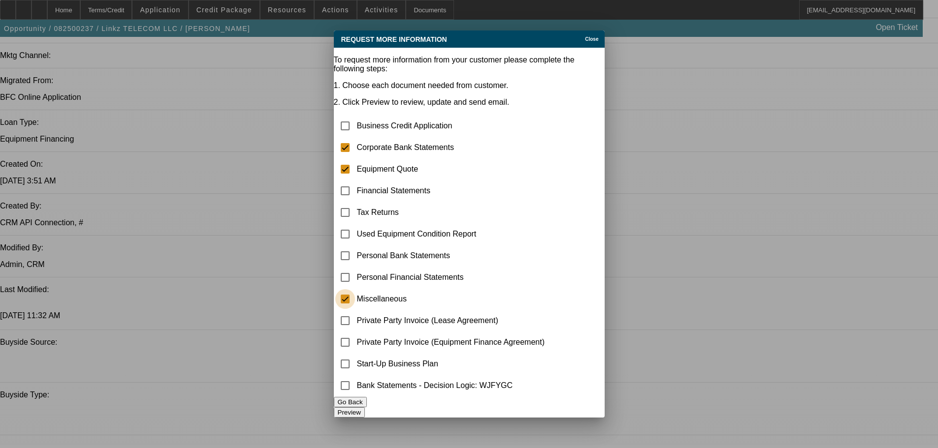
checkbox input "true"
click at [355, 363] on input "checkbox" at bounding box center [345, 364] width 20 height 20
checkbox input "true"
click at [365, 411] on button "Preview" at bounding box center [349, 413] width 31 height 10
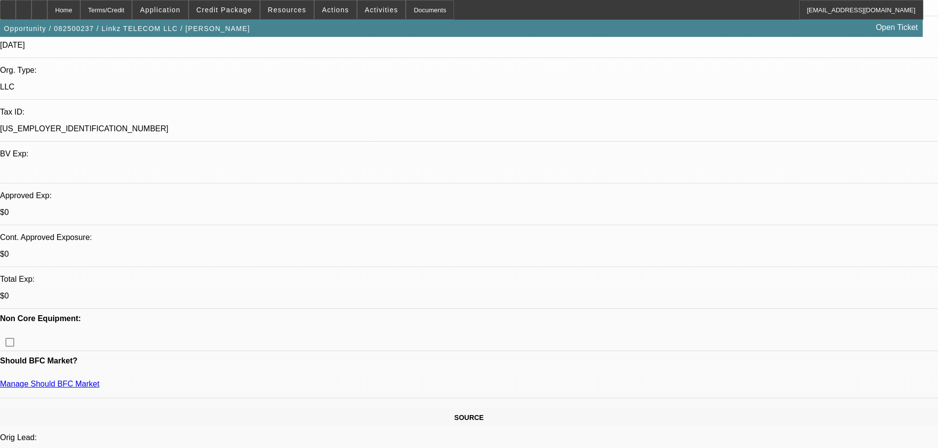
scroll to position [49, 0]
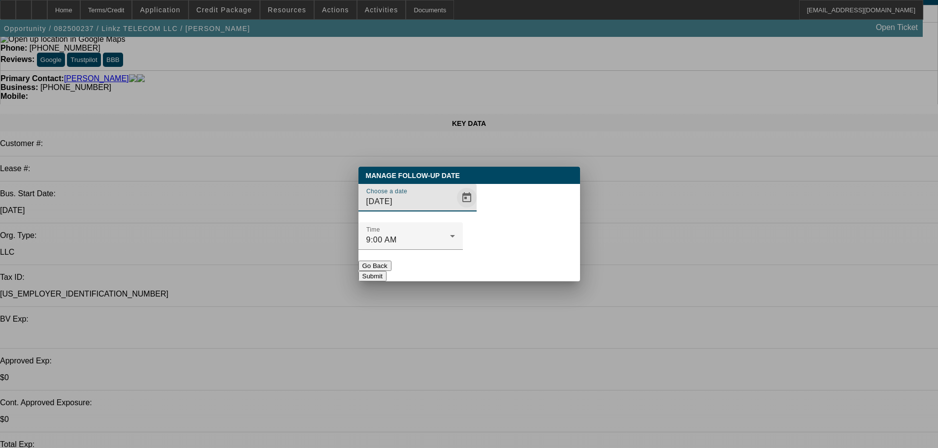
click at [455, 210] on span "Open calendar" at bounding box center [467, 198] width 24 height 24
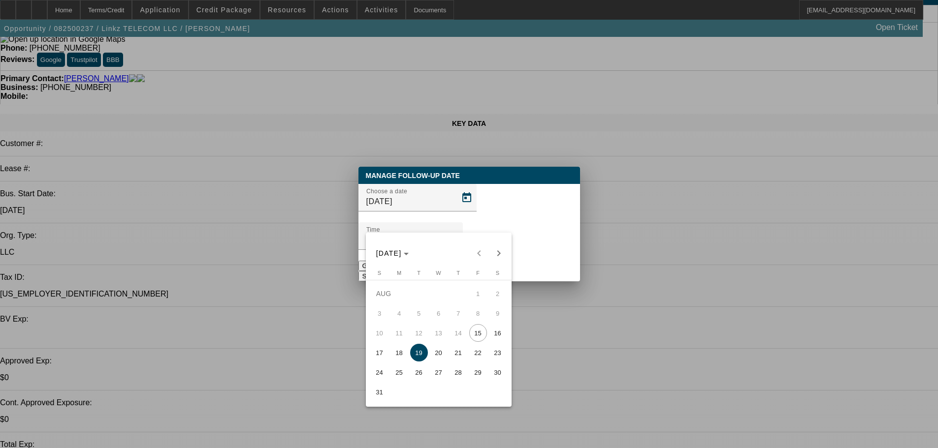
click at [438, 358] on span "20" at bounding box center [439, 353] width 18 height 18
type input "8/20/2025"
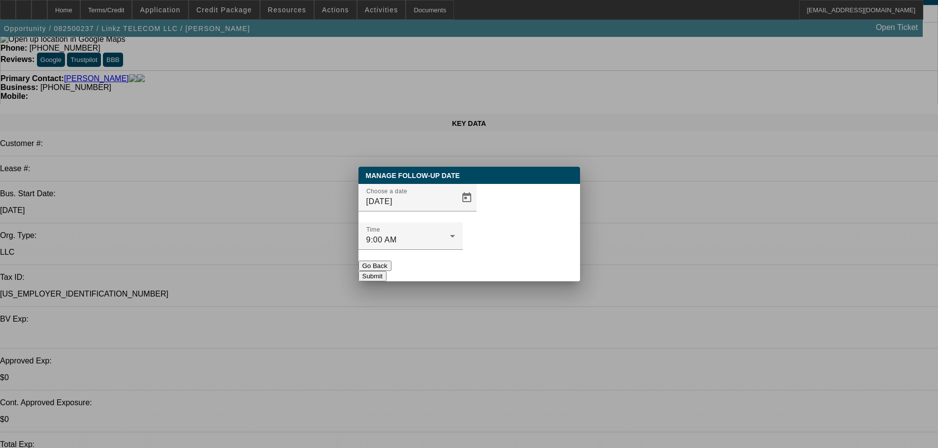
click at [386, 271] on button "Submit" at bounding box center [372, 276] width 28 height 10
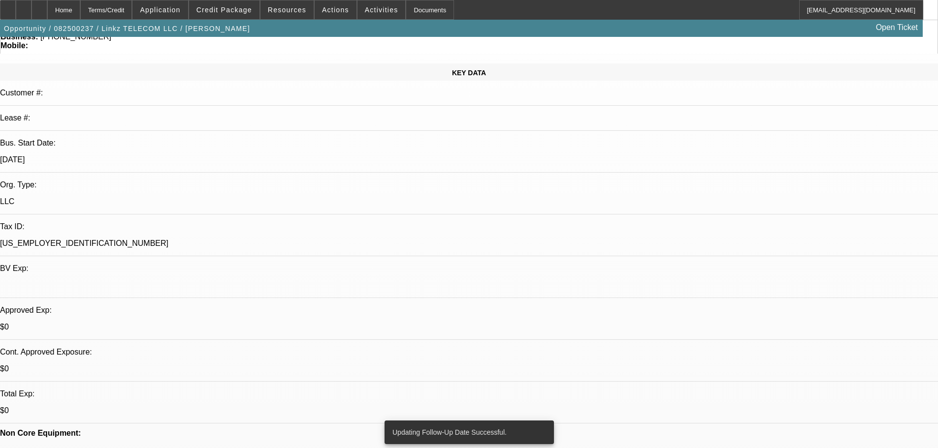
scroll to position [197, 0]
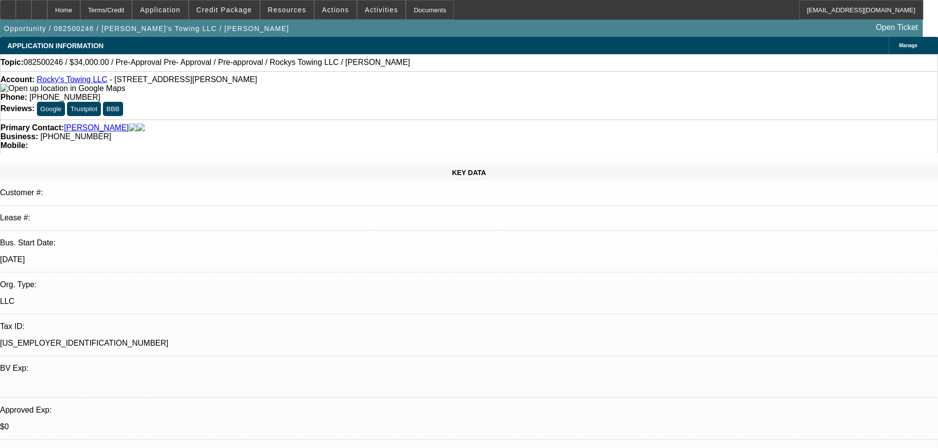
select select "0.15"
select select "0"
select select "0.1"
select select "4"
select select "0.1"
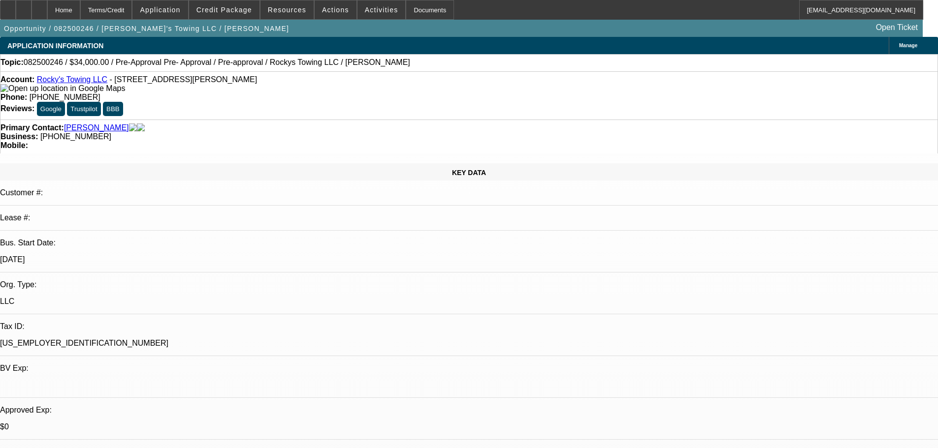
select select "0"
select select "0.1"
select select "4"
select select "0"
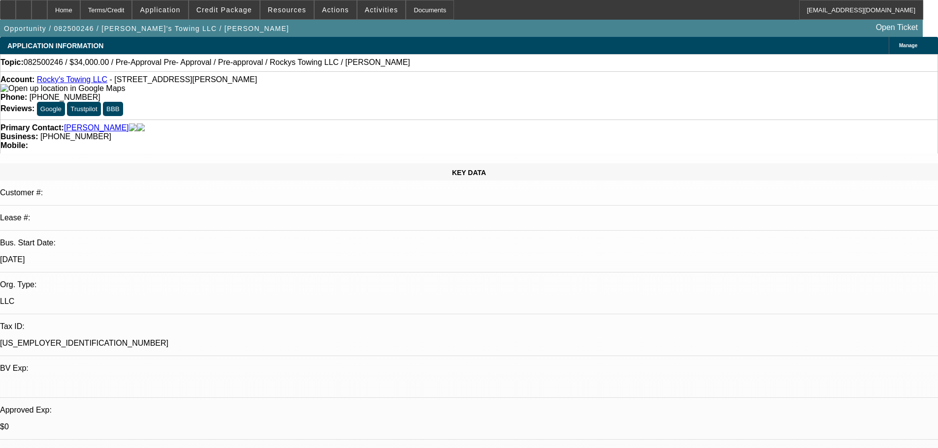
select select "0.1"
select select "4"
select select "0"
select select "0.1"
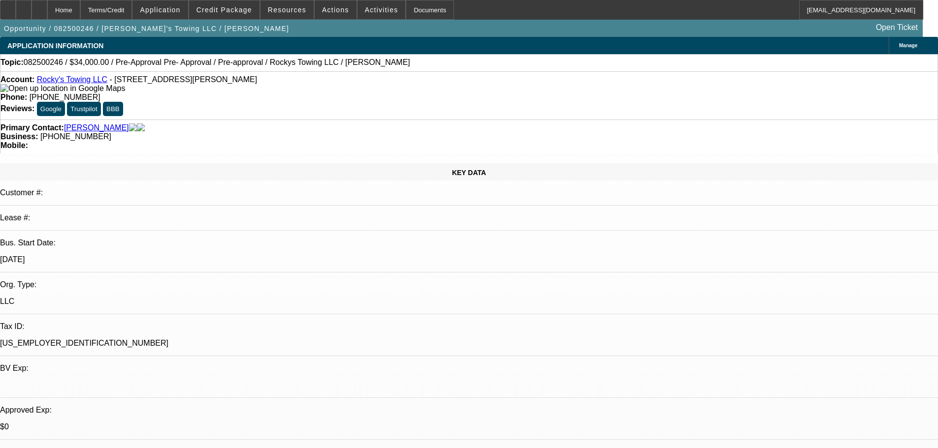
select select "4"
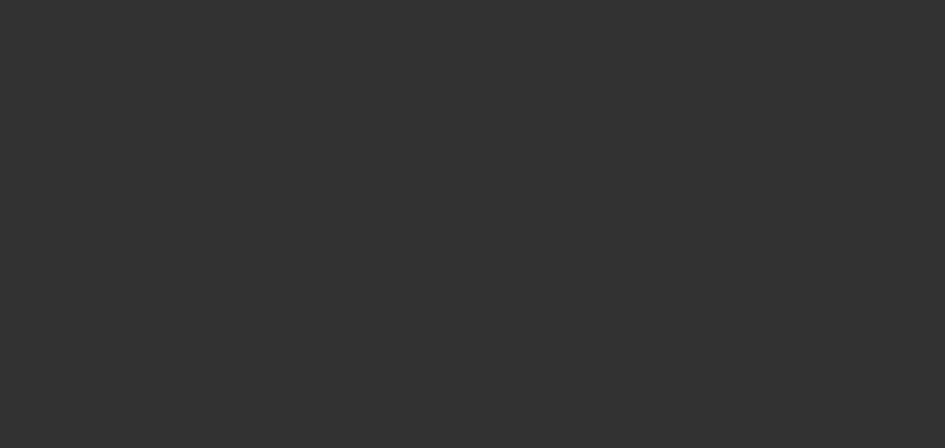
select select "0"
select select "2"
select select "0.1"
select select "4"
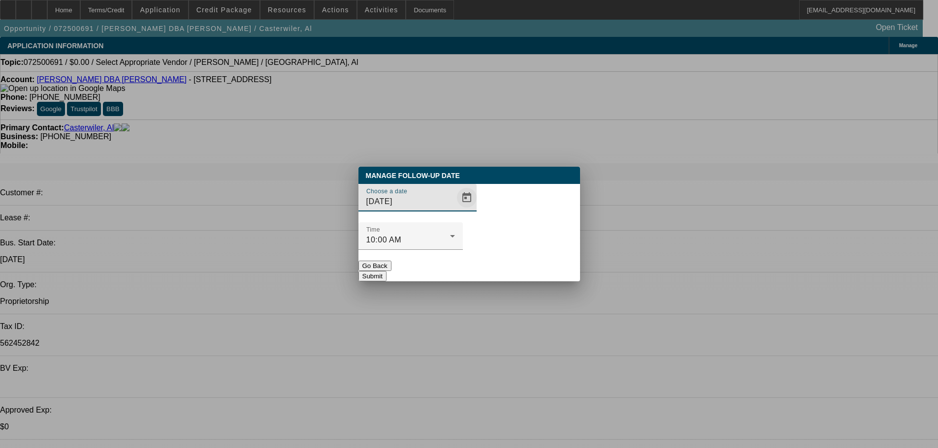
click at [455, 210] on span "Open calendar" at bounding box center [467, 198] width 24 height 24
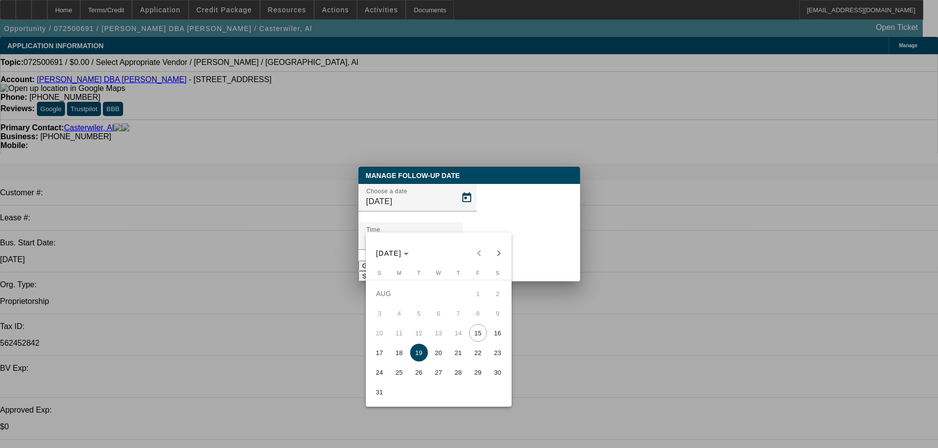
click at [307, 298] on div at bounding box center [469, 224] width 938 height 448
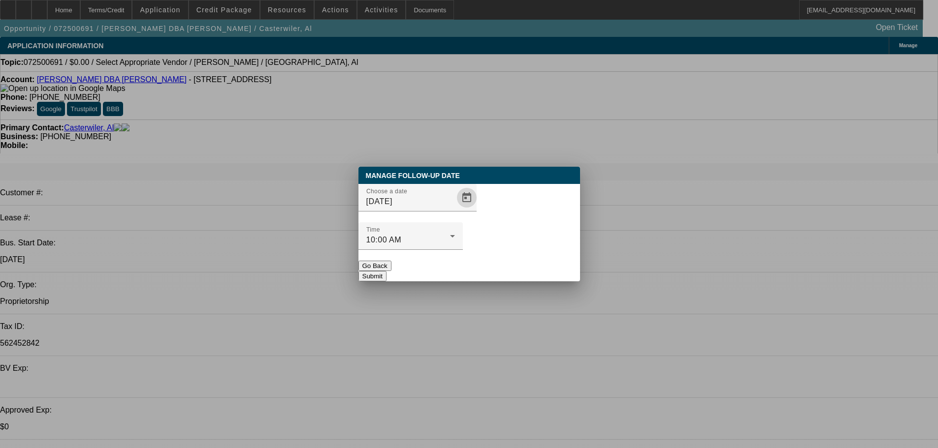
click at [391, 261] on button "Go Back" at bounding box center [374, 266] width 33 height 10
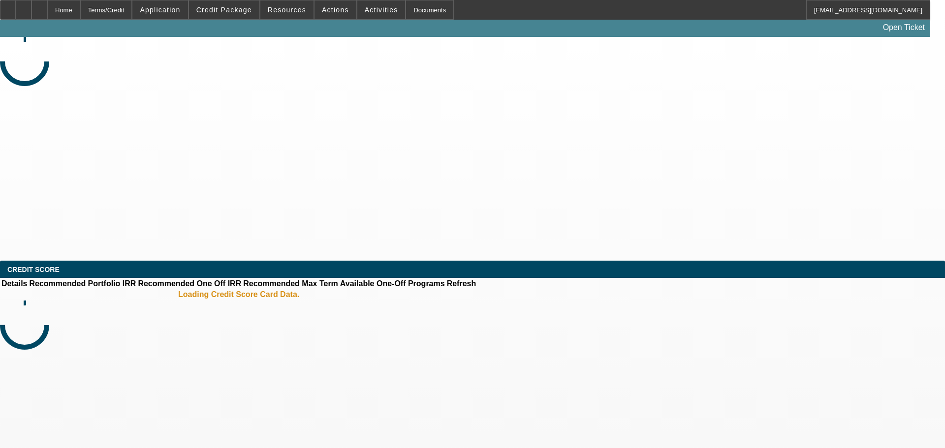
select select "0"
select select "2"
select select "0.1"
select select "4"
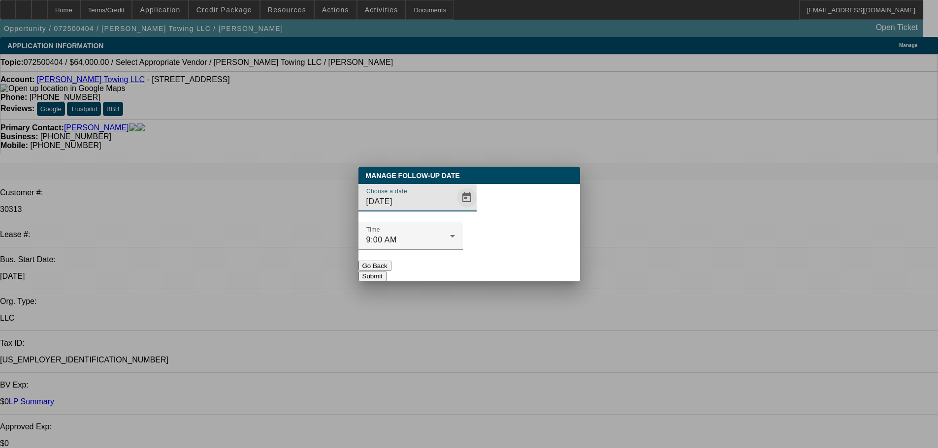
click at [455, 210] on span "Open calendar" at bounding box center [467, 198] width 24 height 24
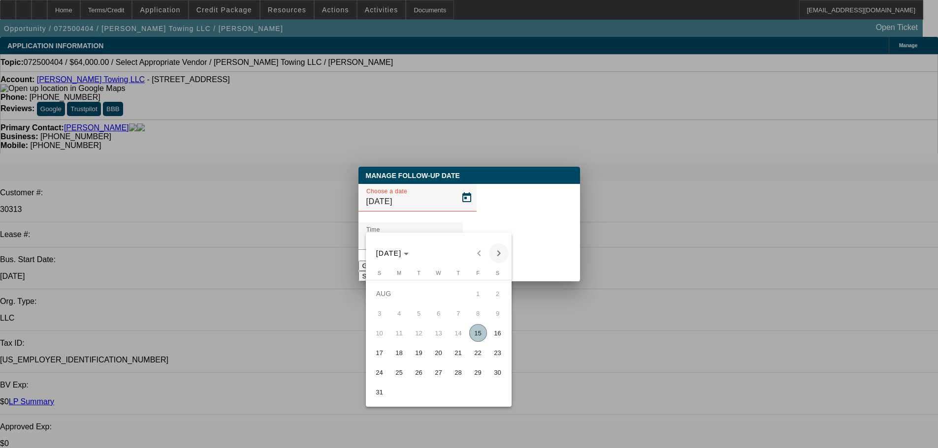
click at [497, 253] on span "Next month" at bounding box center [499, 254] width 20 height 20
click at [478, 253] on span "Previous month" at bounding box center [479, 254] width 20 height 20
click at [401, 357] on span "18" at bounding box center [399, 353] width 18 height 18
type input "8/18/2025"
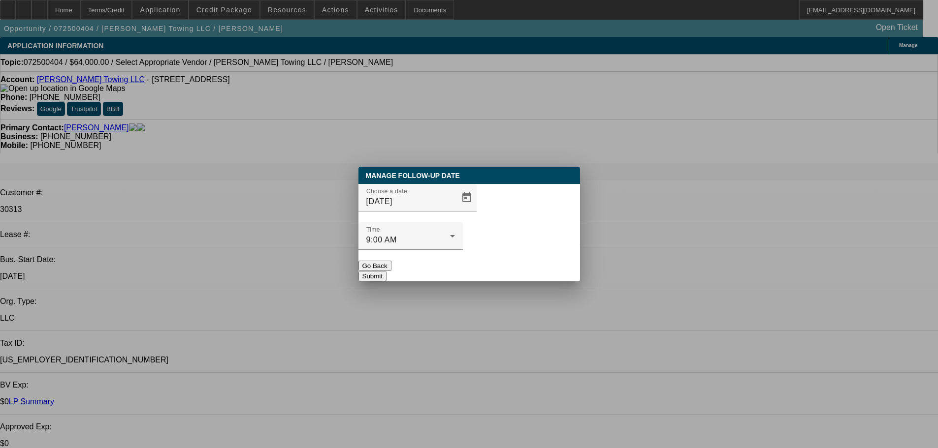
click at [386, 271] on button "Submit" at bounding box center [372, 276] width 28 height 10
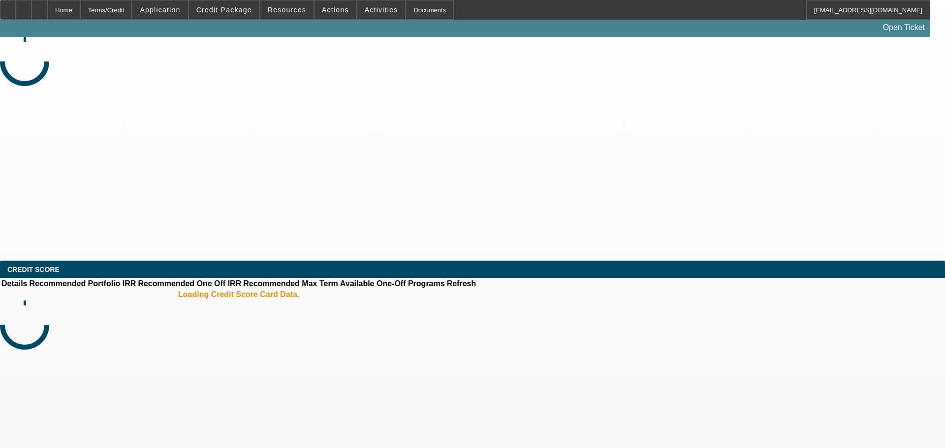
select select "0"
select select "2"
select select "0.1"
select select "4"
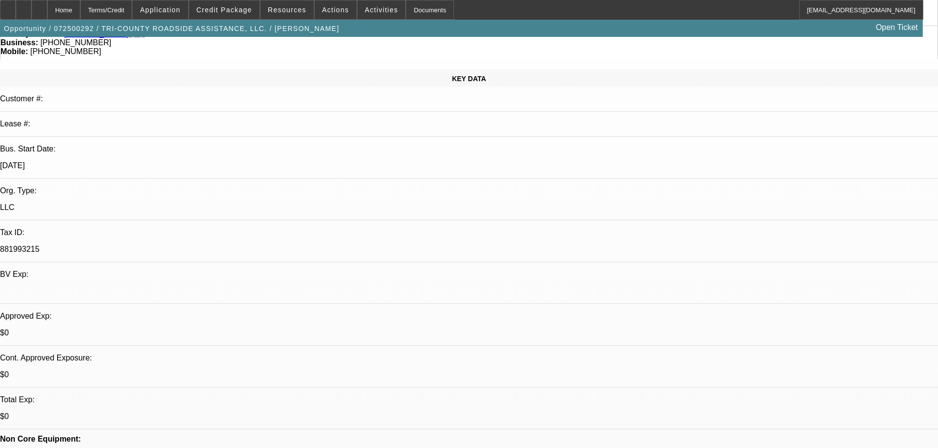
scroll to position [98, 0]
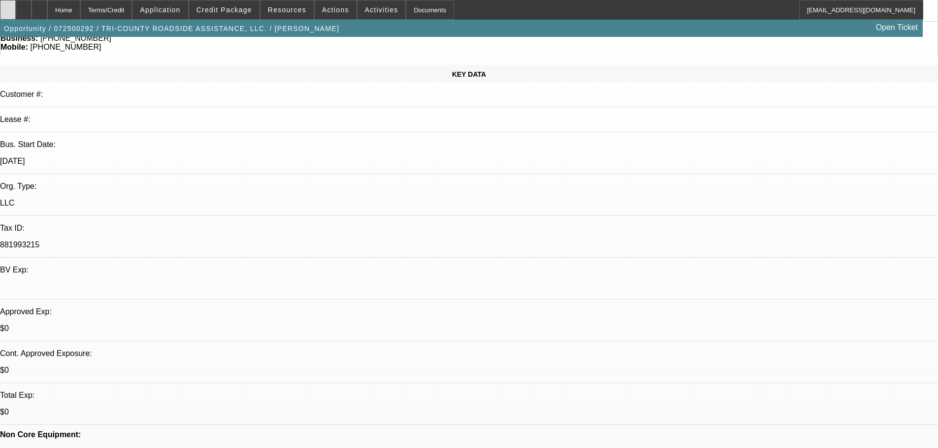
click at [16, 10] on div at bounding box center [8, 10] width 16 height 20
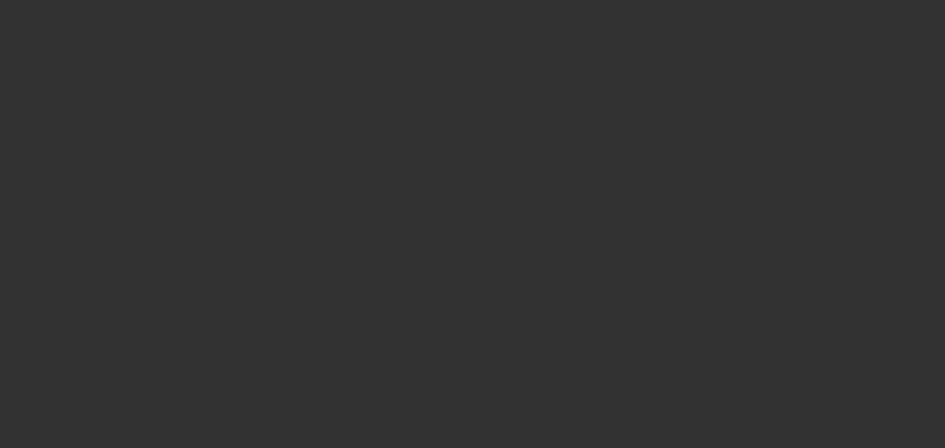
select select "0"
select select "2"
select select "0"
select select "6"
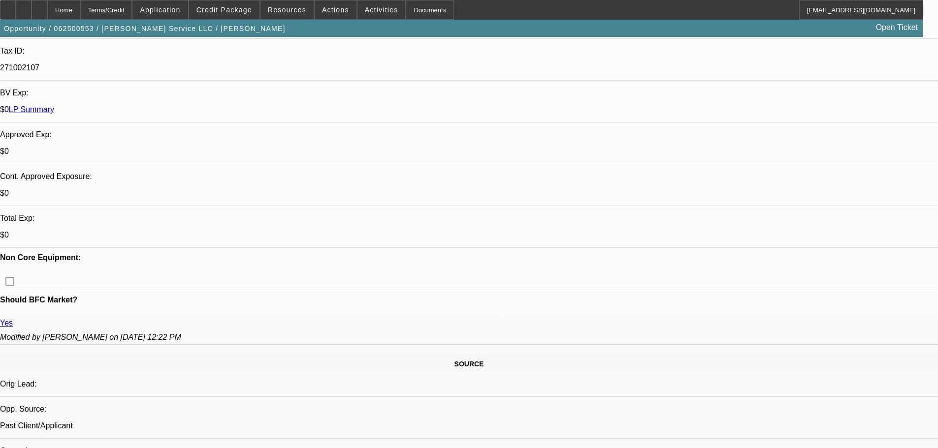
scroll to position [345, 0]
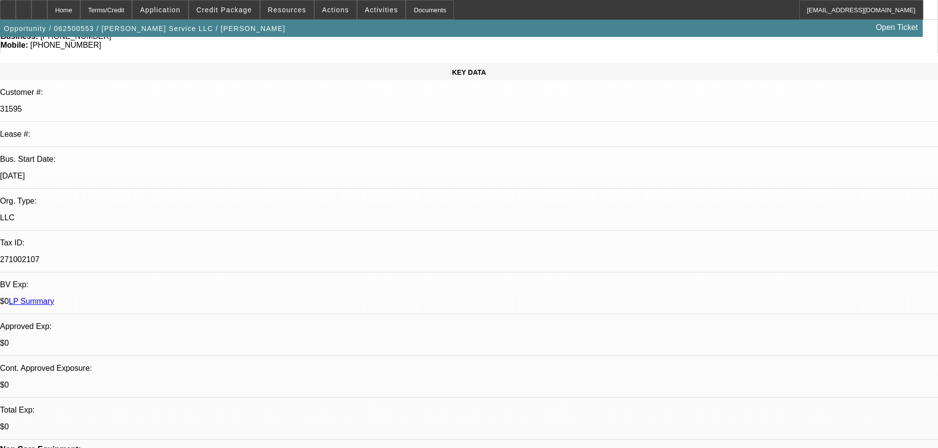
scroll to position [98, 0]
radio input "true"
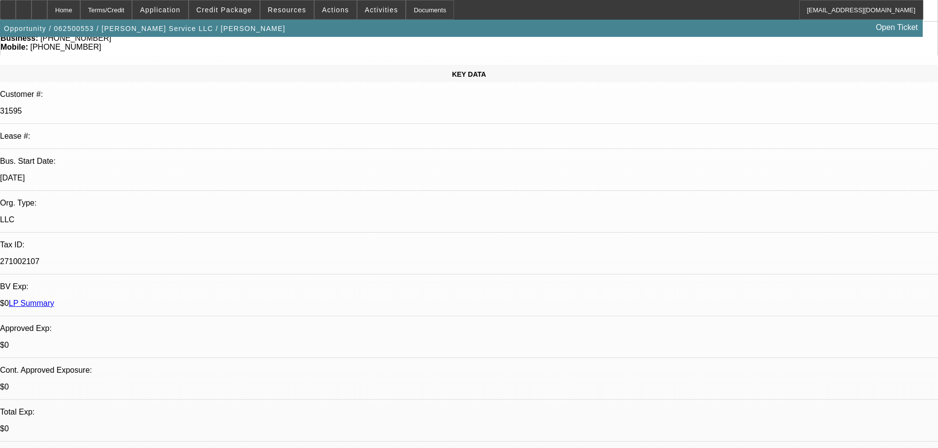
type textarea "waiting on payoff still."
radio input "true"
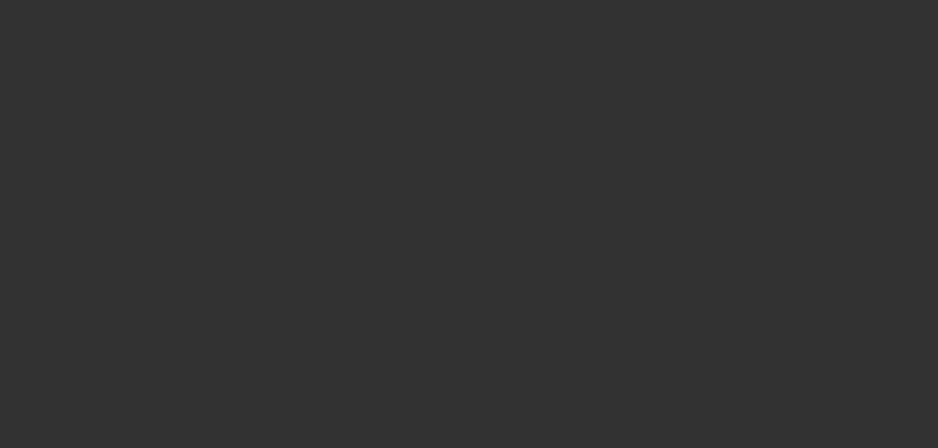
select select "0"
select select "2"
select select "0.1"
select select "4"
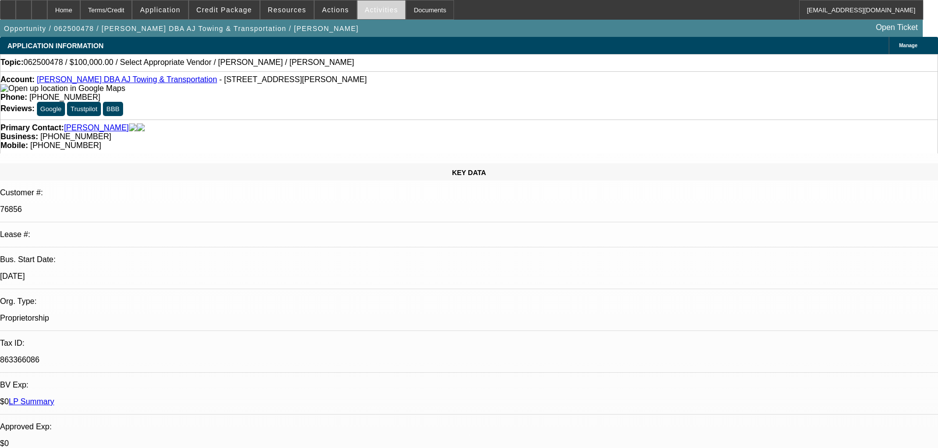
click at [365, 10] on span "Activities" at bounding box center [381, 10] width 33 height 8
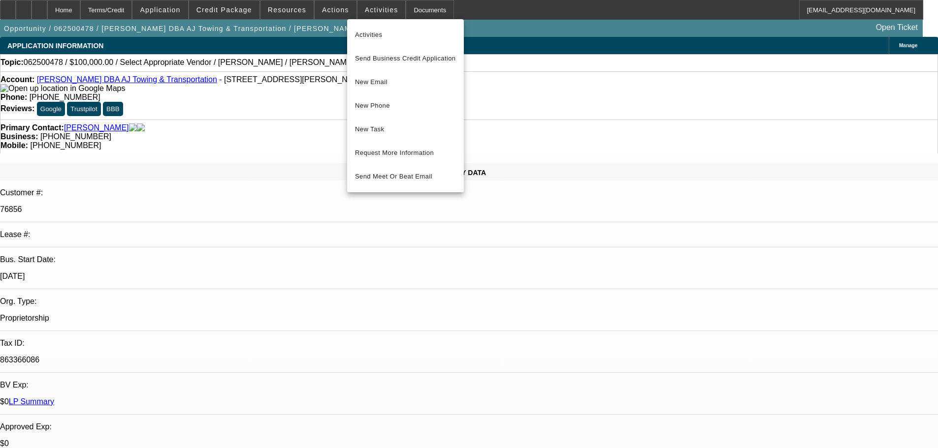
click at [332, 17] on div at bounding box center [469, 224] width 938 height 448
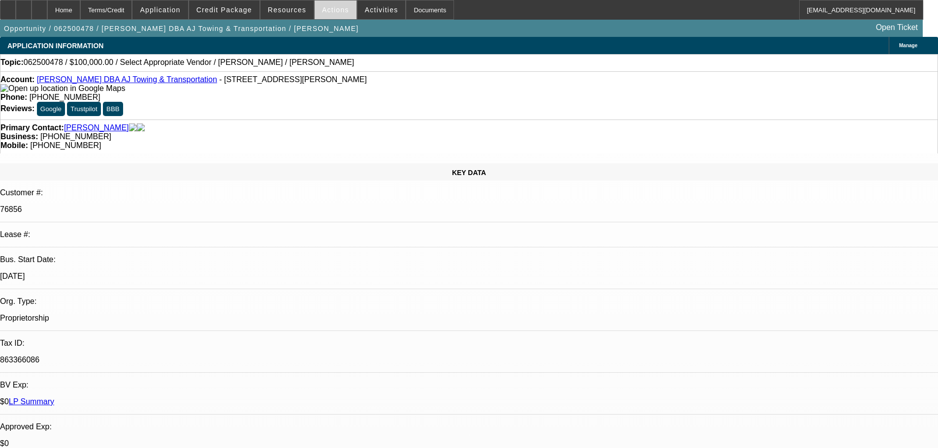
click at [326, 11] on span "Actions" at bounding box center [335, 10] width 27 height 8
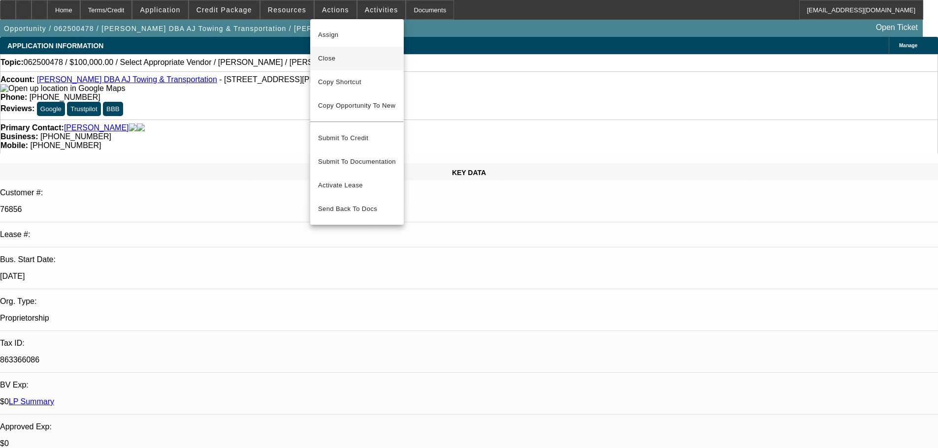
click at [352, 60] on span "Close" at bounding box center [357, 59] width 78 height 12
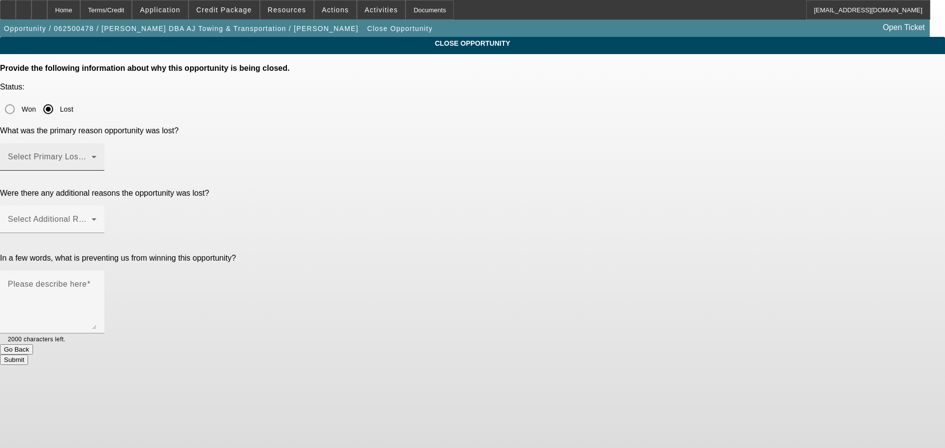
click at [92, 155] on span at bounding box center [50, 161] width 84 height 12
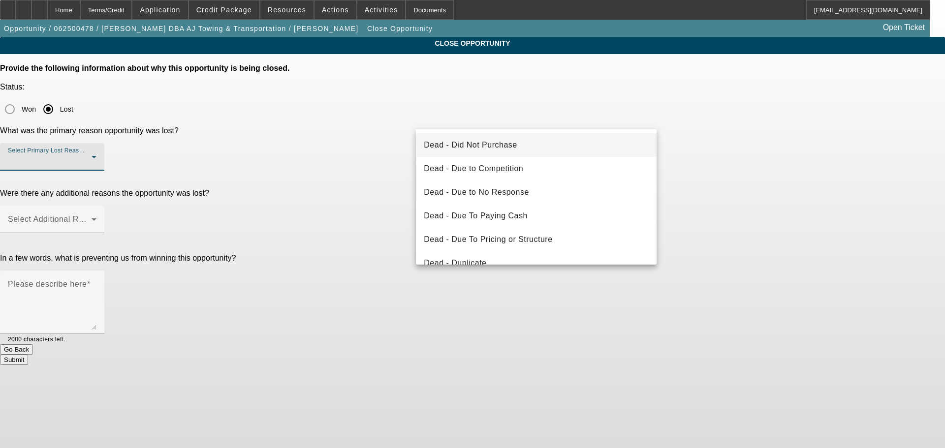
click at [520, 150] on mat-option "Dead - Did Not Purchase" at bounding box center [536, 145] width 241 height 24
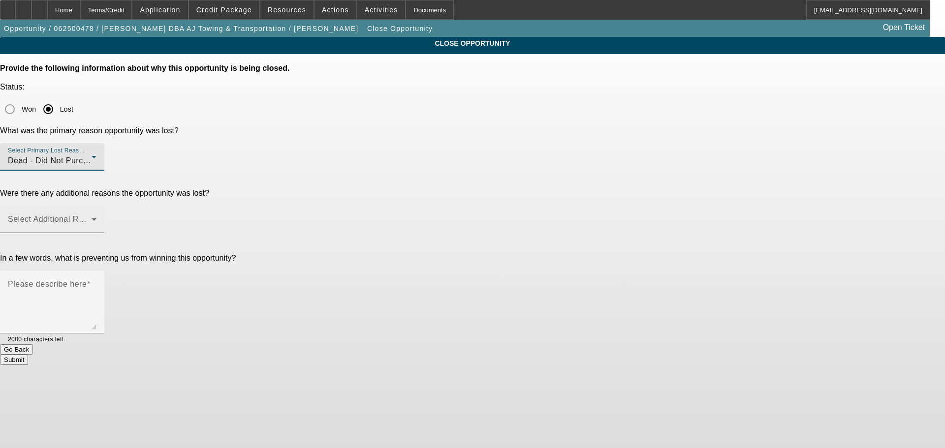
click at [92, 218] on span at bounding box center [50, 224] width 84 height 12
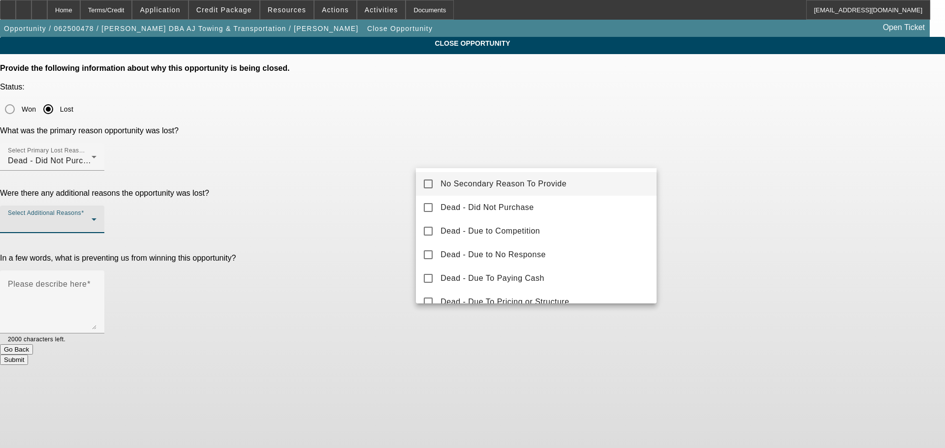
click at [526, 180] on span "No Secondary Reason To Provide" at bounding box center [503, 184] width 126 height 12
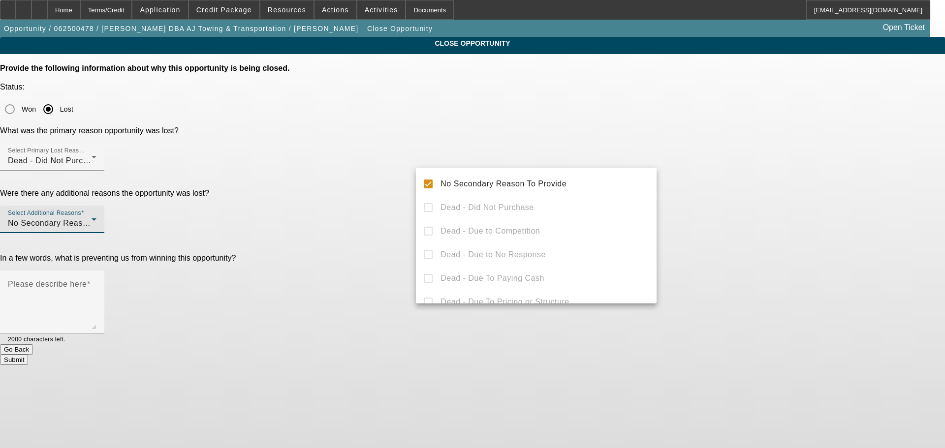
click at [729, 162] on div at bounding box center [472, 224] width 945 height 448
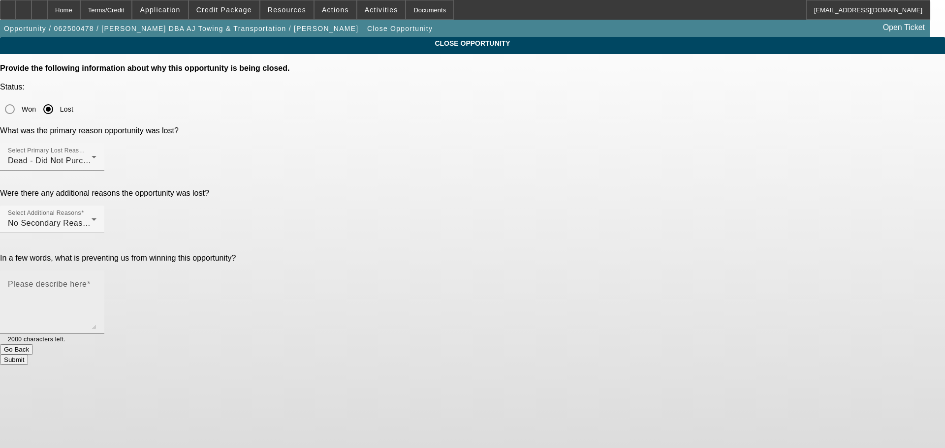
click at [96, 282] on textarea "Please describe here" at bounding box center [52, 305] width 89 height 47
type textarea "Wasnt in a rush, fleet is healthy--but he is pursuing a very particular unicorn…"
click at [28, 355] on button "Submit" at bounding box center [14, 360] width 28 height 10
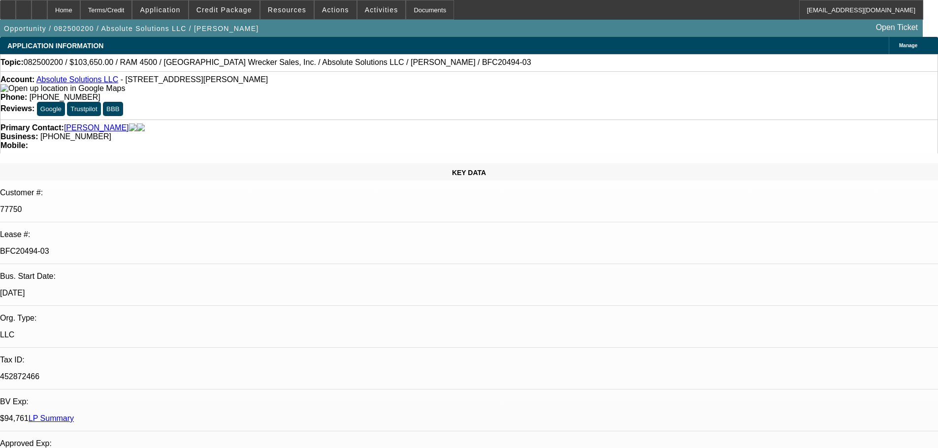
select select "0"
select select "6"
select select "0"
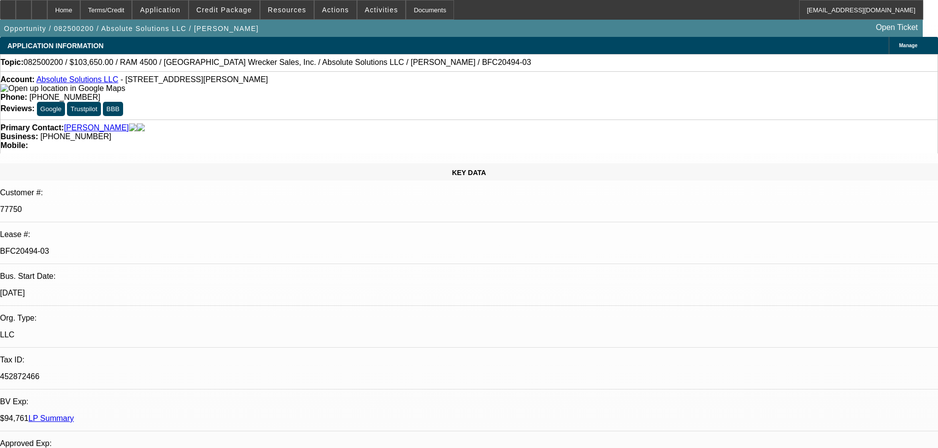
select select "0"
select select "6"
select select "0"
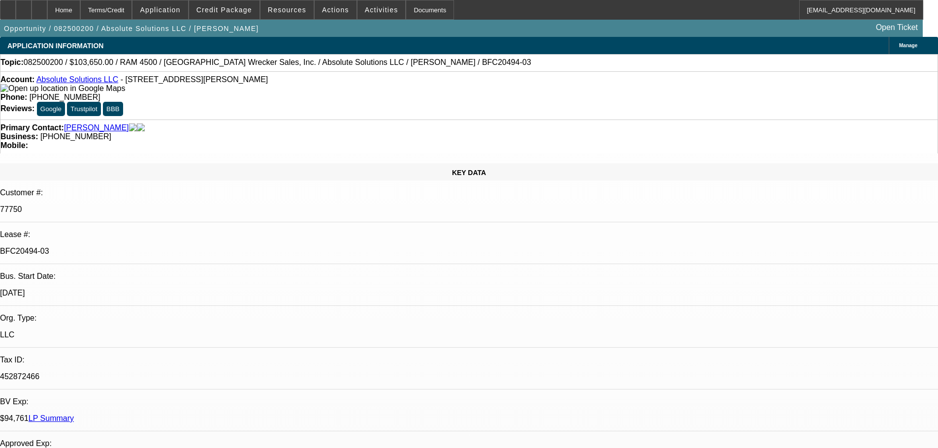
select select "0"
select select "6"
select select "0"
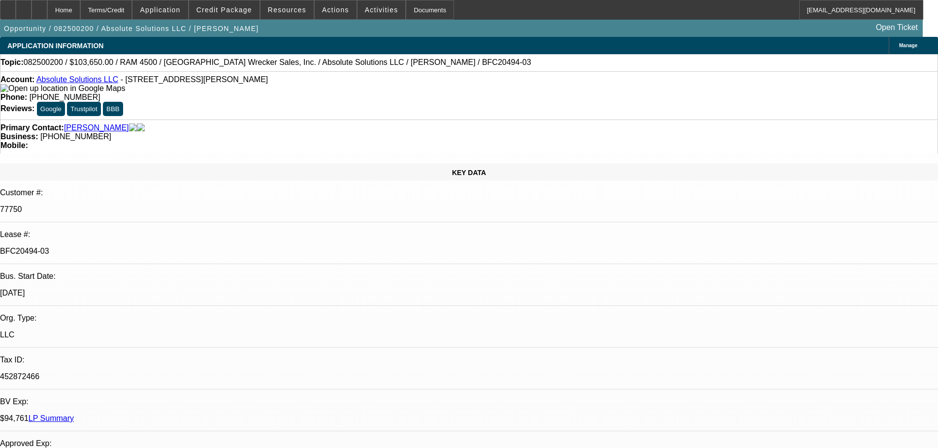
select select "6"
click at [47, 13] on div at bounding box center [39, 10] width 16 height 20
select select "0"
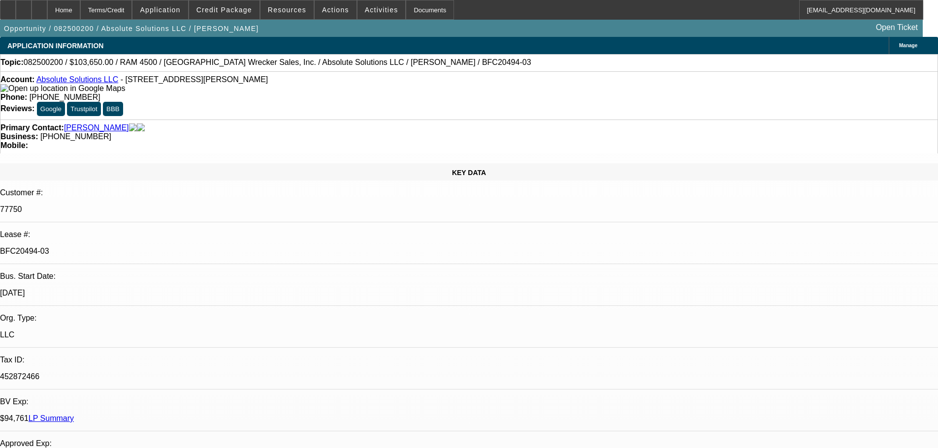
select select "6"
select select "0"
select select "6"
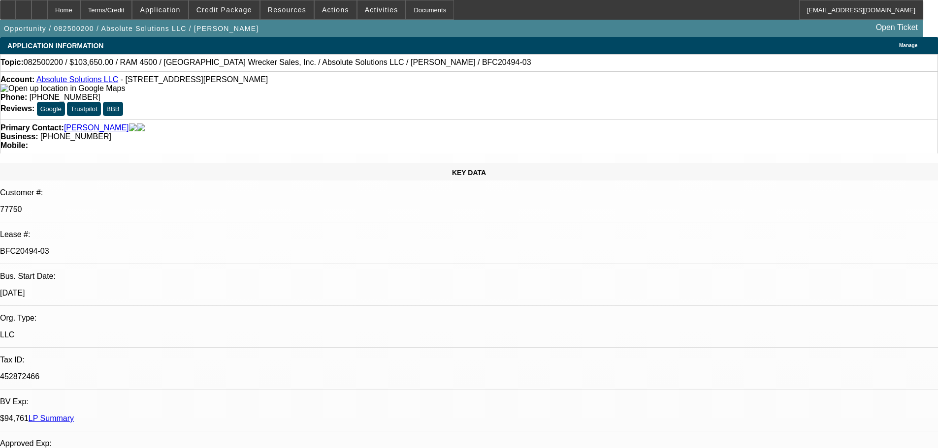
select select "0"
select select "6"
select select "0"
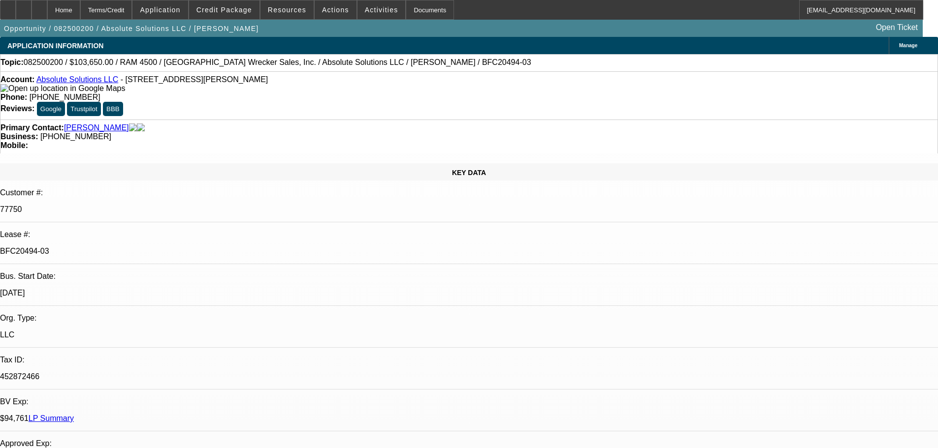
select select "0"
select select "6"
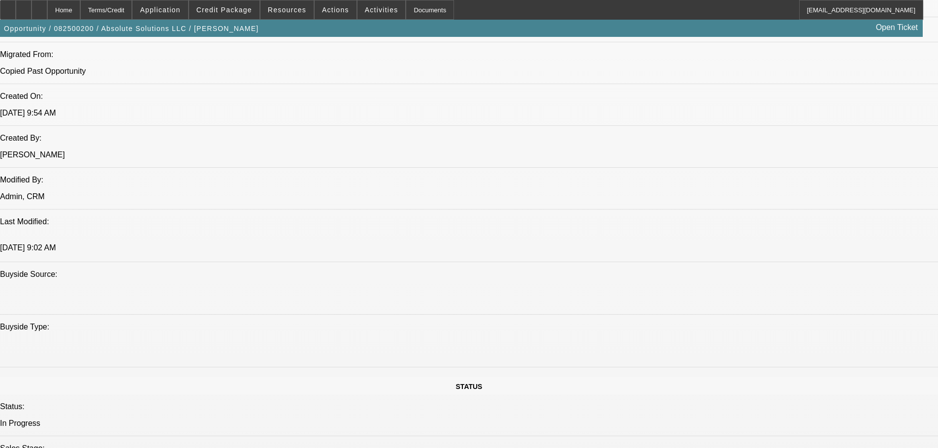
scroll to position [541, 0]
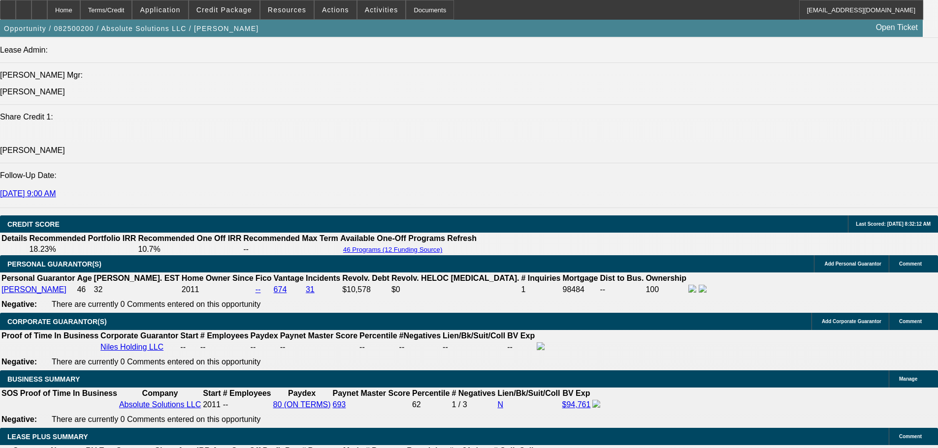
scroll to position [1378, 0]
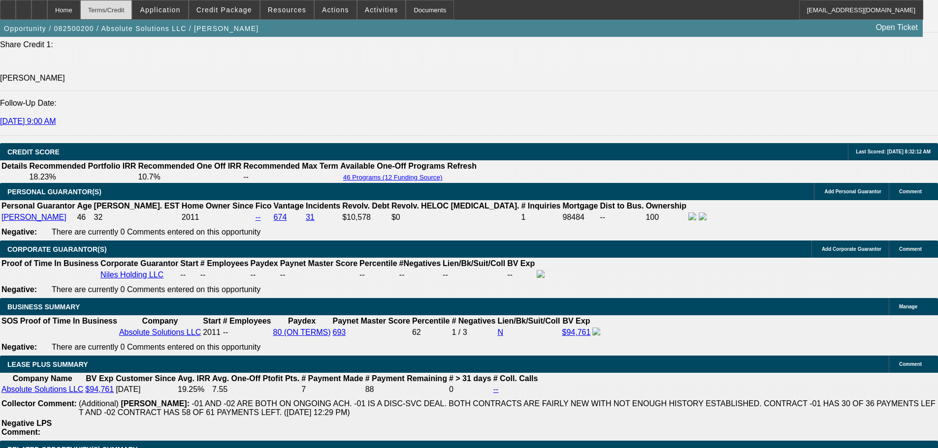
drag, startPoint x: 388, startPoint y: 287, endPoint x: 143, endPoint y: 9, distance: 370.7
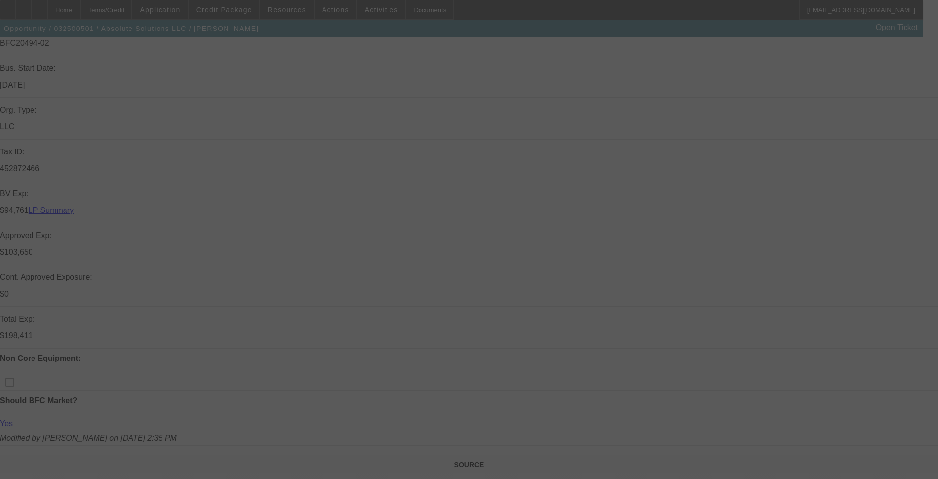
scroll to position [394, 0]
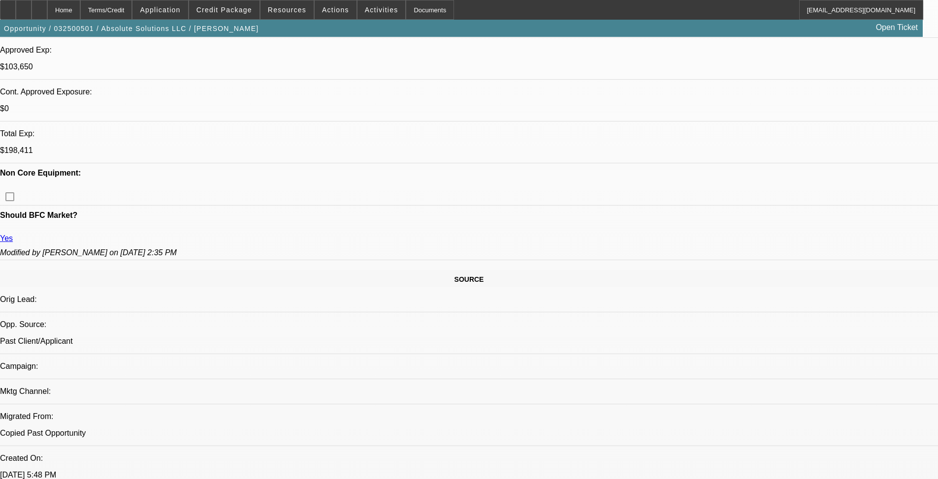
select select "0"
select select "2"
select select "0"
select select "6"
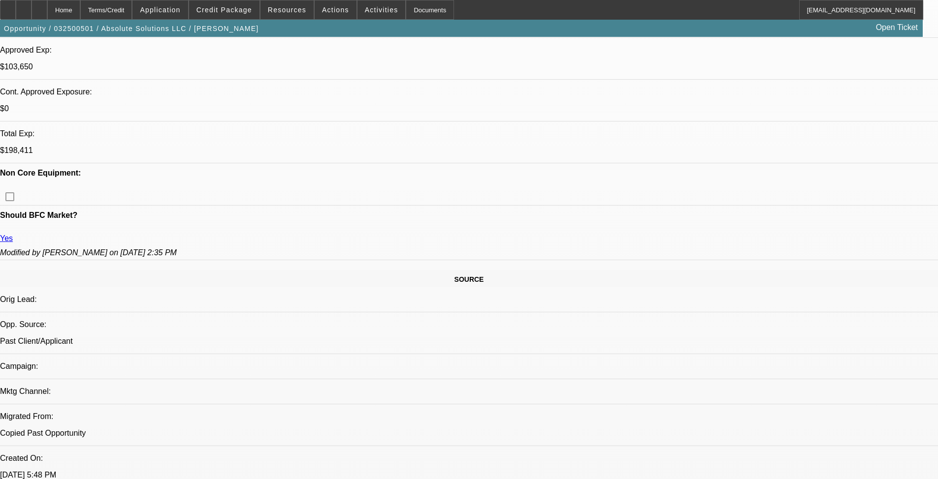
select select "0"
select select "2"
select select "0"
select select "6"
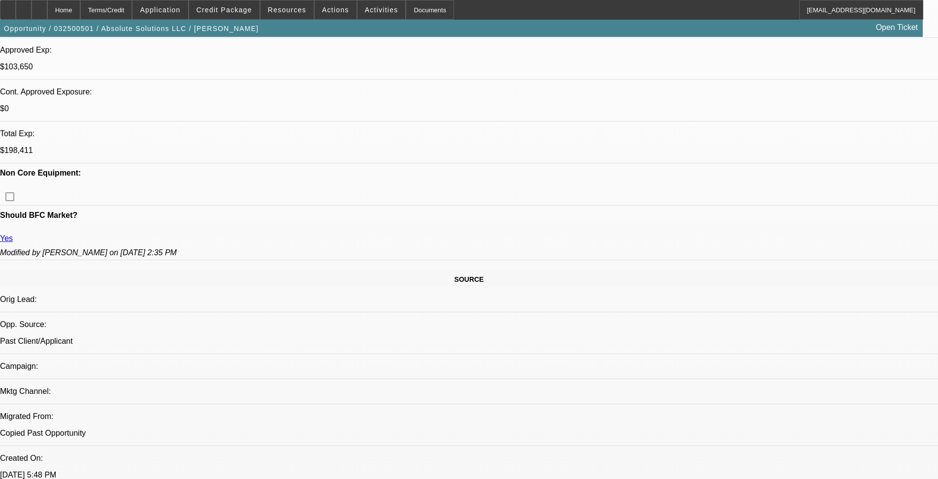
select select "0"
select select "3"
select select "0"
select select "6"
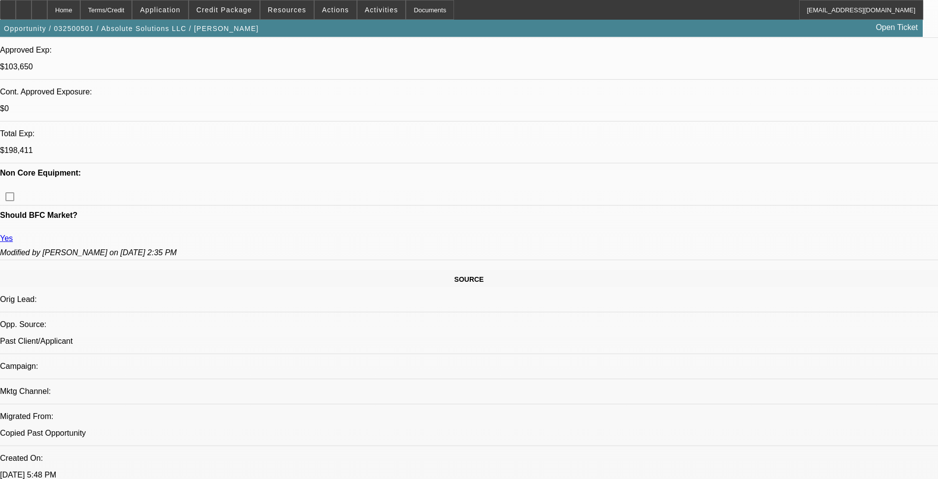
select select "0"
select select "3"
select select "0"
select select "6"
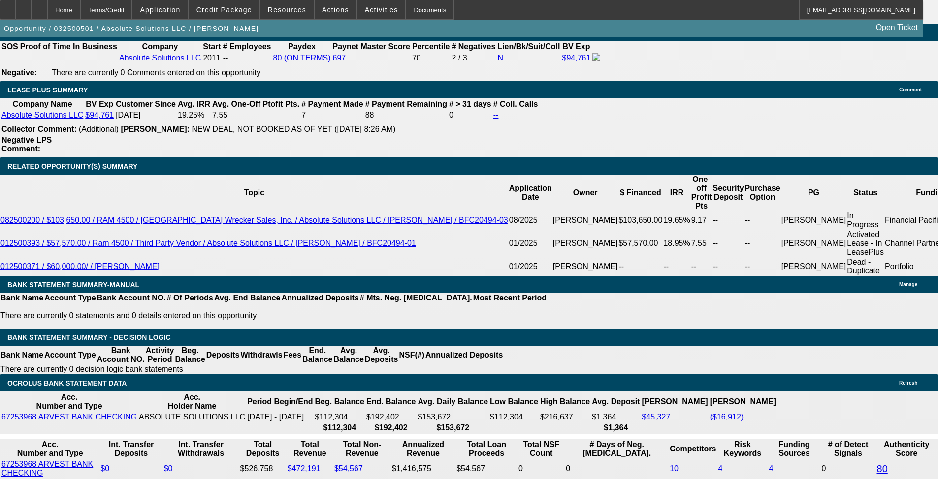
scroll to position [1624, 0]
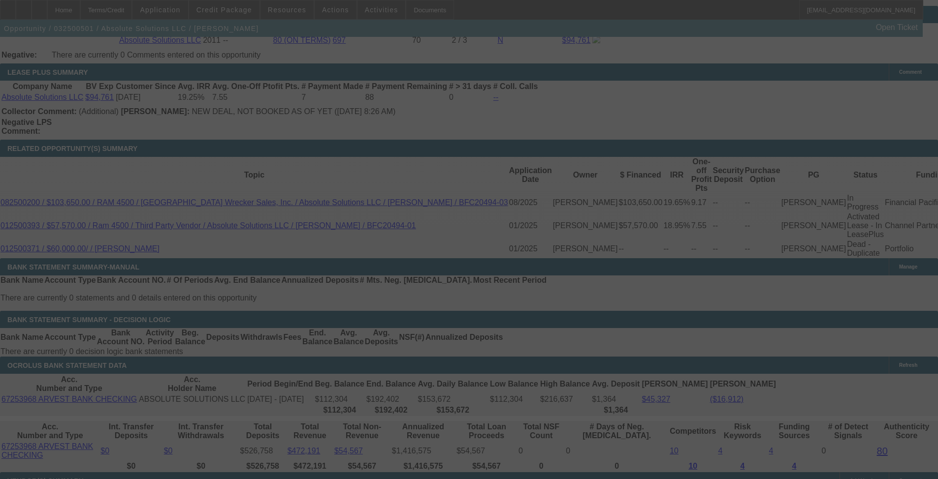
scroll to position [2007, 0]
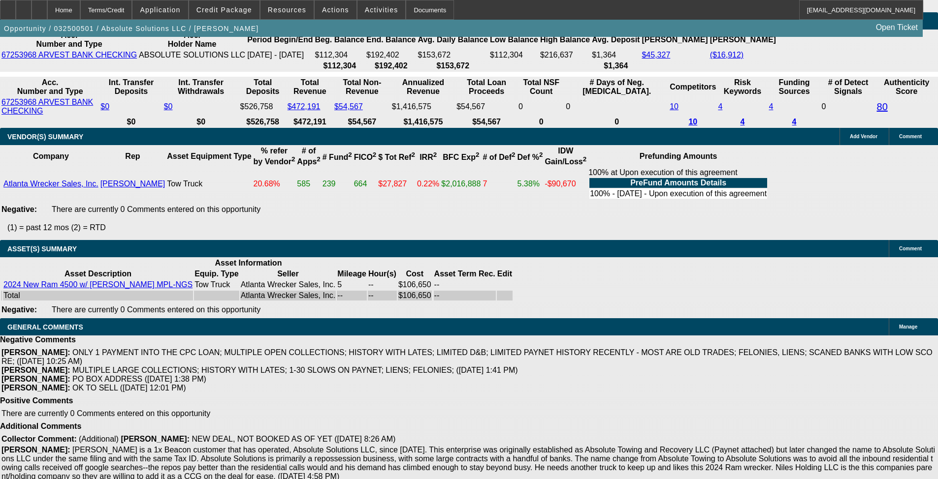
select select "0"
select select "2"
select select "0"
select select "2"
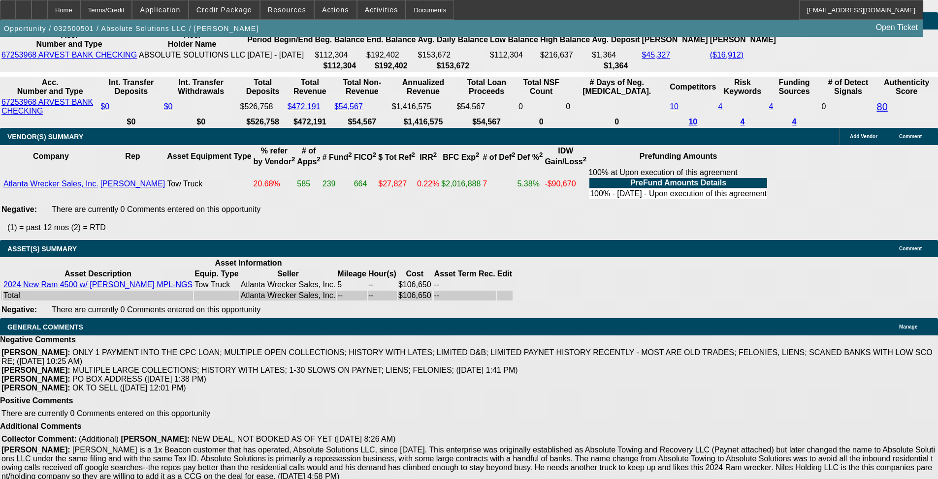
select select "0"
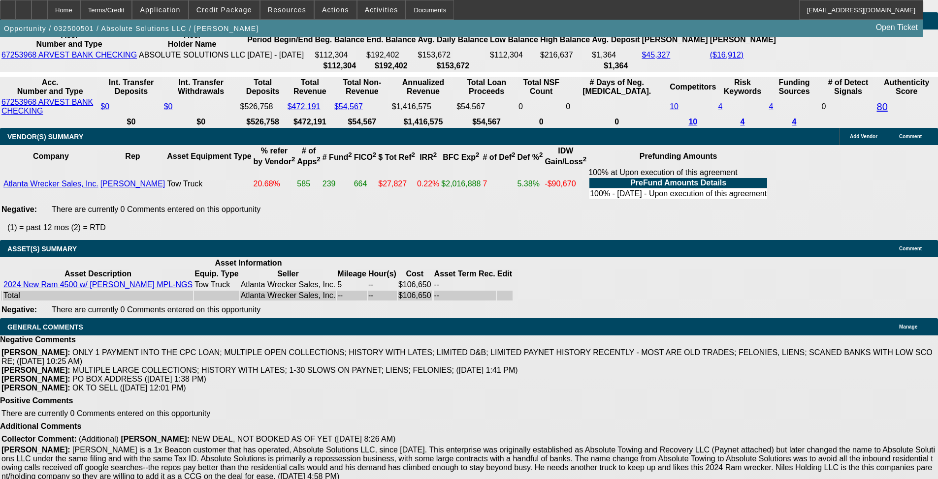
select select "0"
select select "1"
select select "2"
select select "6"
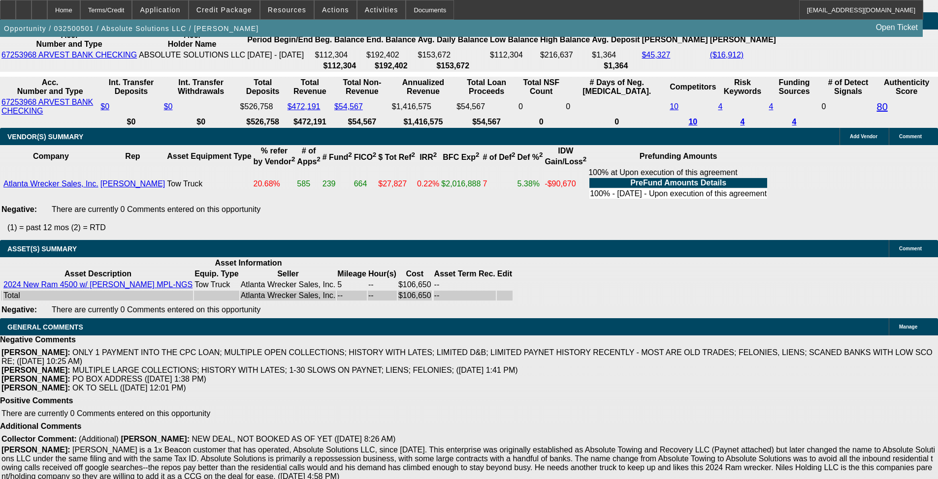
select select "1"
select select "2"
select select "6"
select select "1"
select select "3"
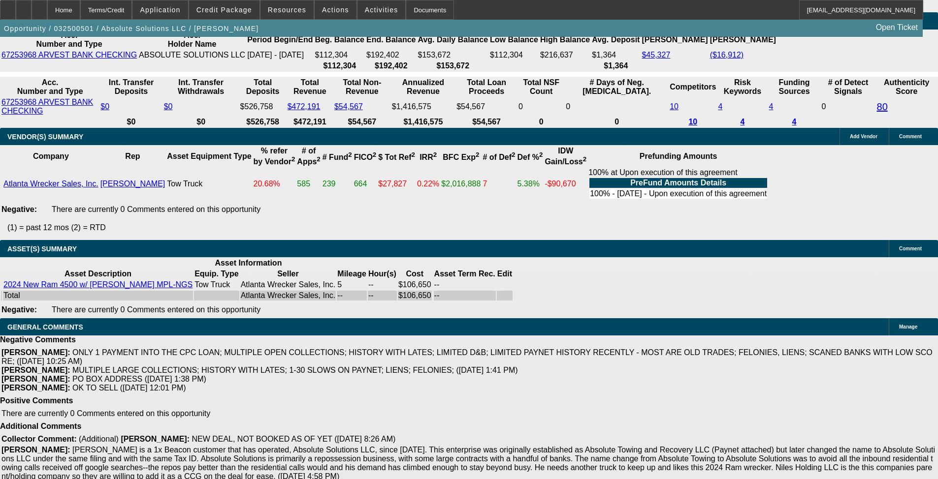
select select "6"
select select "1"
select select "3"
select select "6"
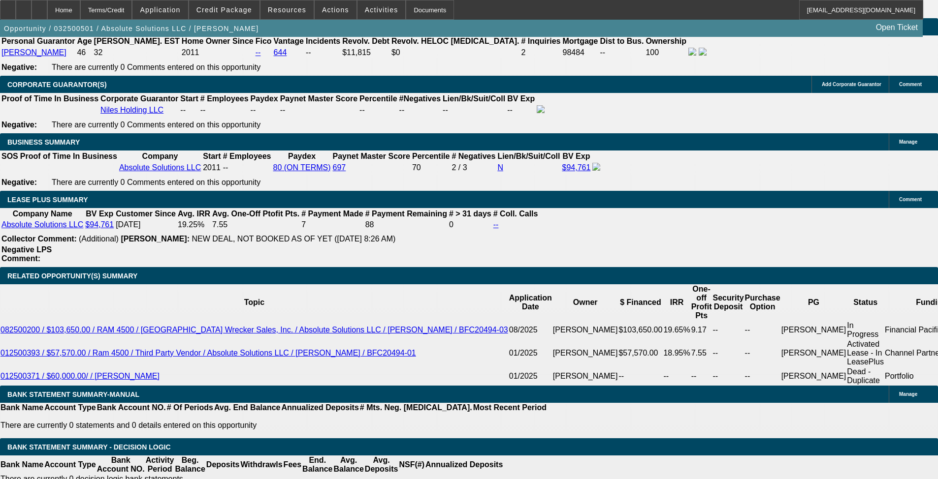
scroll to position [1513, 0]
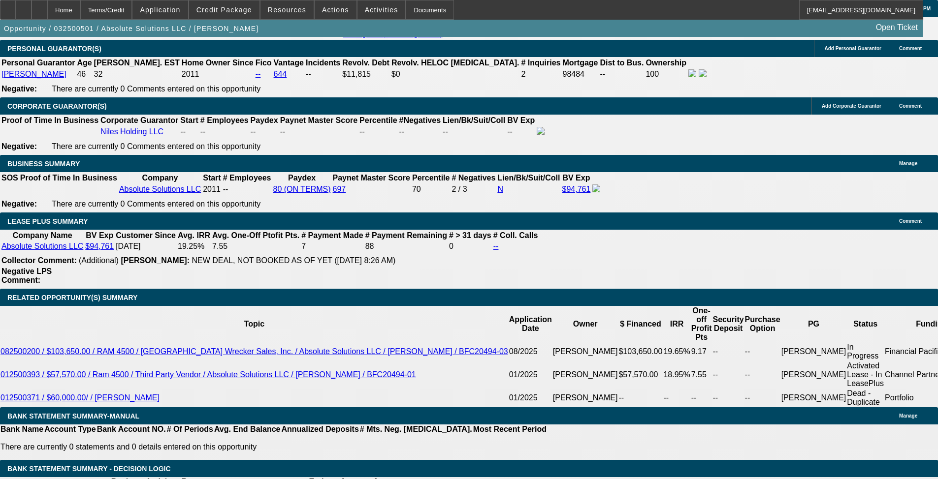
select select "0"
select select "3"
select select "0"
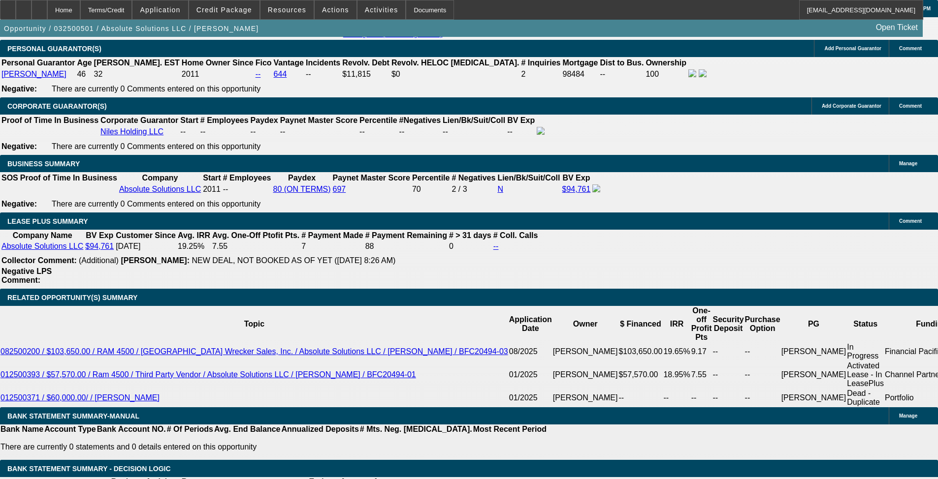
select select "6"
select select "0.1"
select select "0"
select select "0.1"
select select "5"
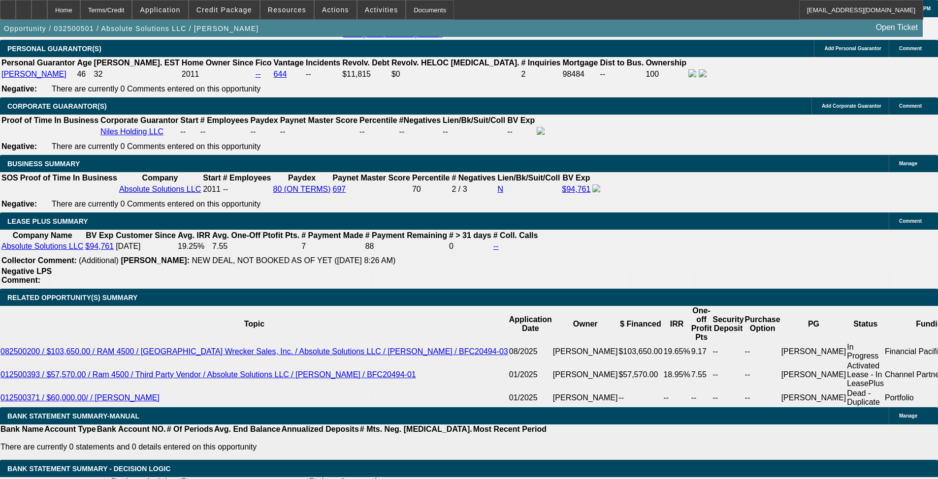
select select "0"
select select "3"
select select "0.1"
select select "5"
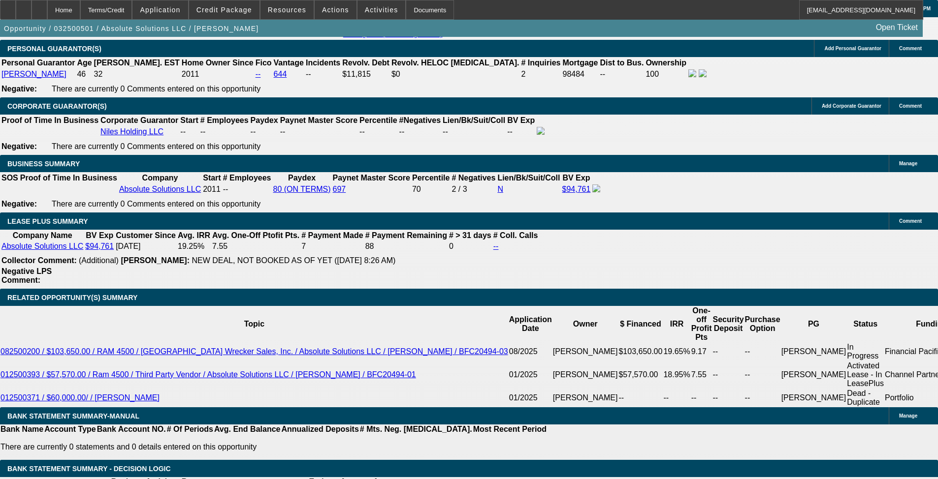
select select "0.1"
select select "0"
select select "0.1"
select select "5"
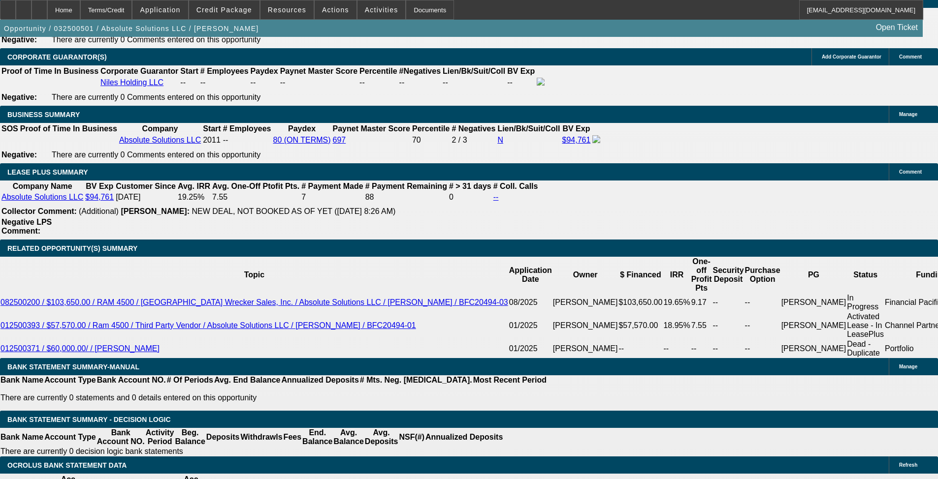
scroll to position [1034, 0]
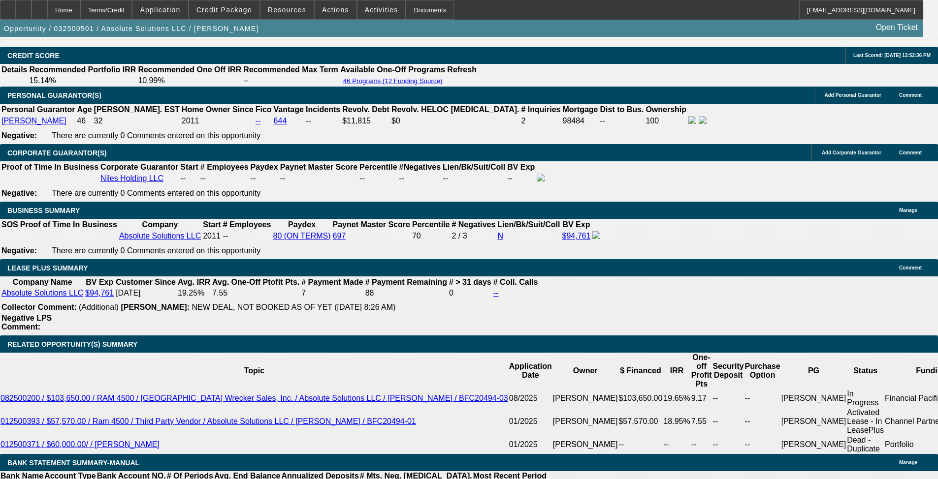
scroll to position [1464, 0]
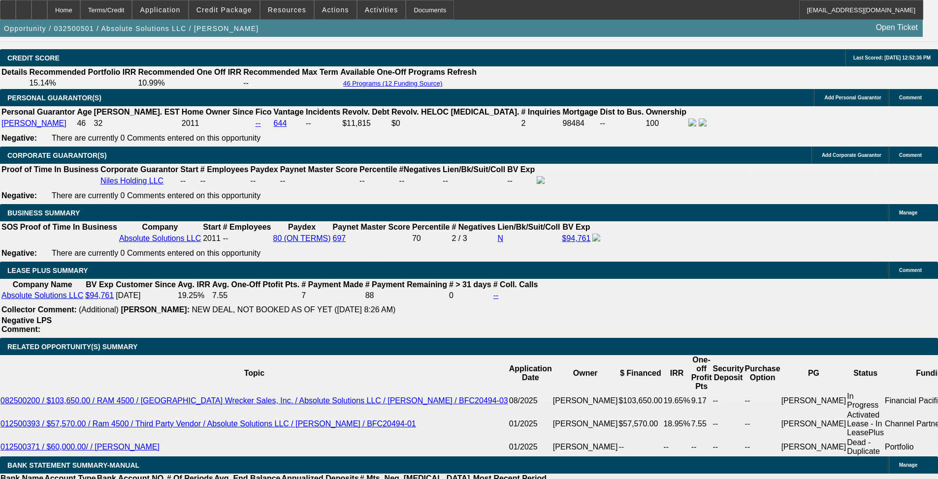
select select "0"
select select "2"
select select "0"
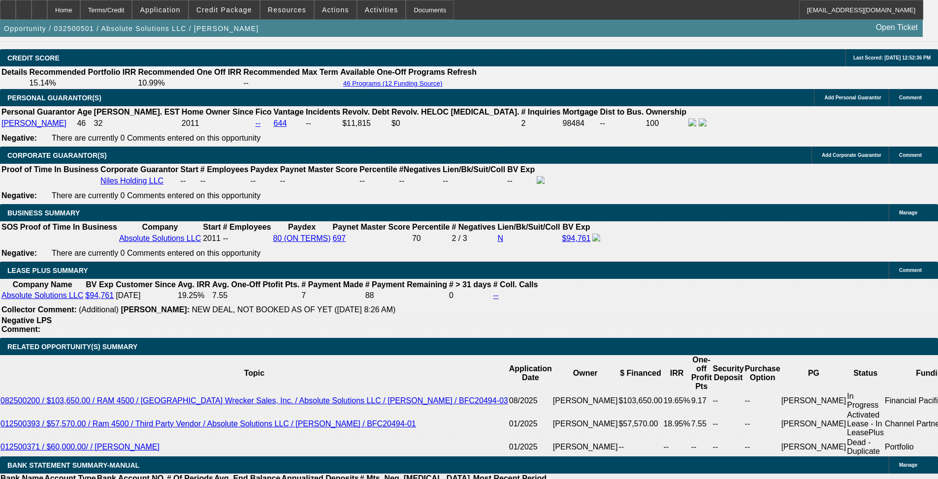
select select "6"
select select "0"
select select "2"
select select "0"
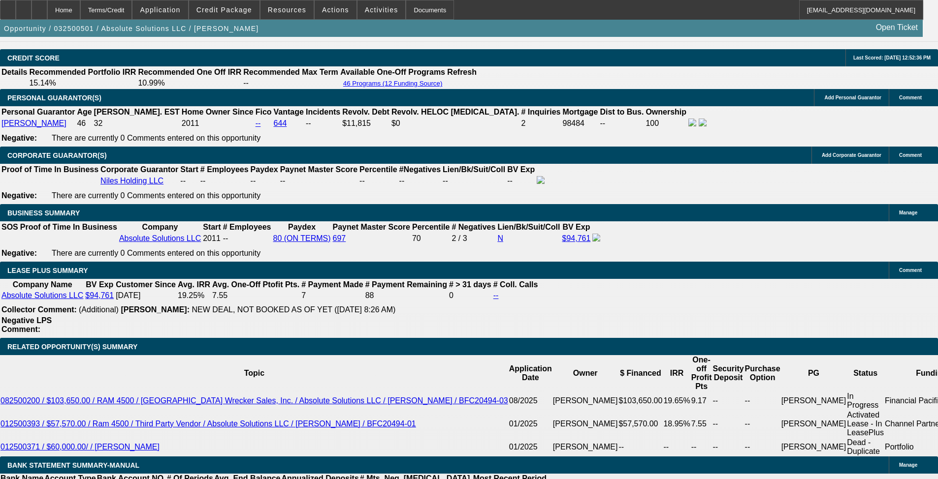
select select "6"
select select "0"
select select "3"
select select "0"
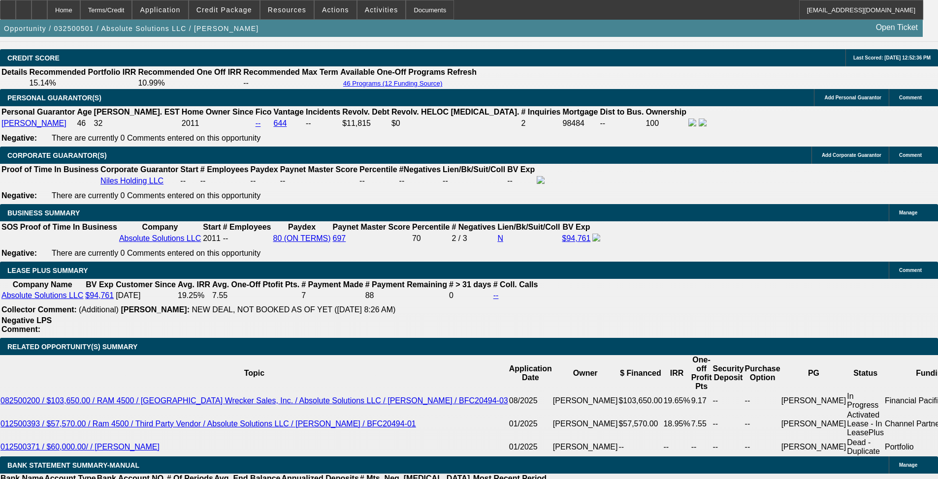
select select "6"
select select "0"
select select "3"
select select "0"
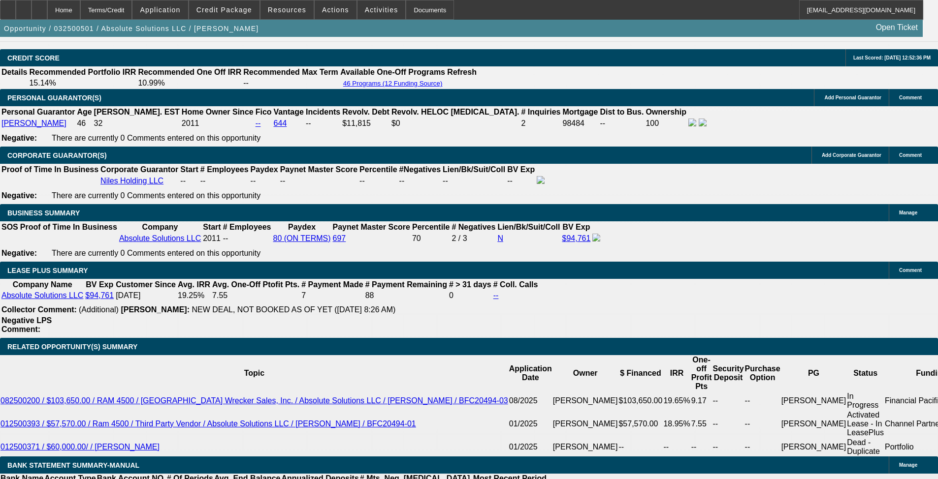
select select "6"
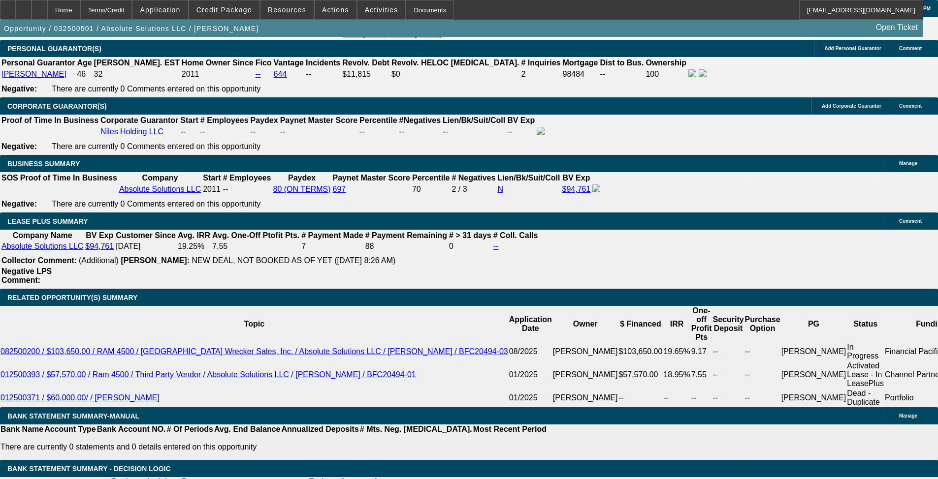
scroll to position [1612, 0]
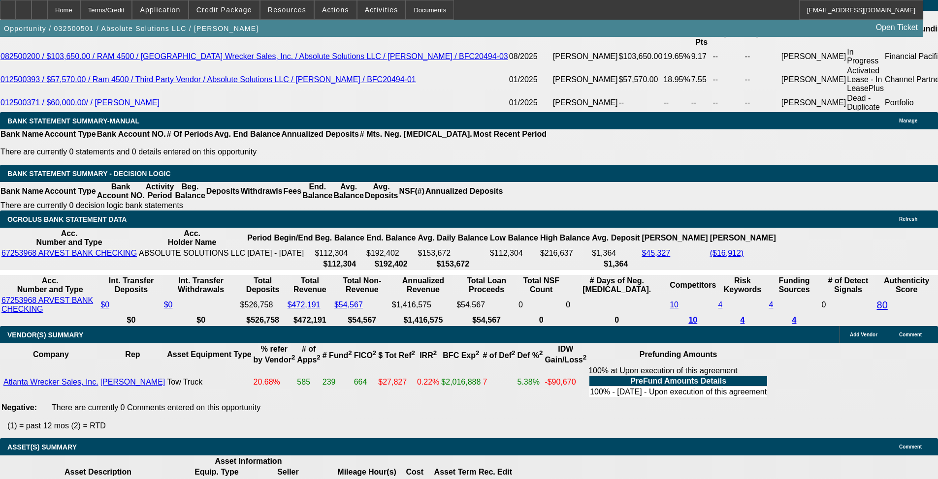
scroll to position [0, 0]
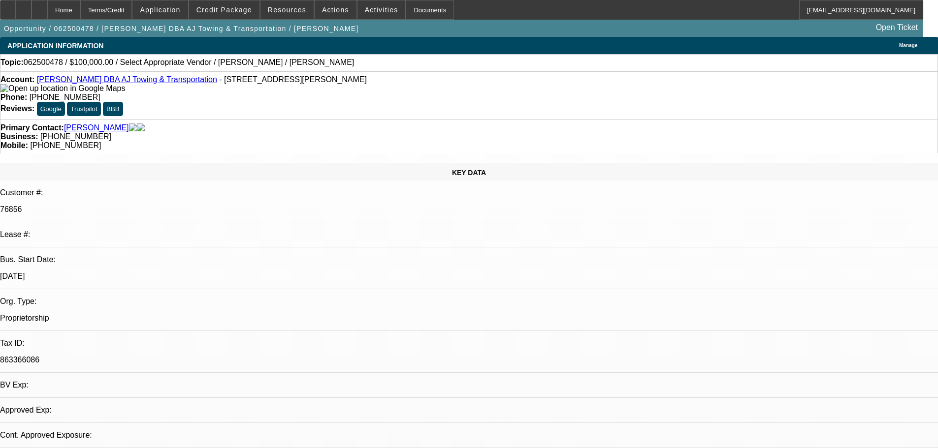
select select "0"
select select "2"
select select "0.1"
select select "4"
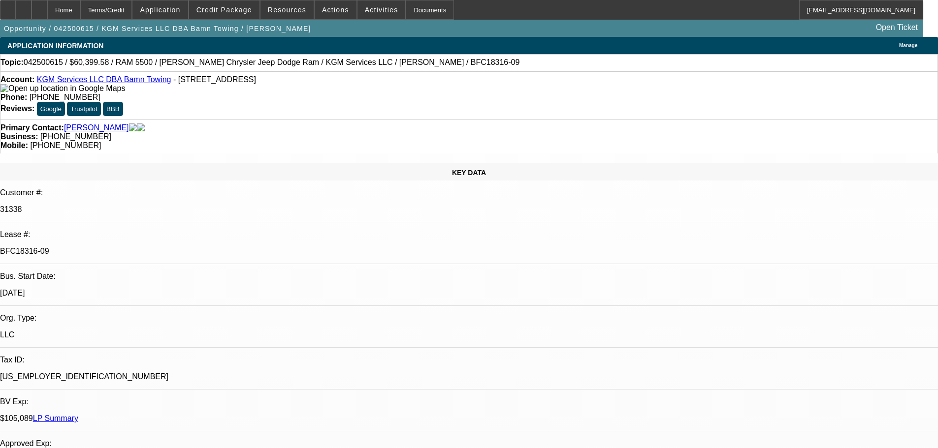
select select "0"
select select "2"
select select "0"
select select "6"
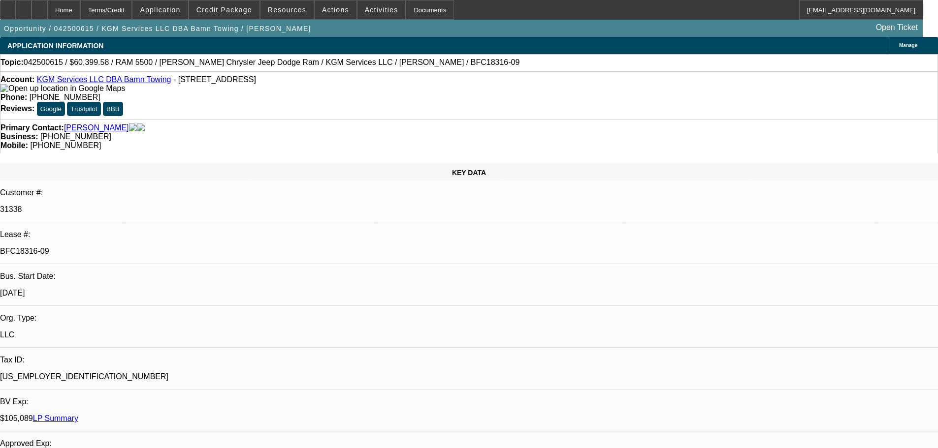
select select "0"
select select "2"
select select "0"
select select "6"
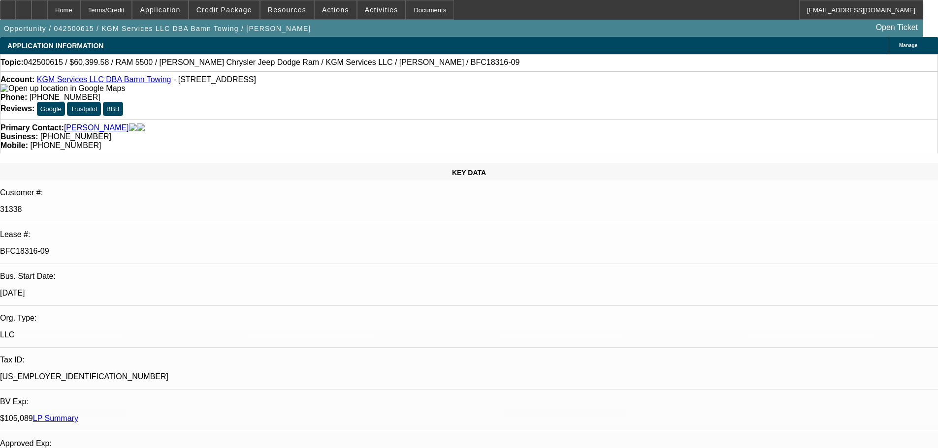
select select "0"
select select "2"
select select "0"
select select "6"
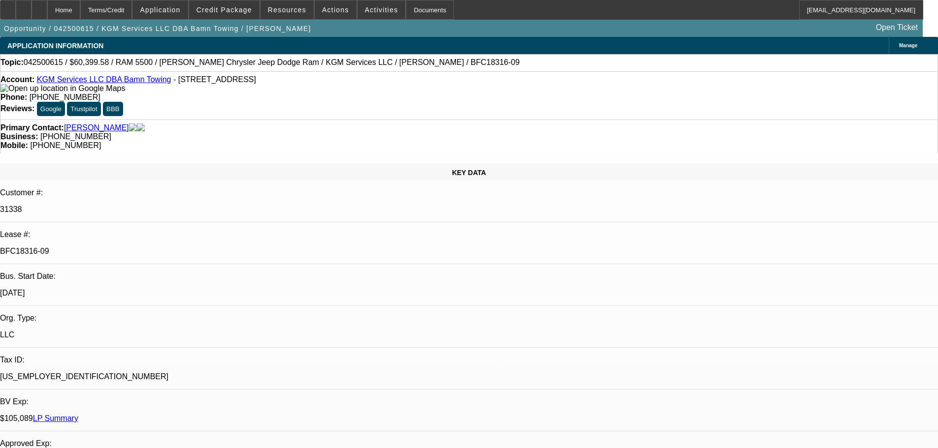
select select "0"
select select "2"
select select "0"
select select "6"
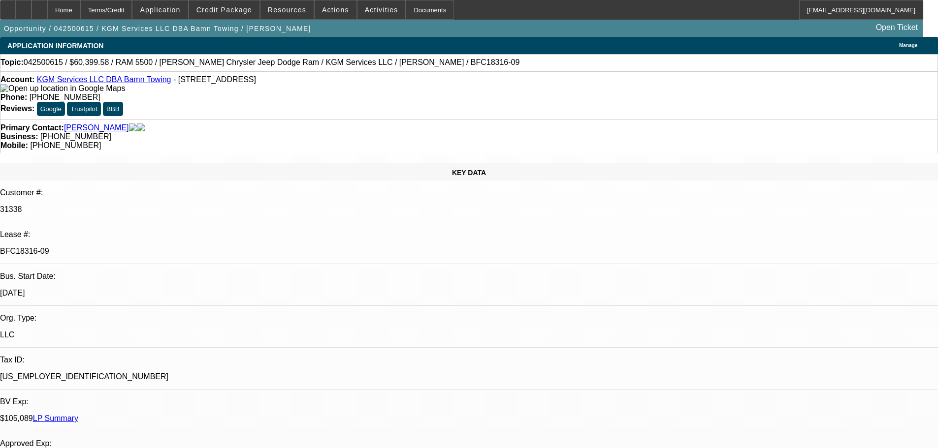
drag, startPoint x: 894, startPoint y: 62, endPoint x: 892, endPoint y: 73, distance: 11.5
click at [16, 6] on div at bounding box center [8, 10] width 16 height 20
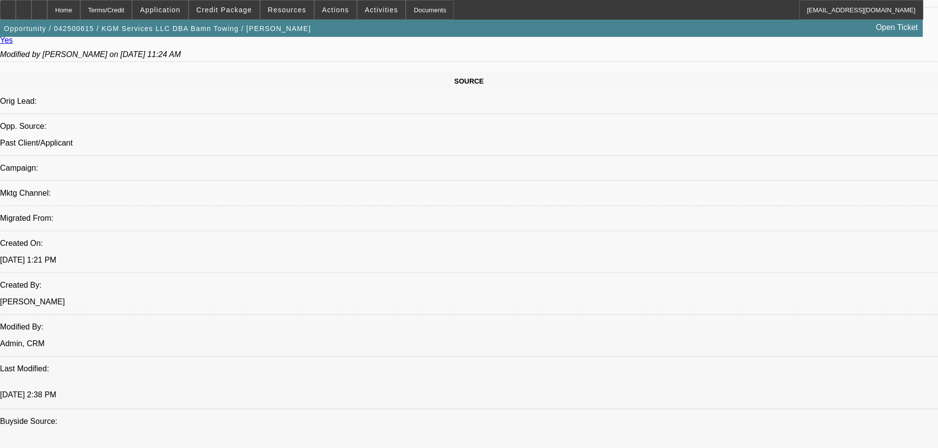
scroll to position [591, 0]
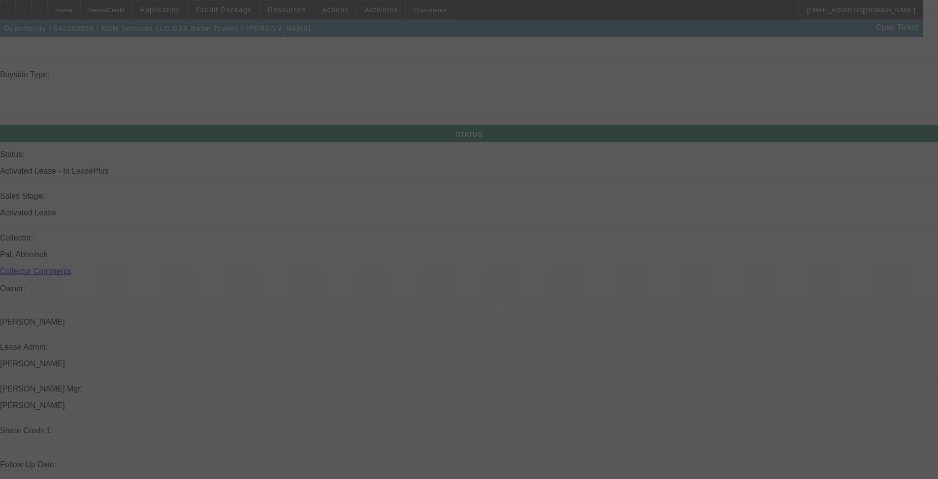
scroll to position [988, 0]
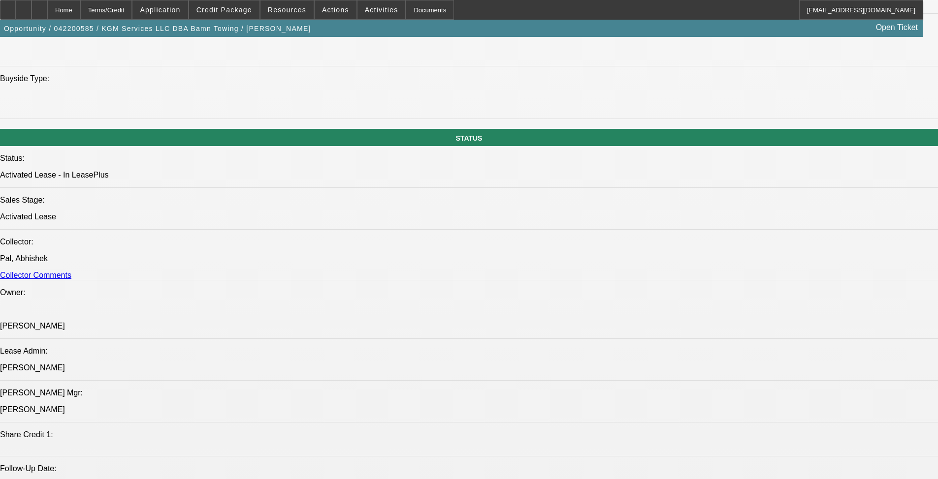
select select "0"
select select "6"
select select "0"
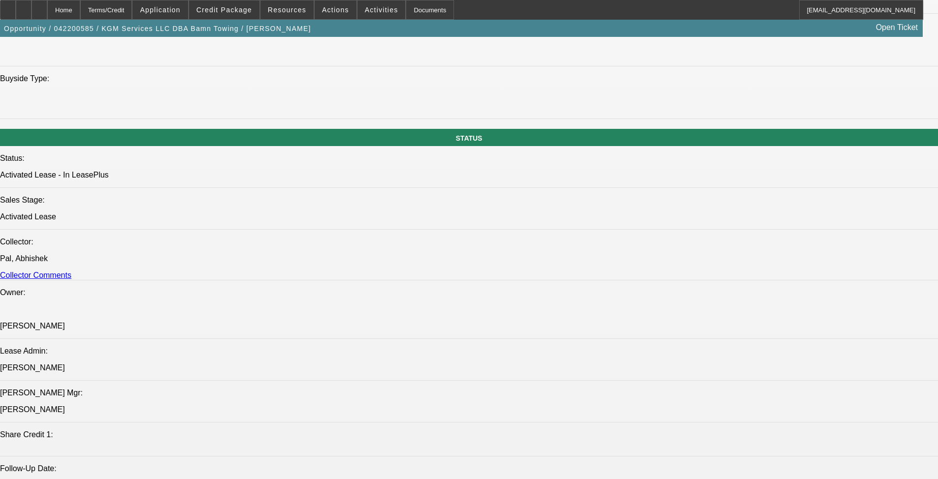
select select "0"
select select "6"
select select "0"
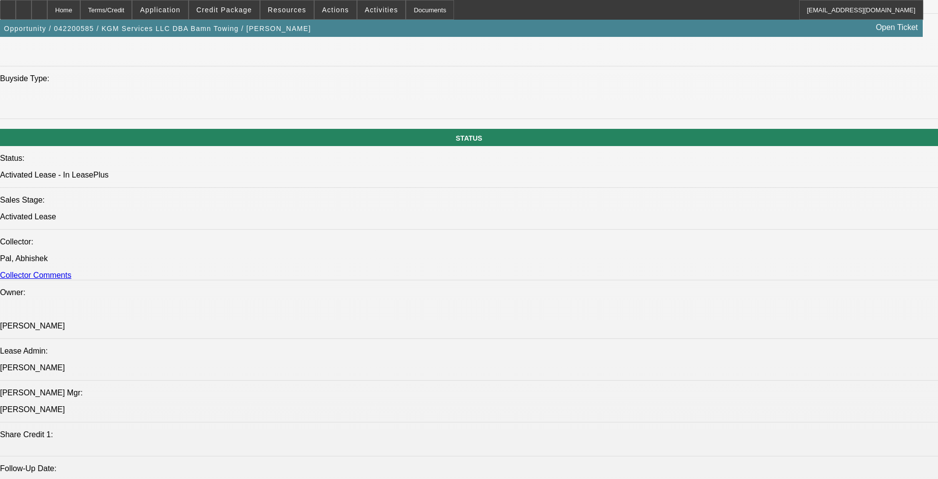
select select "0"
select select "6"
select select "0"
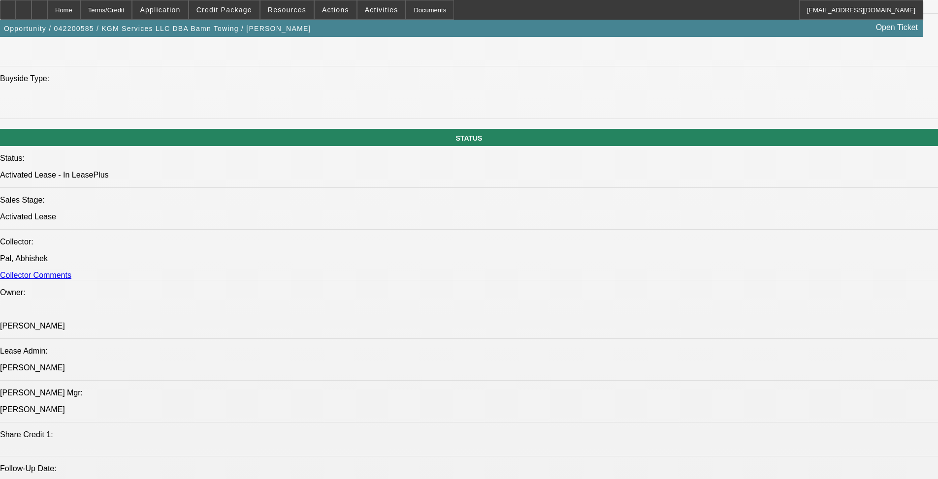
select select "6"
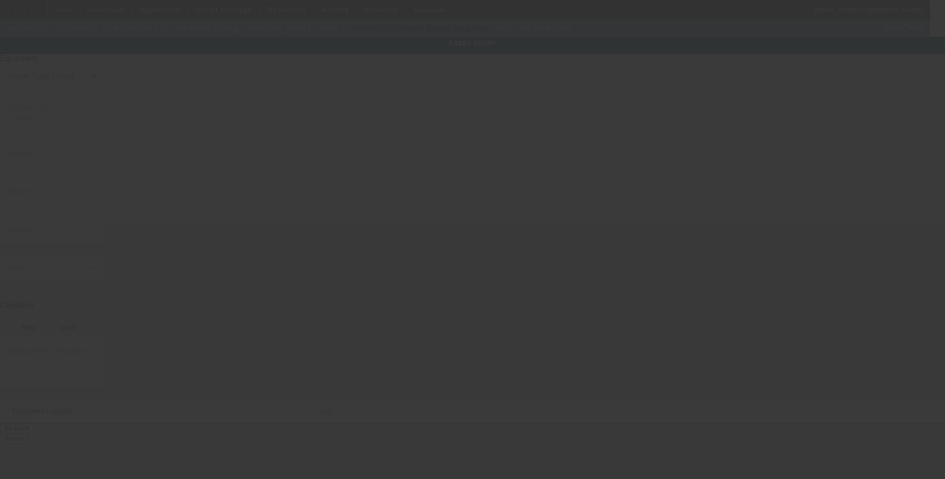
type input "3C7WRMDL1NG150927"
type input "Ram"
type input "5500"
radio input "true"
type textarea "With:"
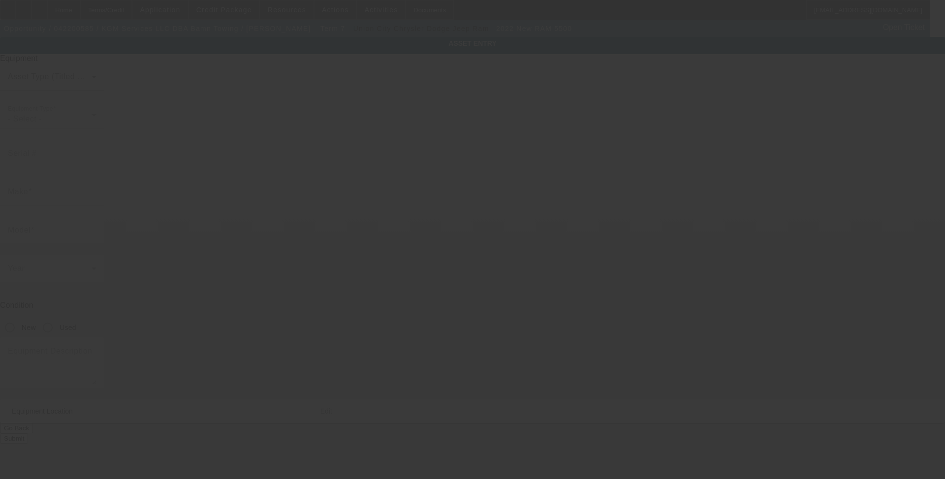
type input "2932 Aviator Cir"
type input "Snellville"
type input "30039"
type input "Gwinett"
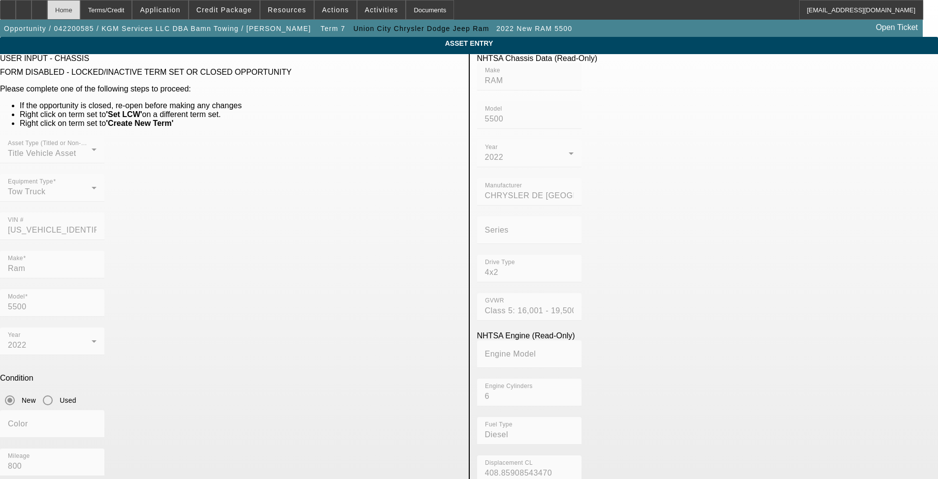
click at [80, 13] on div "Home" at bounding box center [63, 10] width 33 height 20
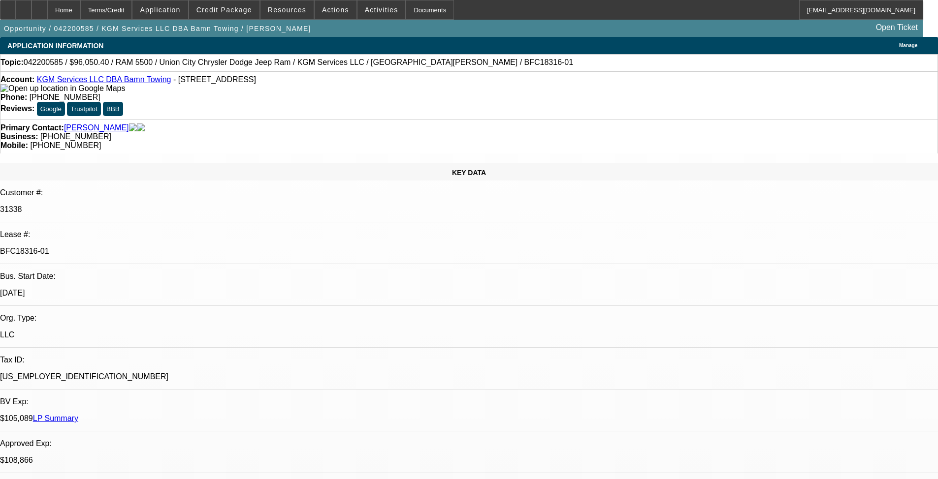
select select "0"
select select "6"
select select "0"
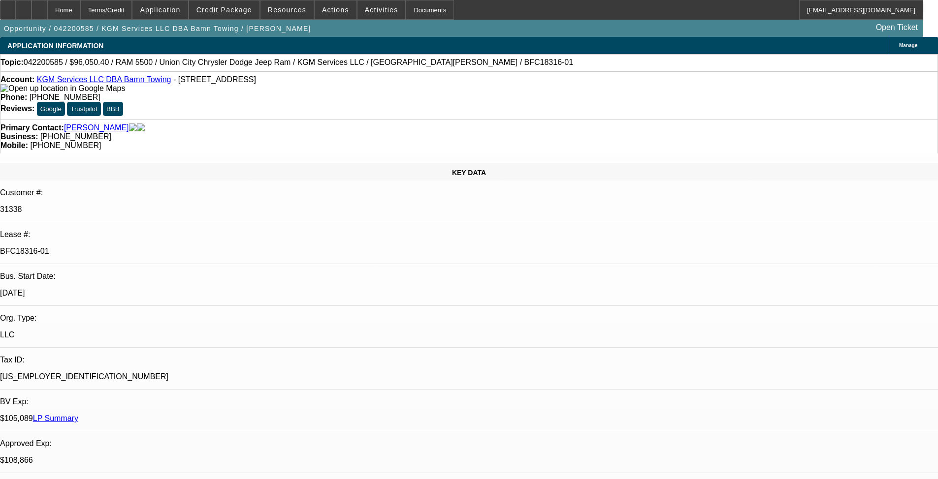
select select "0"
select select "6"
select select "0"
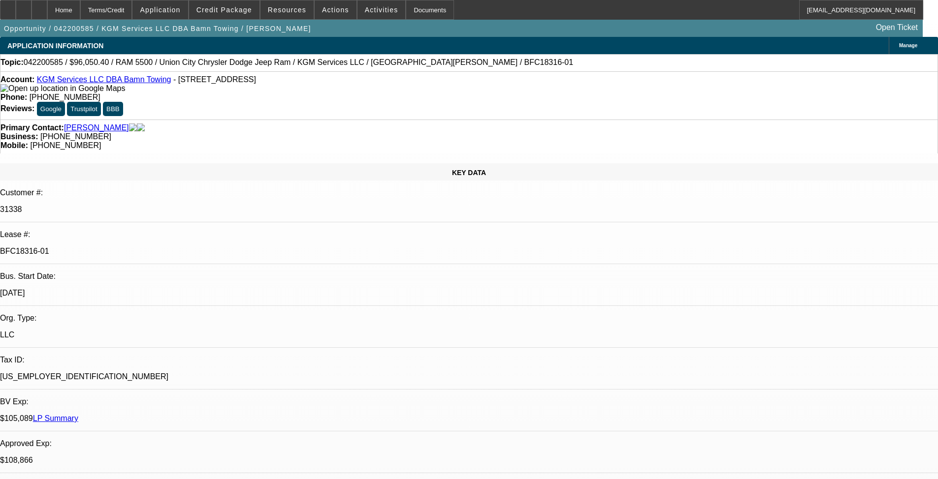
select select "0"
select select "6"
select select "0"
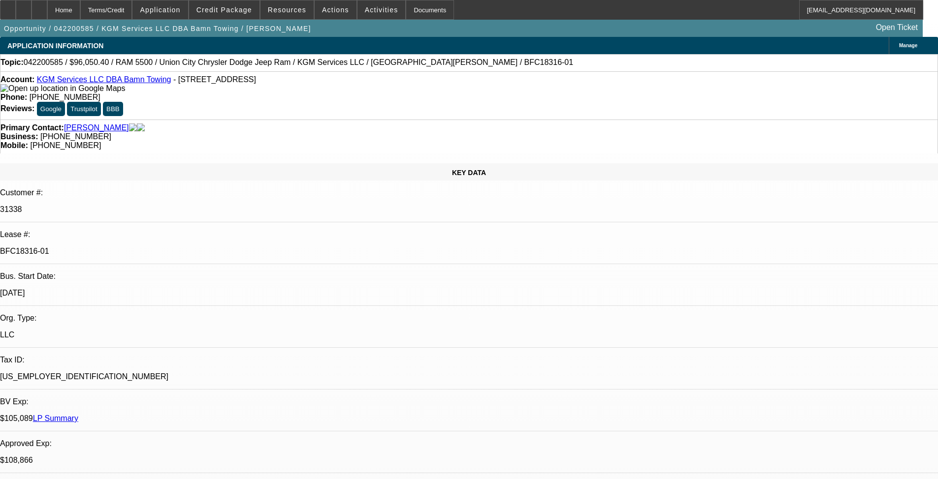
select select "6"
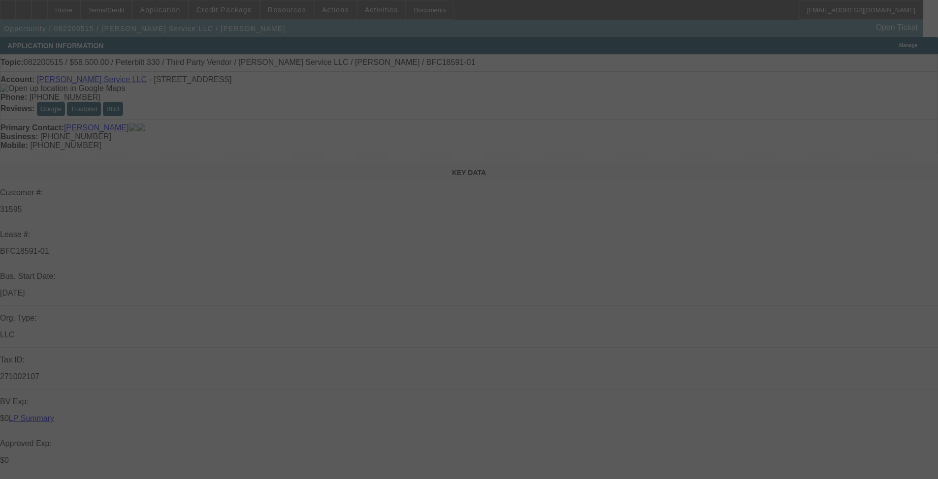
select select "0.1"
select select "0"
select select "6"
select select "0.1"
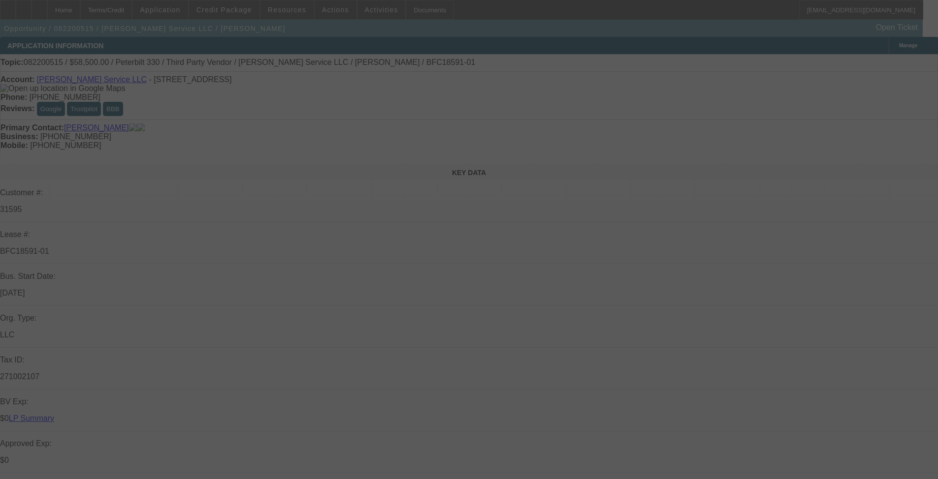
select select "0"
select select "6"
select select "0.1"
select select "0"
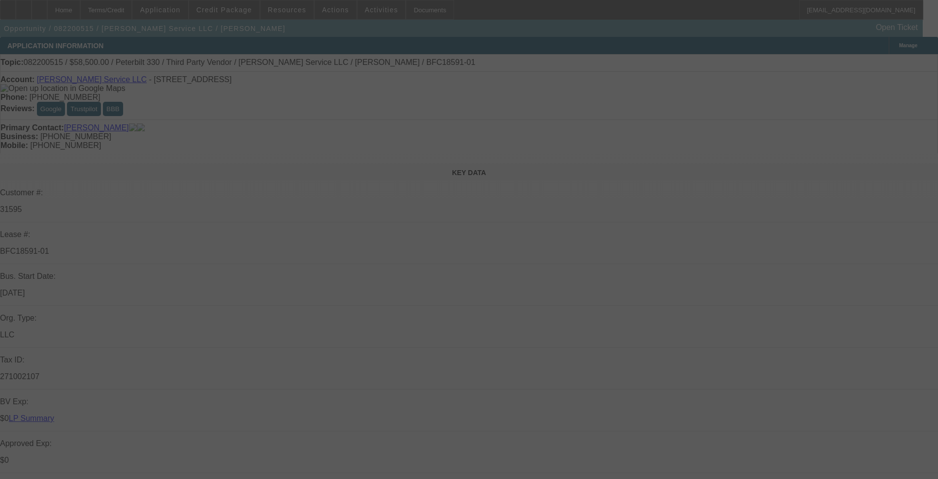
select select "0"
select select "6"
select select "0.1"
select select "0"
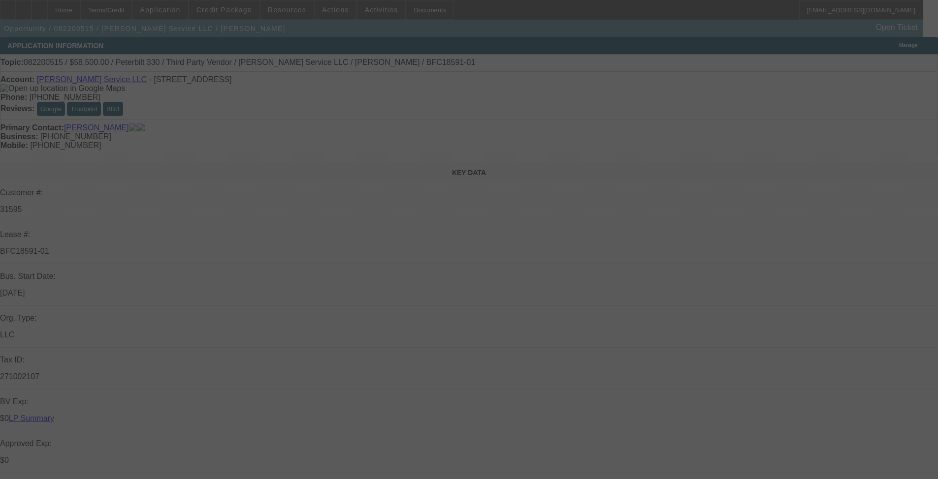
select select "6"
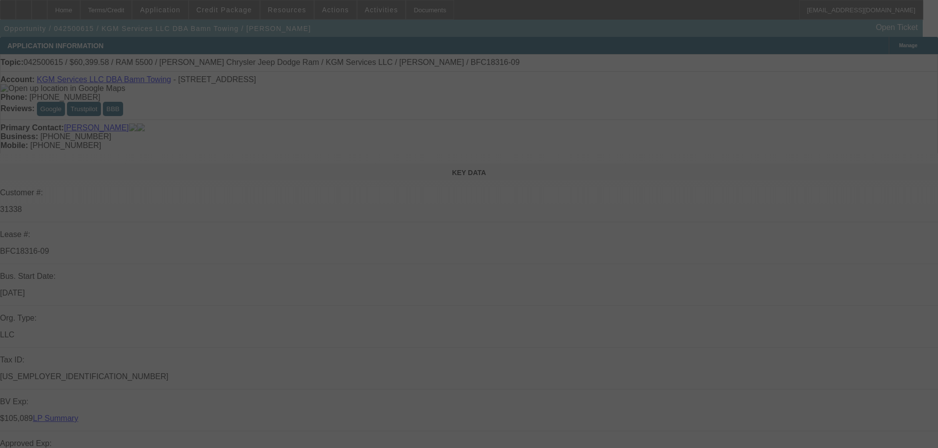
select select "0"
select select "2"
select select "0"
select select "6"
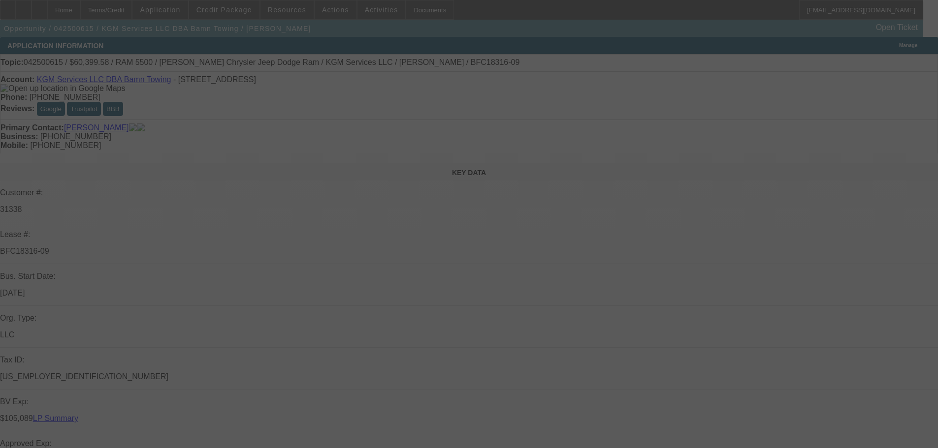
select select "0"
select select "2"
select select "0"
select select "6"
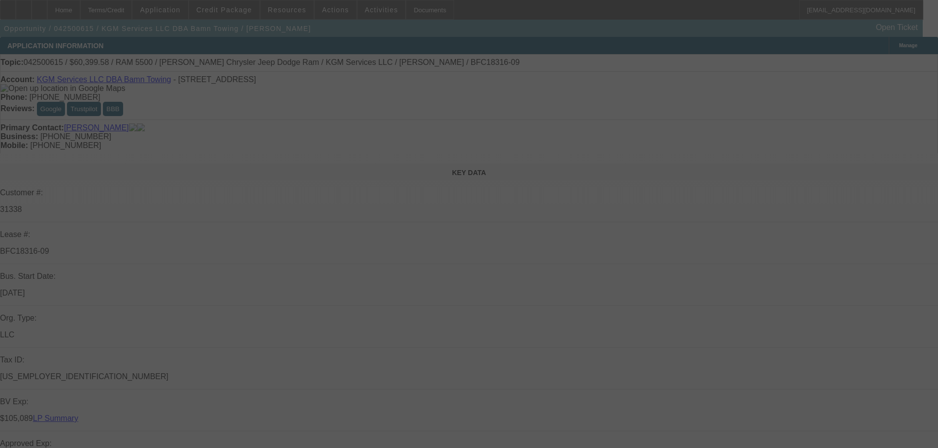
select select "0"
select select "2"
select select "0"
select select "6"
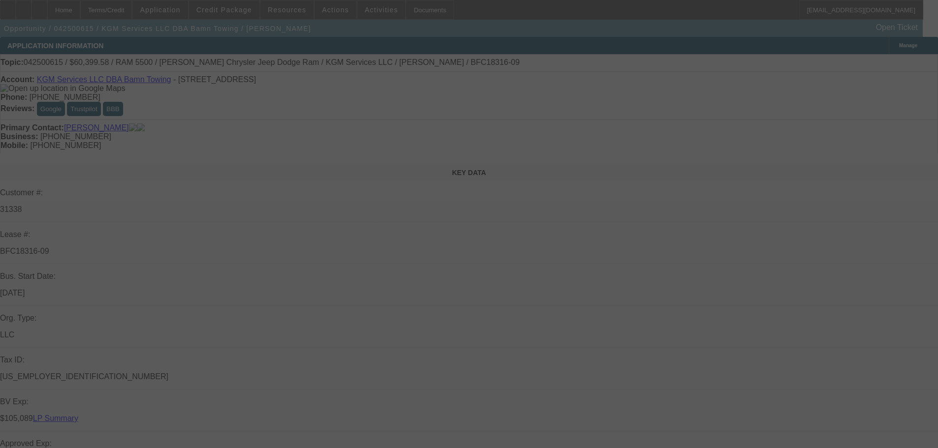
select select "0"
select select "2"
select select "0"
select select "6"
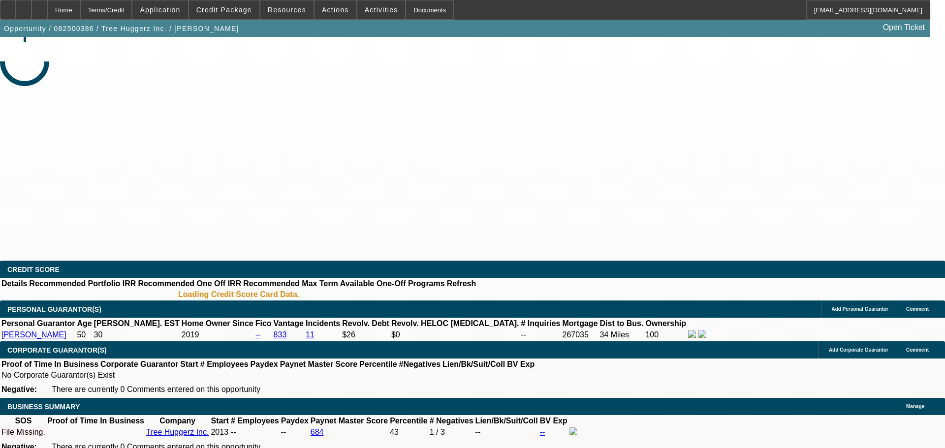
select select "0"
select select "2"
select select "0.1"
select select "4"
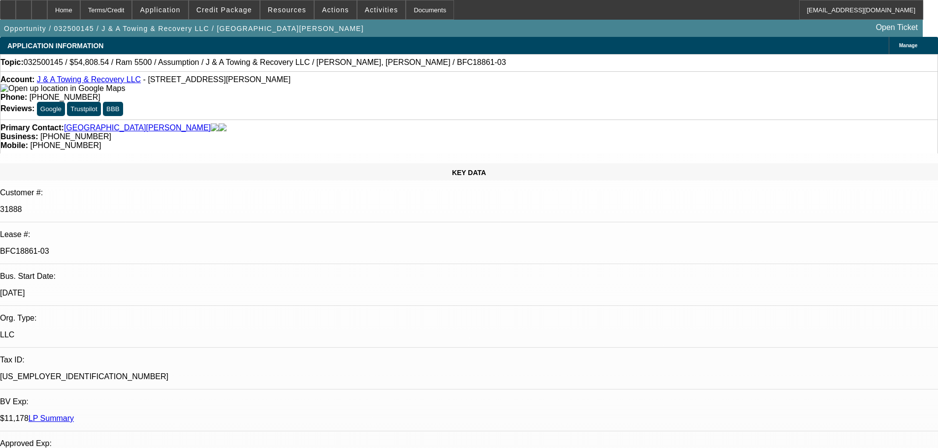
select select "0"
select select "2"
select select "0.1"
select select "4"
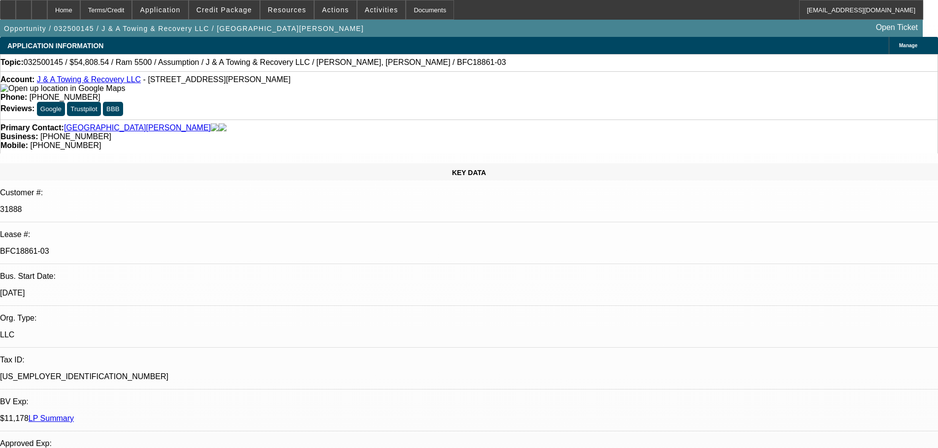
select select "0"
select select "2"
select select "0.1"
select select "4"
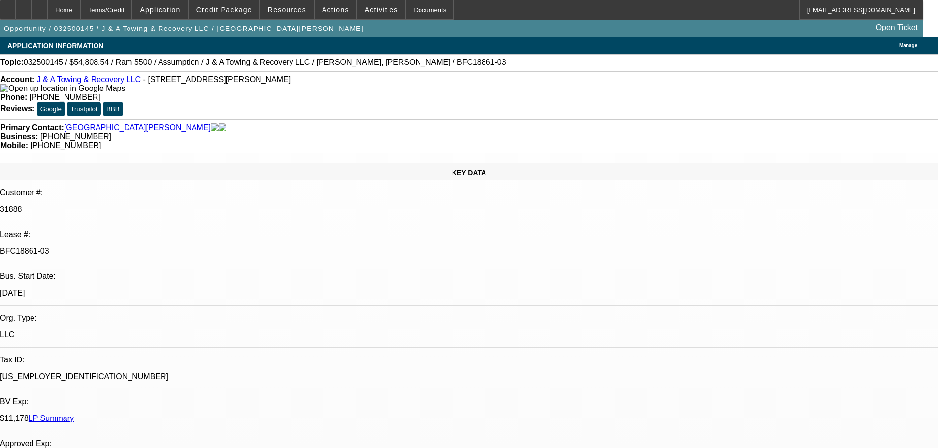
select select "0"
select select "2"
select select "0.1"
select select "4"
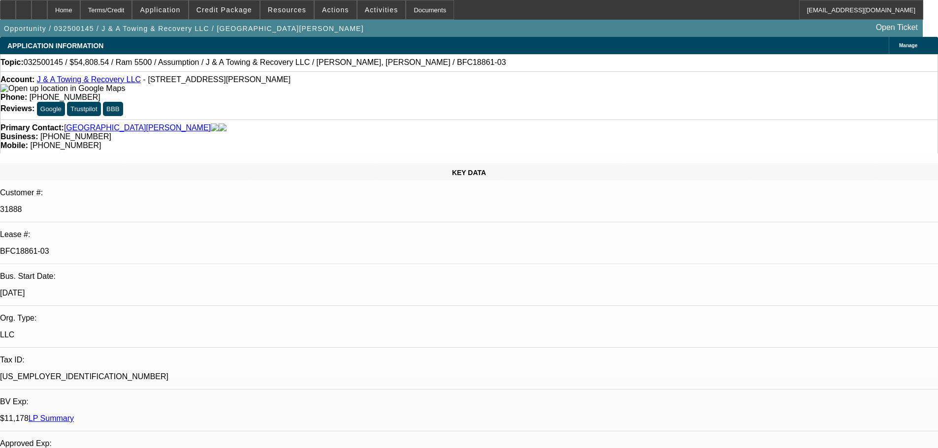
select select "0"
select select "2"
select select "0.1"
select select "4"
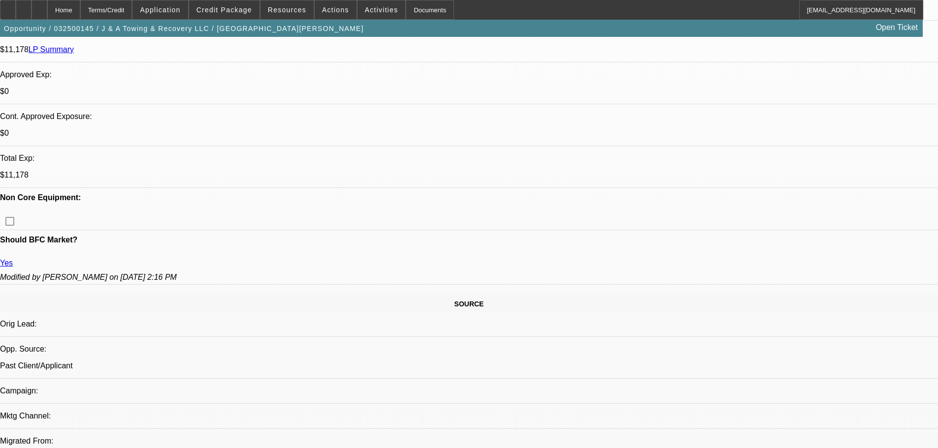
scroll to position [492, 0]
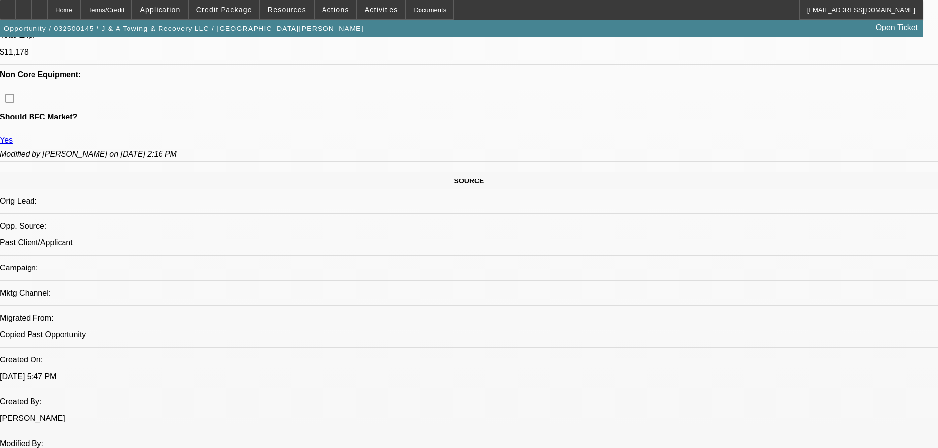
drag, startPoint x: 31, startPoint y: 297, endPoint x: 464, endPoint y: 17, distance: 515.1
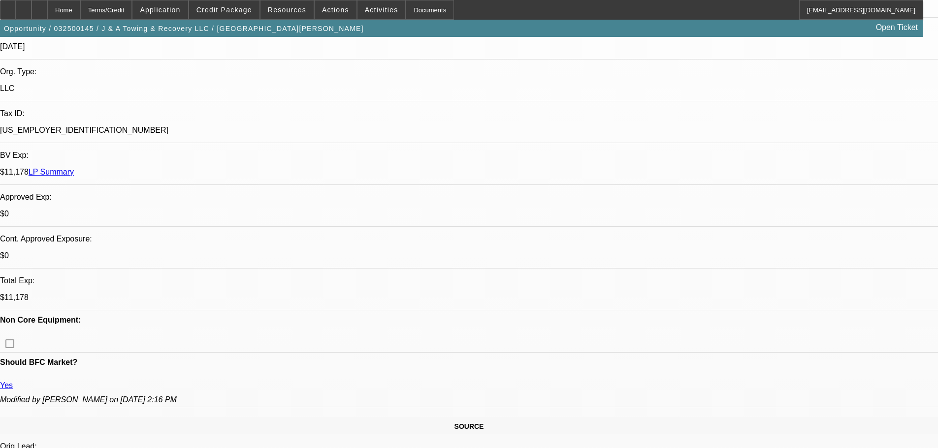
scroll to position [98, 0]
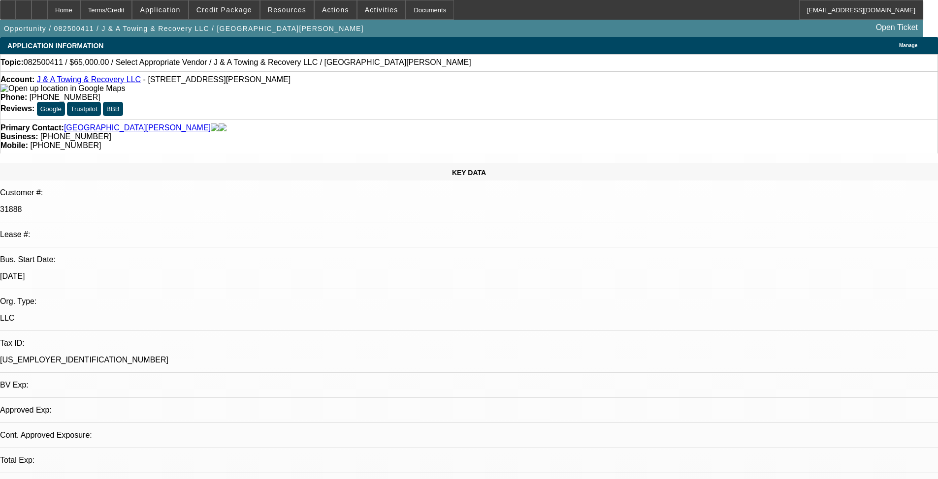
select select "0"
select select "2"
select select "0.1"
select select "4"
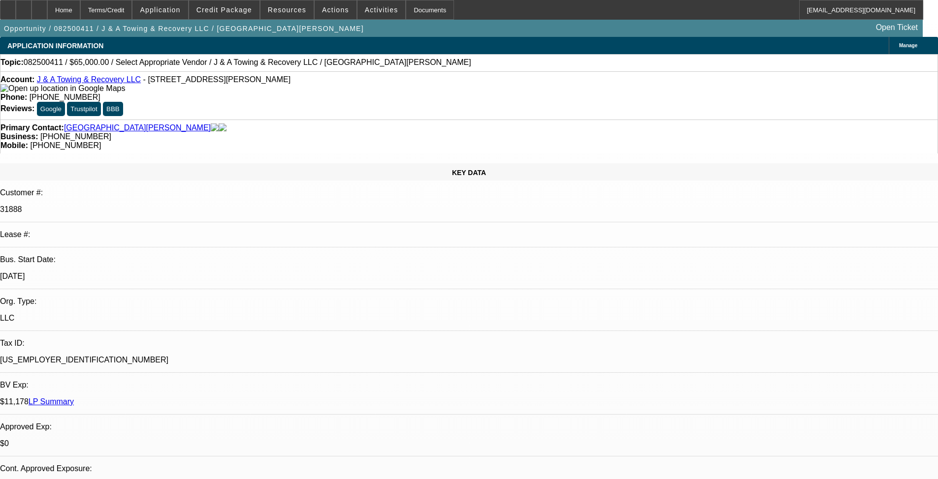
radio input "true"
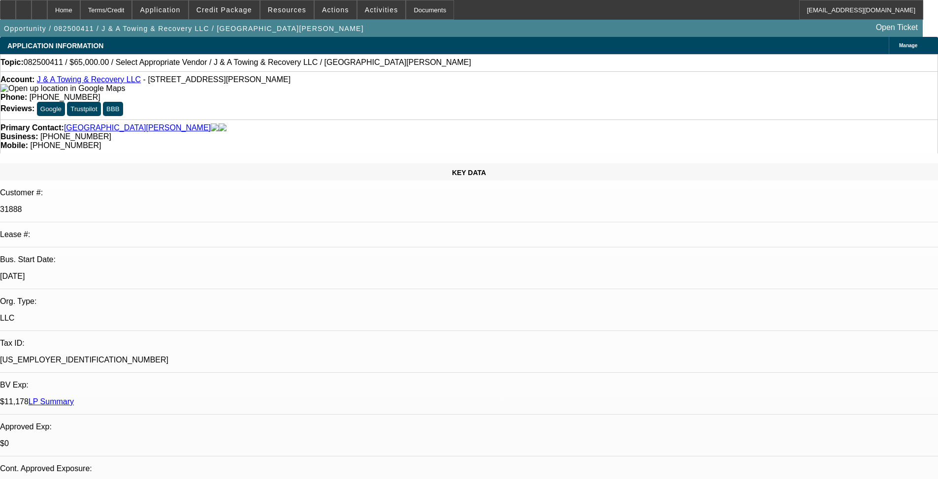
type textarea "BIG FAMILY BUSINESS TRIO + LOYALTY TO [GEOGRAPHIC_DATA]: Just did two assumptio…"
radio input "true"
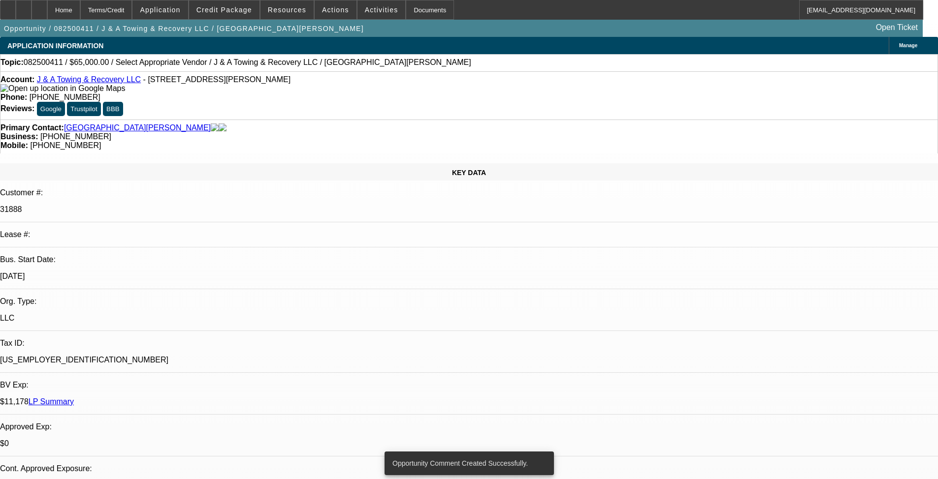
radio input "true"
type textarea "C"
paste textarea "[URL][DOMAIN_NAME]"
type textarea "[PERSON_NAME] wants: [URL][DOMAIN_NAME]"
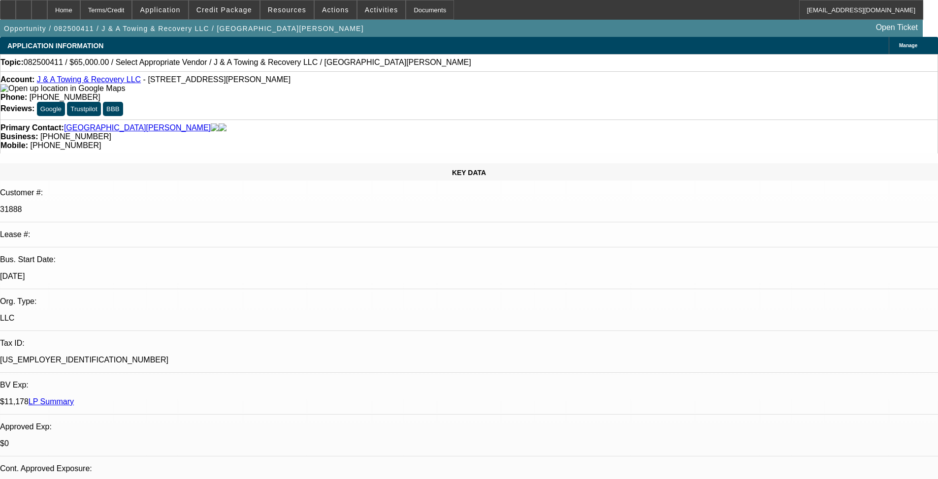
radio input "true"
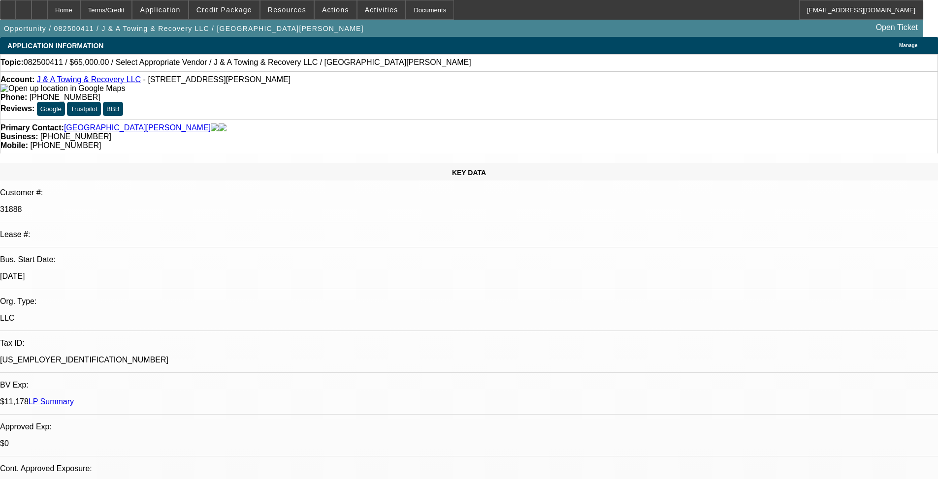
scroll to position [9, 0]
paste textarea "1M2AJ07Y26N0002126"
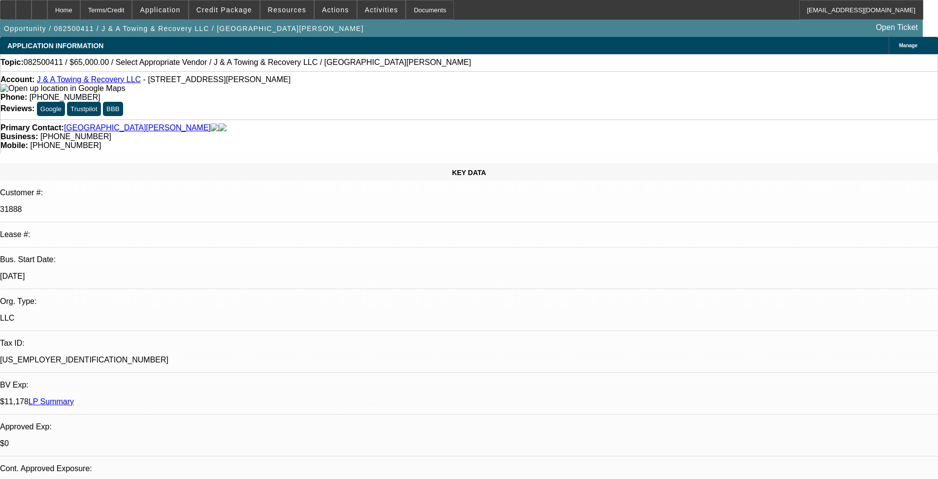
scroll to position [21, 0]
type textarea "8-15: Auction truck for auction in 22-hours.// Need; banks, quote if they win./…"
radio input "true"
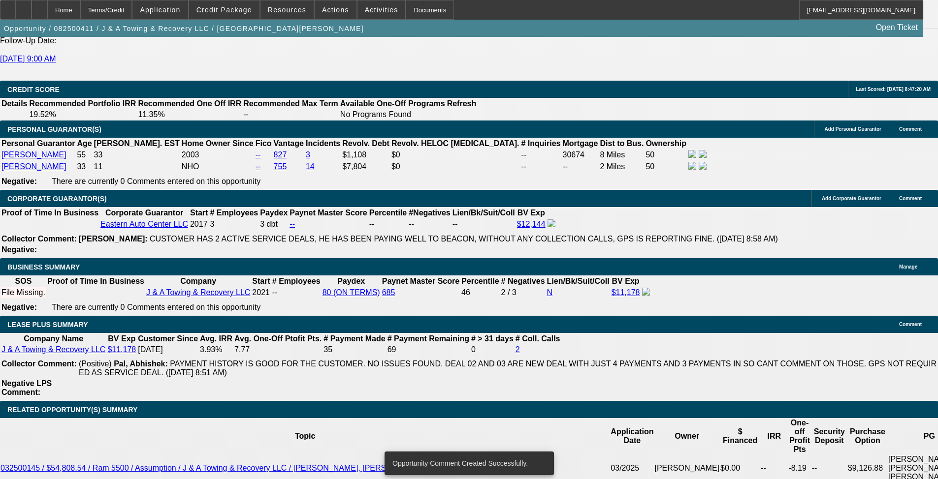
scroll to position [1476, 0]
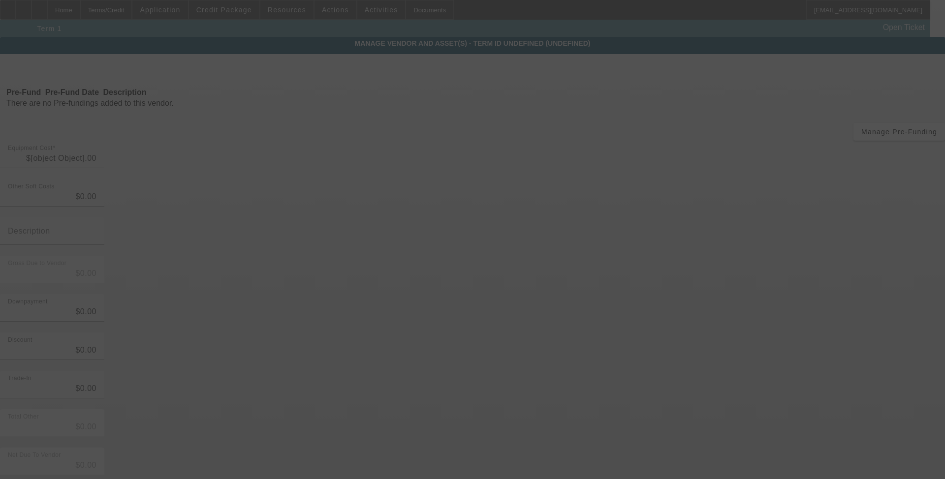
type input "$65,000.00"
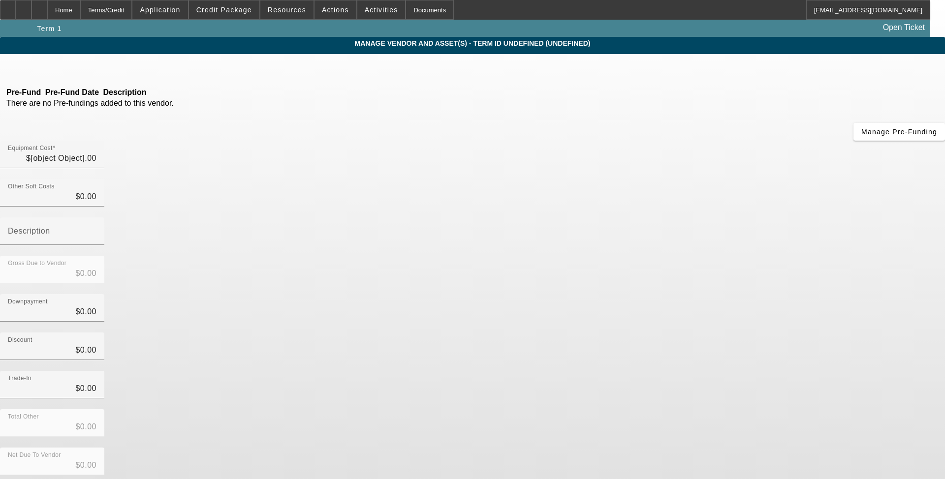
type input "$65,000.00"
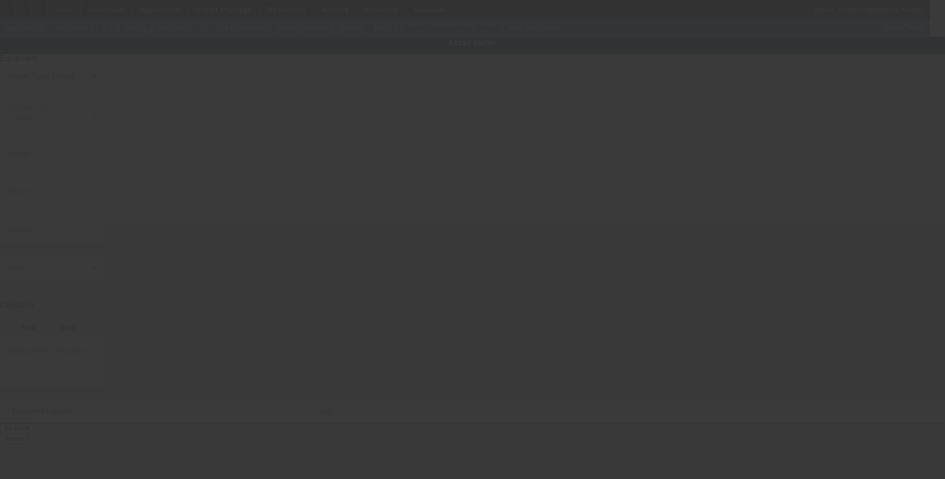
type input "[STREET_ADDRESS][PERSON_NAME]"
type input "Killeen"
type input "76543"
type input "Bell"
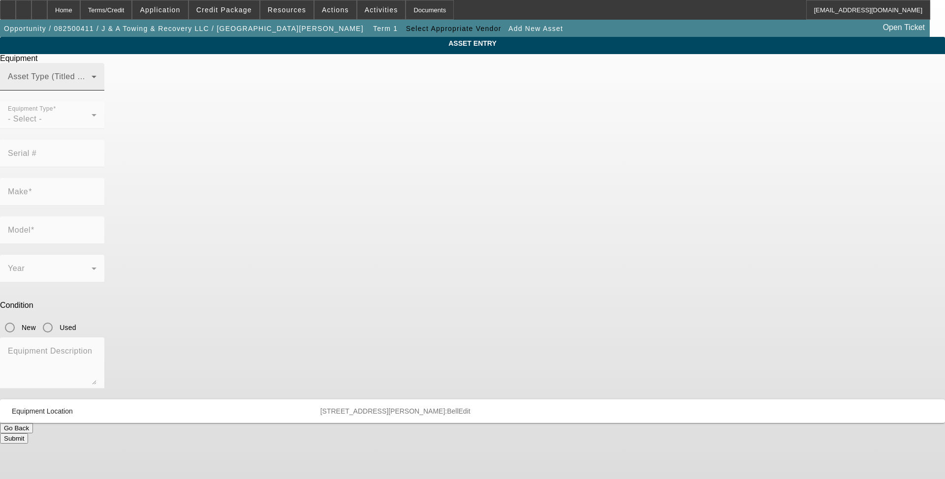
click at [96, 91] on div "Asset Type (Titled or Non-Titled)" at bounding box center [52, 77] width 89 height 28
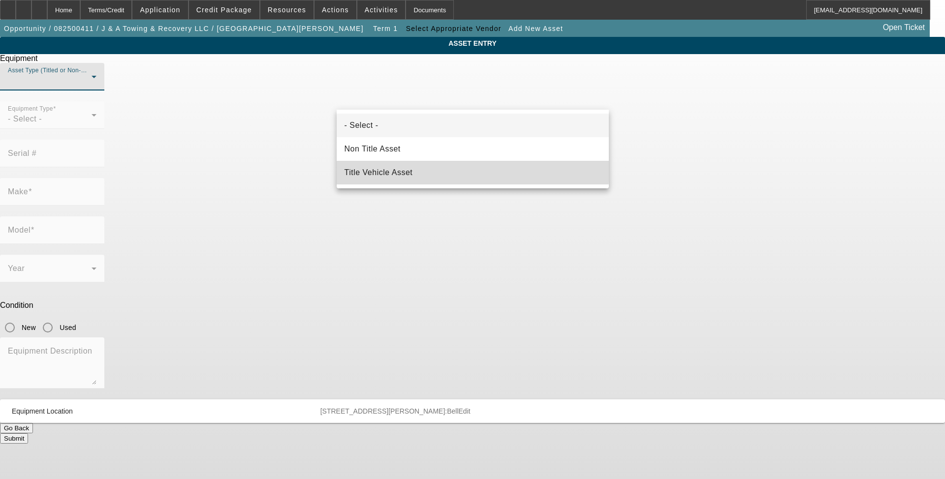
click at [403, 168] on span "Title Vehicle Asset" at bounding box center [379, 173] width 68 height 12
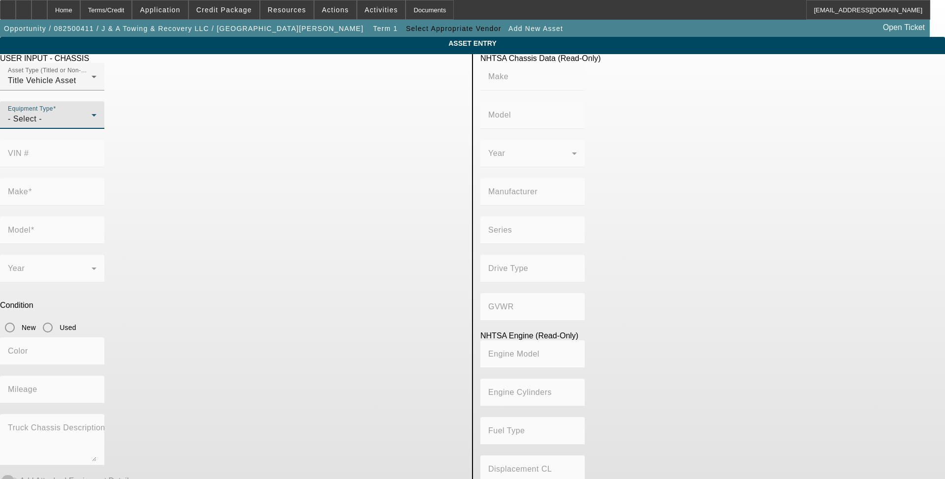
click at [92, 125] on div "- Select -" at bounding box center [50, 119] width 84 height 12
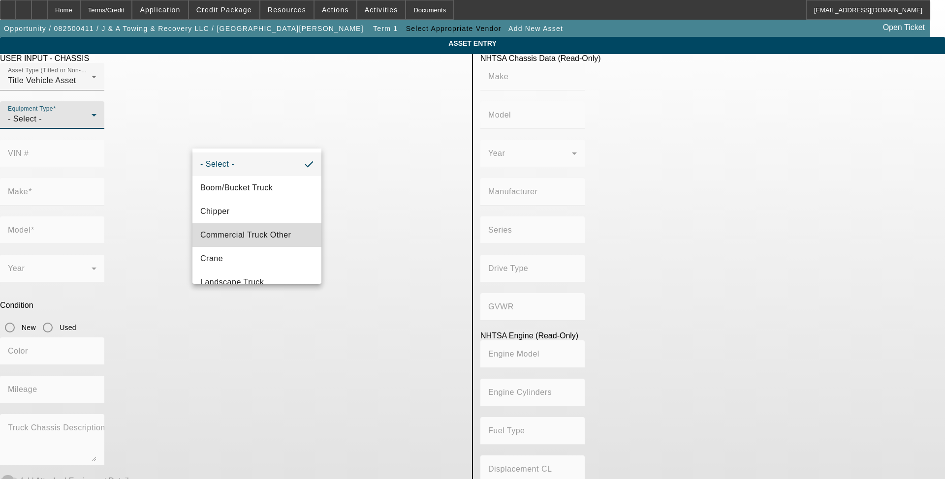
click at [276, 234] on span "Commercial Truck Other" at bounding box center [245, 235] width 91 height 12
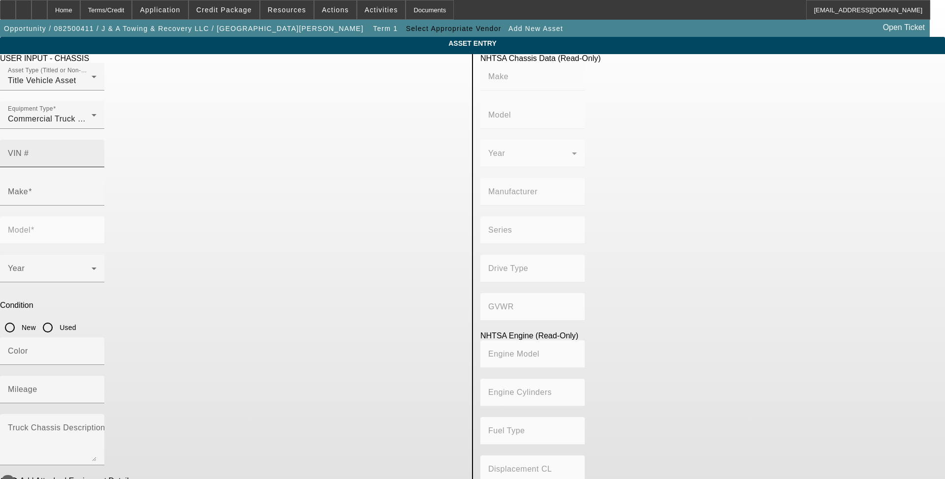
click at [29, 149] on mat-label "VIN #" at bounding box center [18, 153] width 21 height 8
click at [96, 152] on input "VIN #" at bounding box center [52, 158] width 89 height 12
paste input "1M2AJ07Y26N0002126"
type input "1M2AJ07Y26N0002126"
click at [58, 318] on input "Used" at bounding box center [48, 328] width 20 height 20
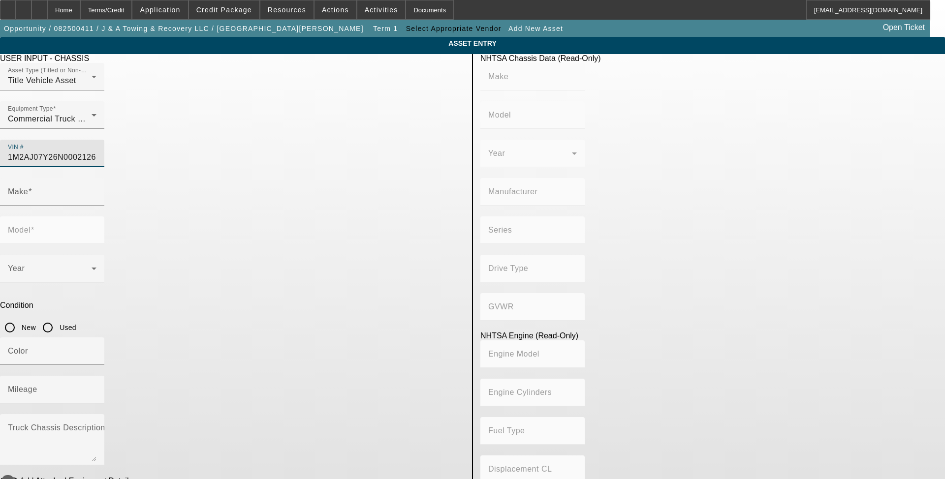
radio input "true"
click at [96, 152] on input "1M2AJ07Y26N0002126" at bounding box center [52, 158] width 89 height 12
type input "[US_VEHICLE_IDENTIFICATION_NUMBER]"
type input "[PERSON_NAME]"
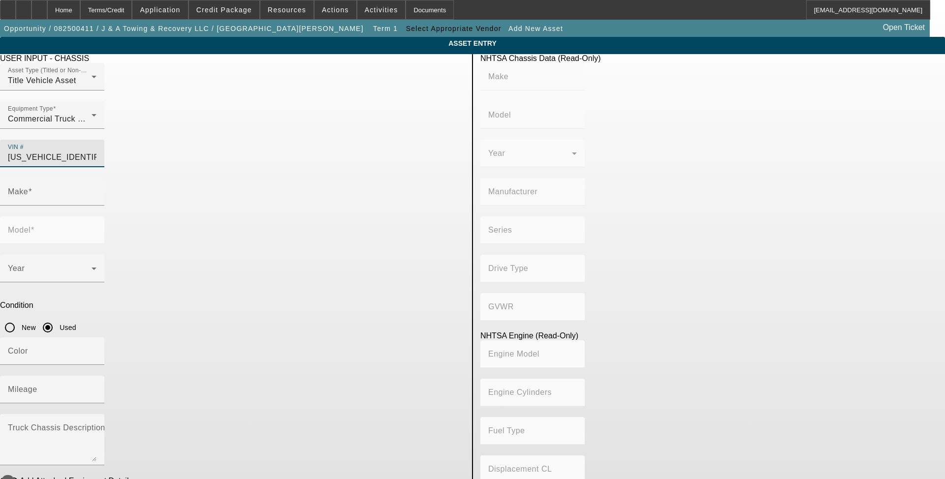
type input "CHN"
type input "[PERSON_NAME] TRUCKS INC."
type input "CHN613"
type input "Class 8: 33,001 lb and above (14,969 kg and above)"
type input "6"
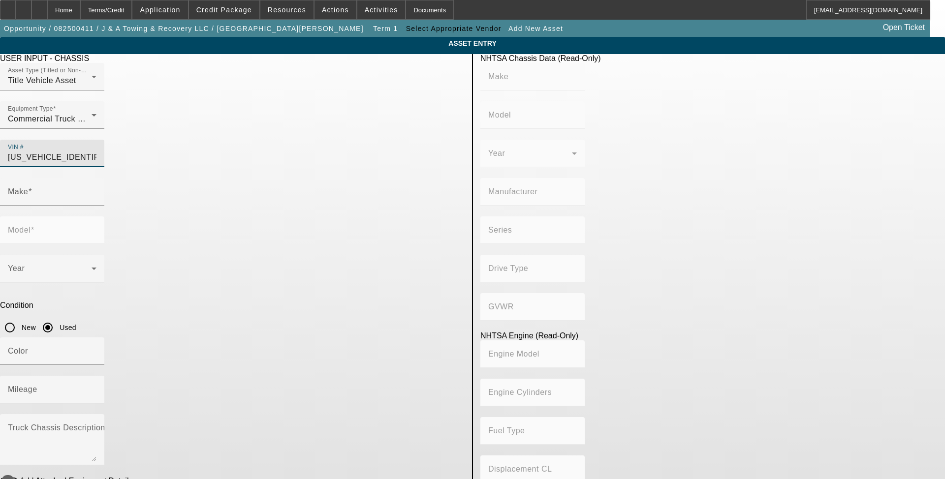
type input "Diesel"
type input "728"
type input "12.0"
type input "1M2AJ07Y26N0002126"
type input "[PERSON_NAME]"
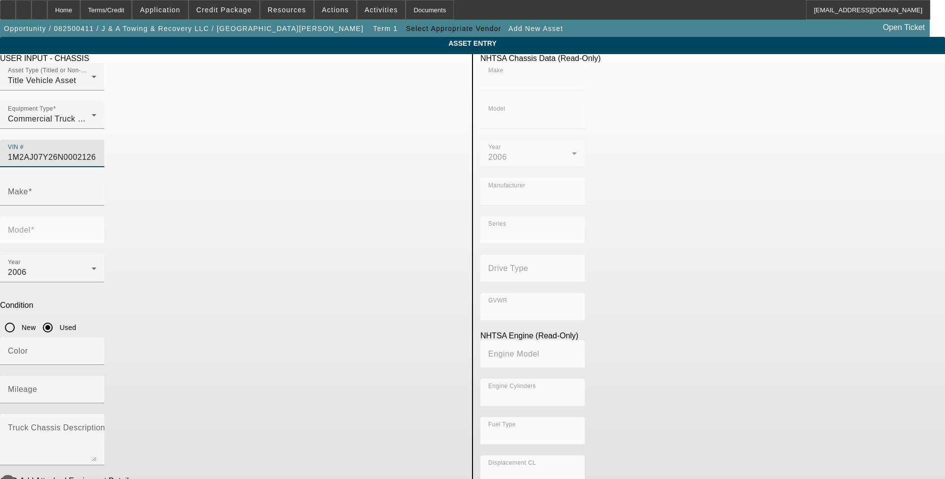
type input "CHN"
click at [96, 152] on input "1M2AJ07Y26N0002126" at bounding box center [52, 158] width 89 height 12
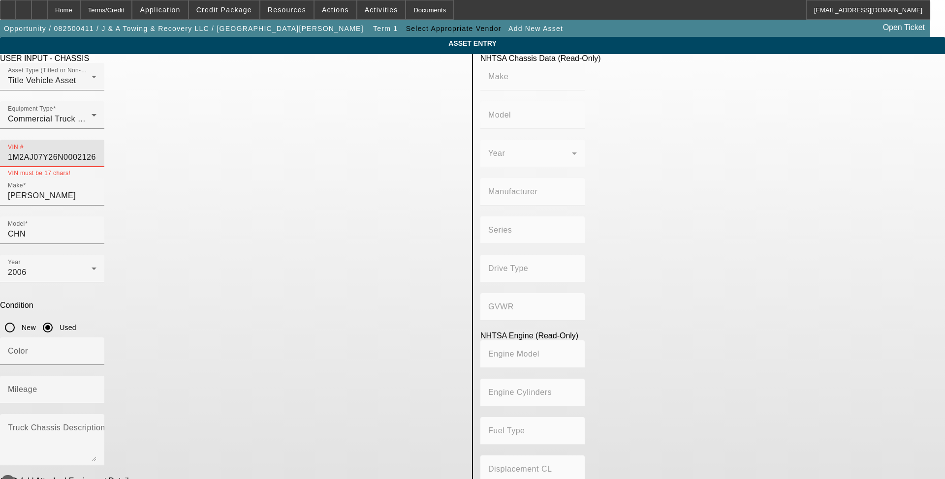
click at [96, 152] on input "1M2AJ07Y26N0002126" at bounding box center [52, 158] width 89 height 12
type input "[US_VEHICLE_IDENTIFICATION_NUMBER]"
type input "[PERSON_NAME]"
type input "CHN"
type input "[PERSON_NAME] TRUCKS INC."
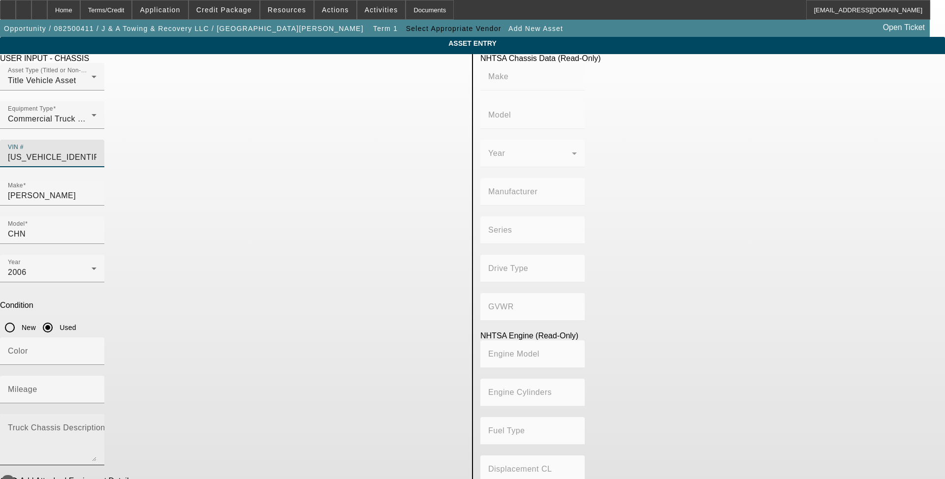
type input "CHN613"
type input "Class 8: 33,001 lb and above (14,969 kg and above)"
type input "6"
type input "Diesel"
type input "728"
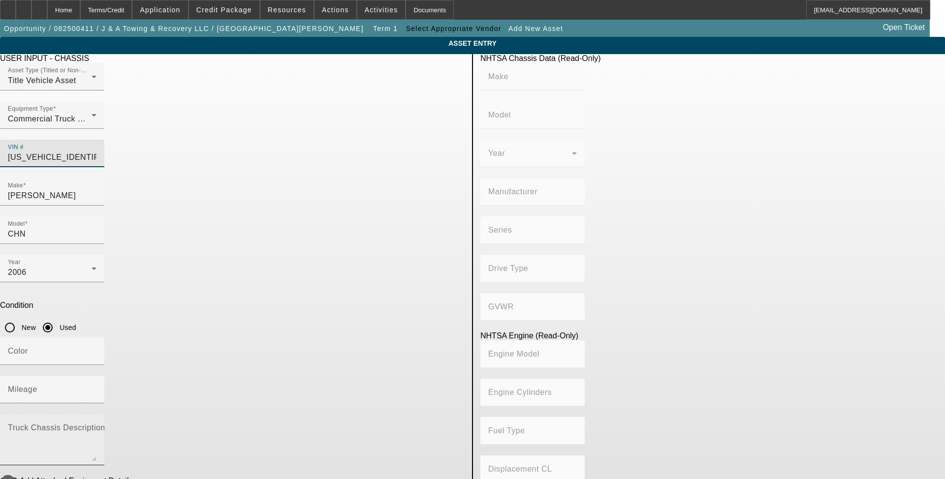
type input "12.0"
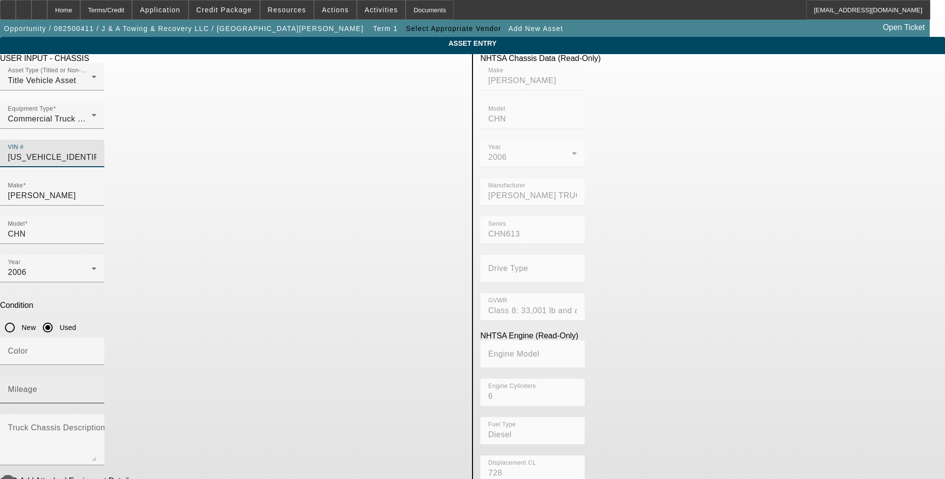
type input "[US_VEHICLE_IDENTIFICATION_NUMBER]"
click at [96, 376] on div "Mileage" at bounding box center [52, 390] width 89 height 28
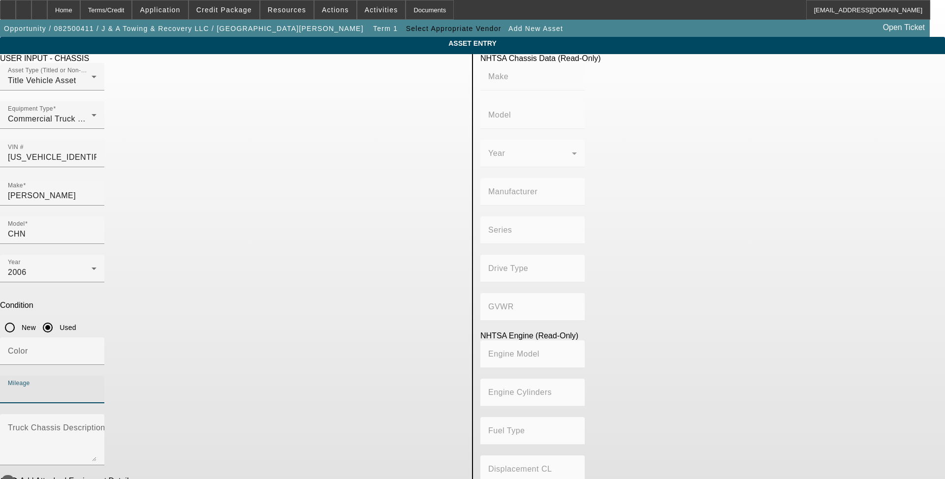
type input "[PERSON_NAME]"
type input "CHN"
type input "[PERSON_NAME] TRUCKS INC."
type input "CHN613"
type input "Class 8: 33,001 lb and above (14,969 kg and above)"
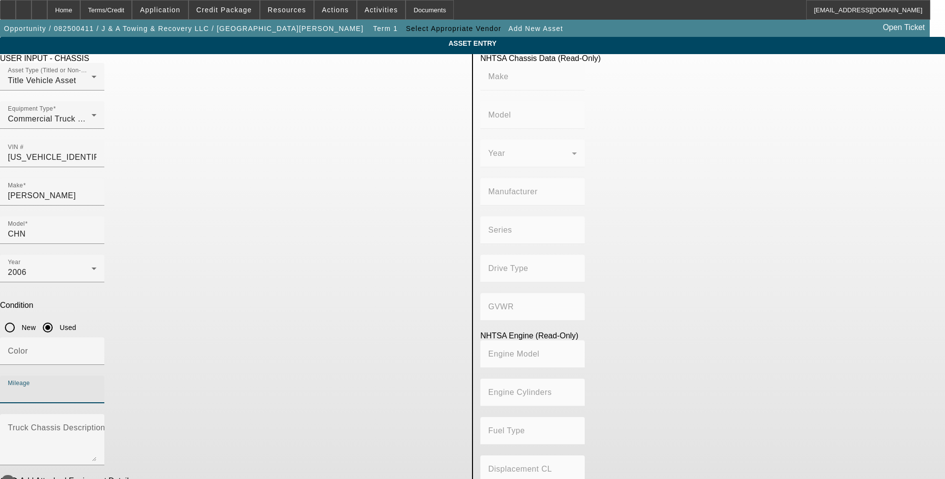
type input "6"
type input "Diesel"
type input "728"
type input "12.0"
type input "417000"
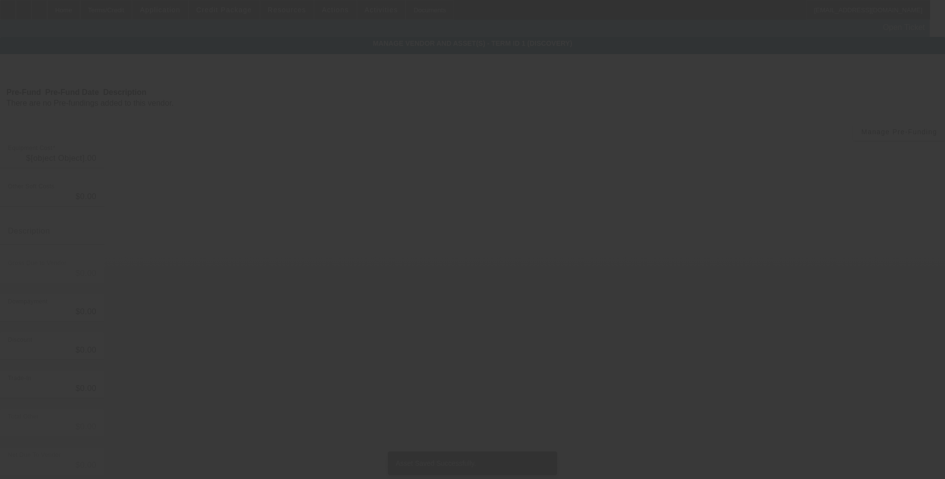
type input "$65,000.00"
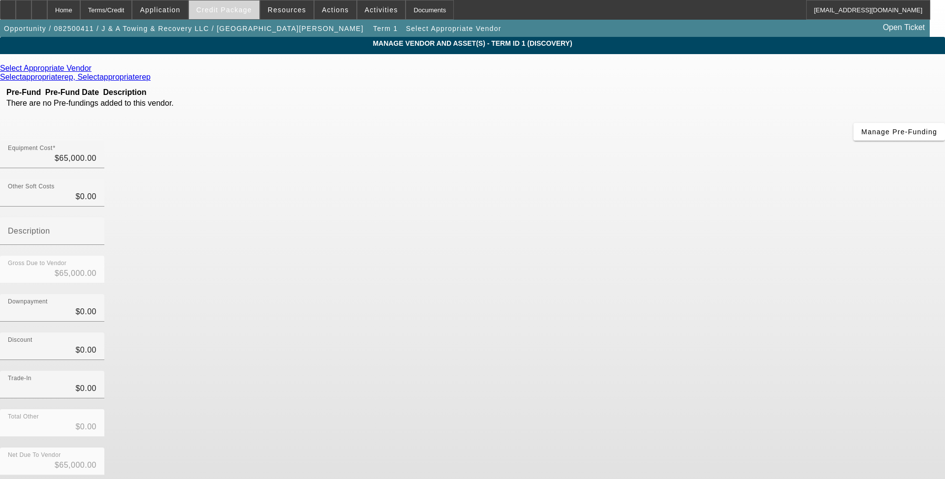
click at [227, 2] on span at bounding box center [224, 10] width 70 height 24
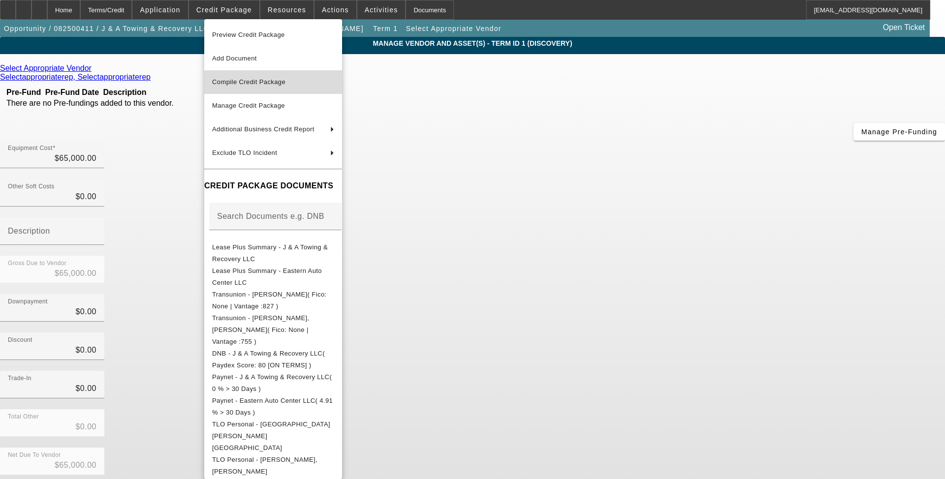
click at [276, 74] on button "Compile Credit Package" at bounding box center [273, 82] width 138 height 24
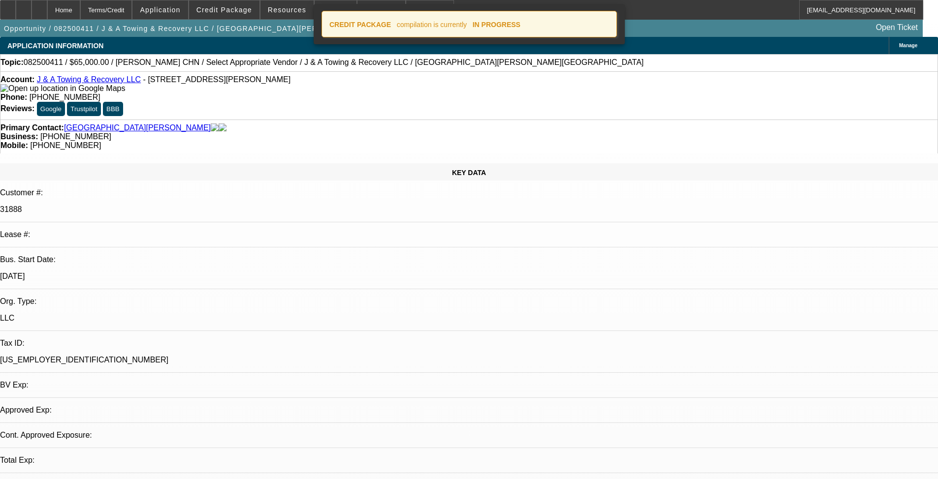
select select "0"
select select "2"
select select "0.1"
select select "4"
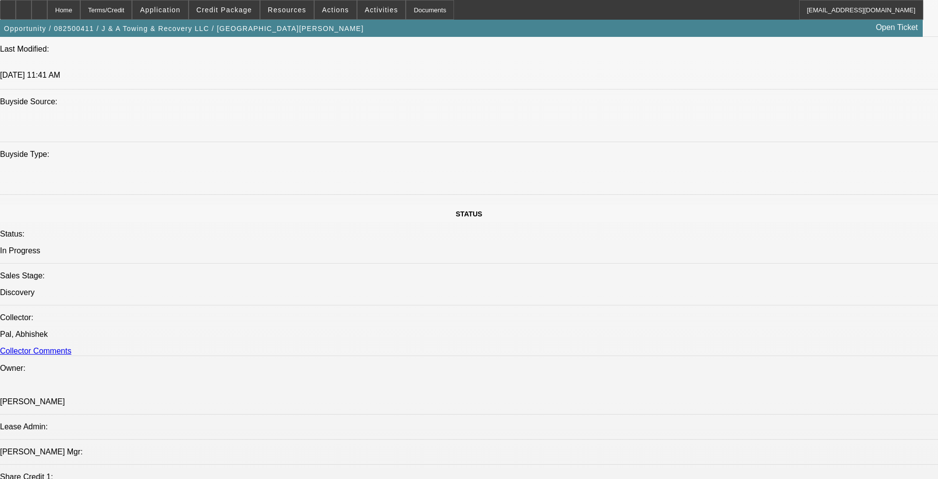
scroll to position [984, 0]
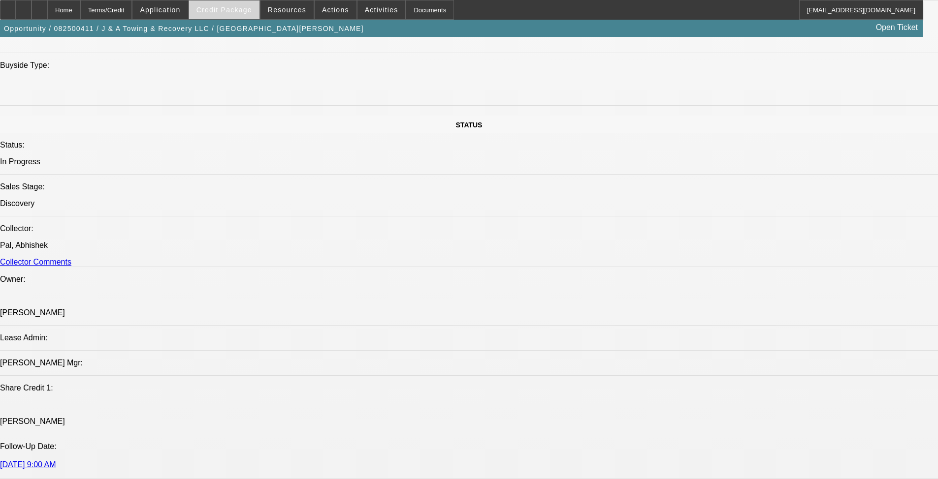
click at [233, 6] on span "Credit Package" at bounding box center [224, 10] width 56 height 8
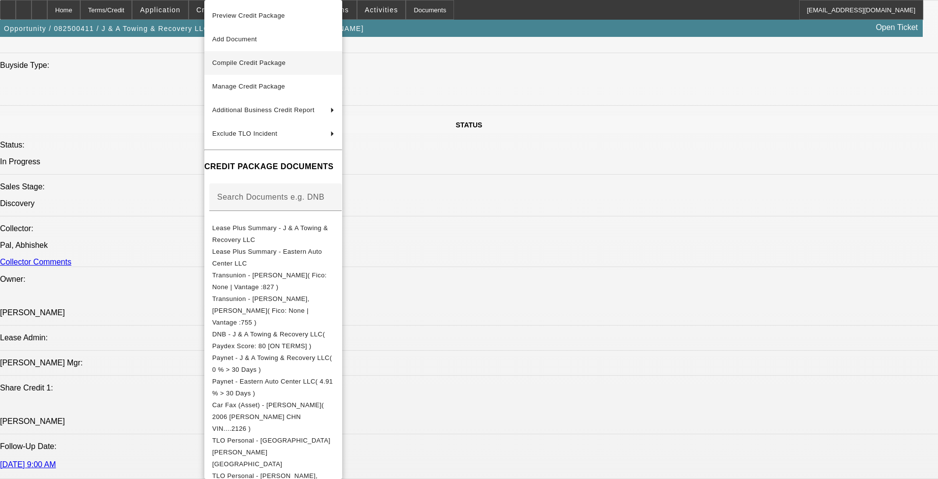
click at [280, 63] on span "Compile Credit Package" at bounding box center [248, 62] width 73 height 7
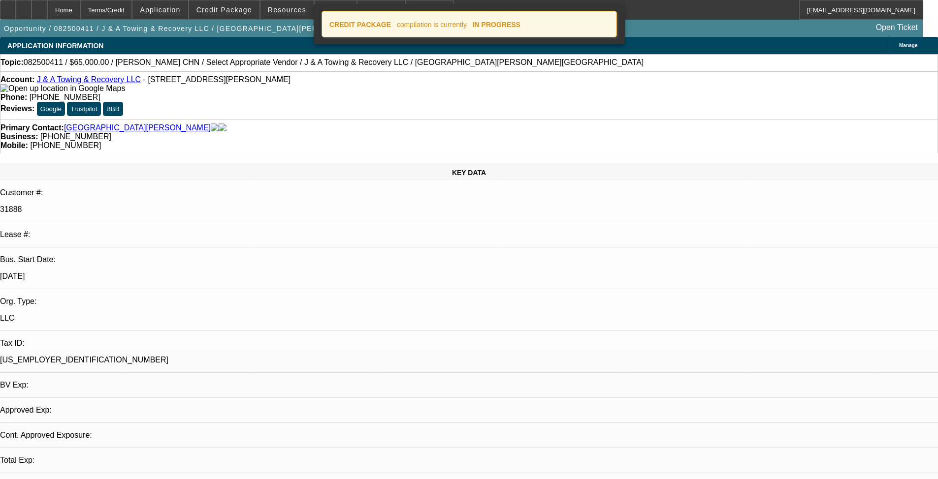
select select "0"
select select "2"
select select "0.1"
select select "4"
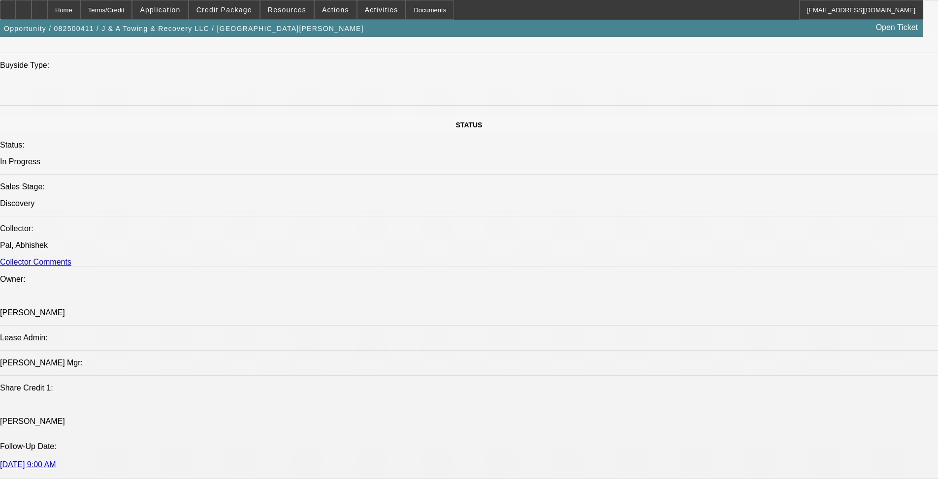
scroll to position [1083, 0]
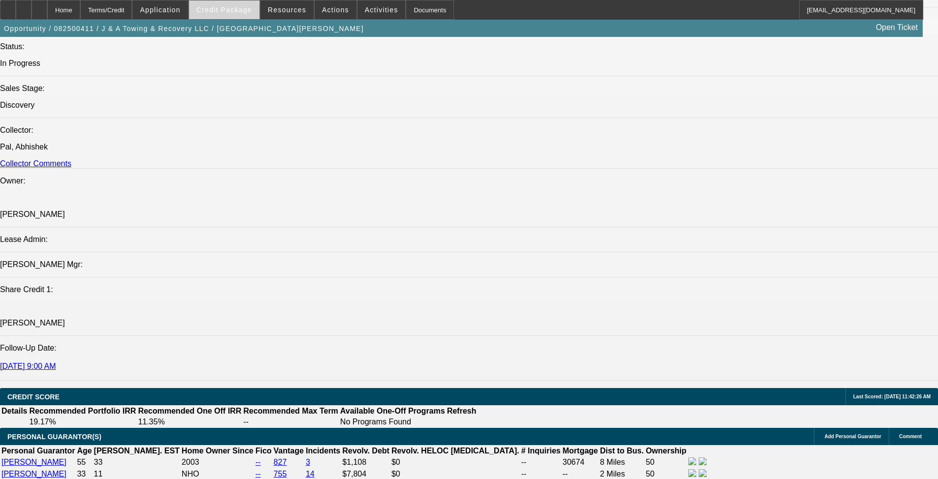
click at [239, 2] on span at bounding box center [224, 10] width 70 height 24
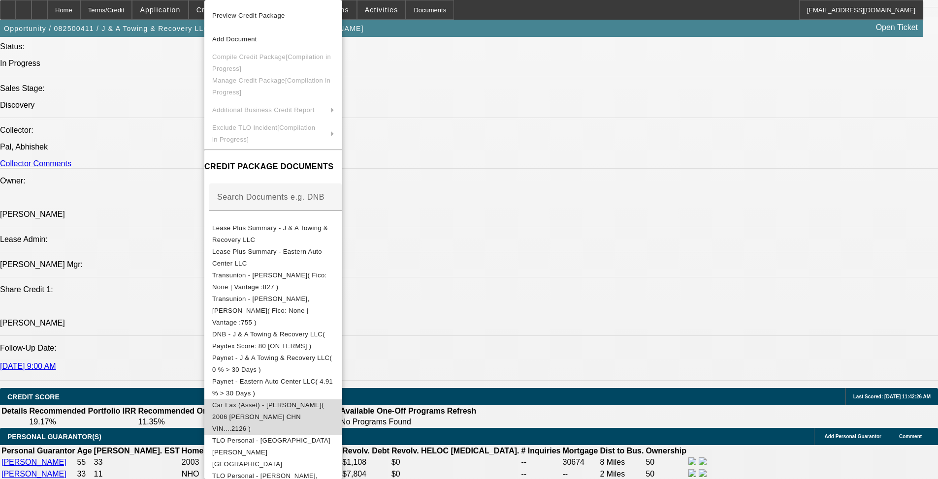
click at [317, 403] on button "Car Fax (Asset) - [PERSON_NAME]( 2006 [PERSON_NAME] CHN VIN....2126 )" at bounding box center [273, 417] width 138 height 35
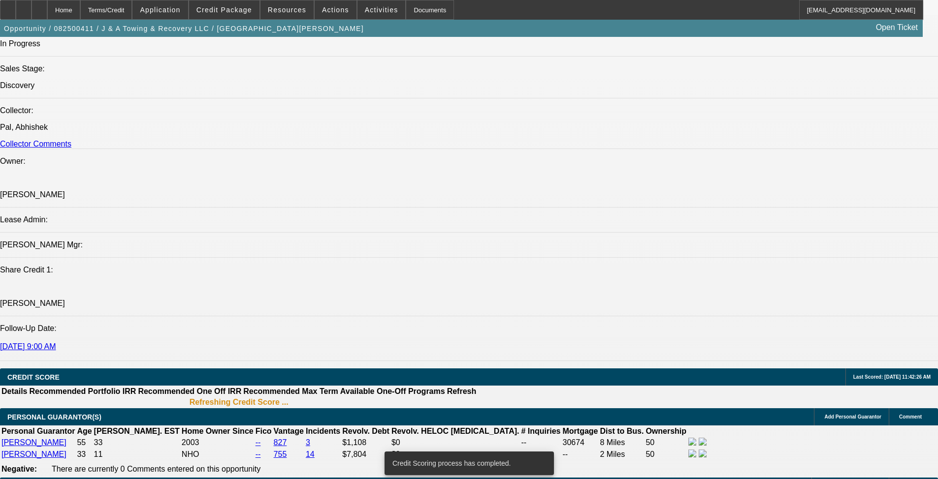
scroll to position [1098, 0]
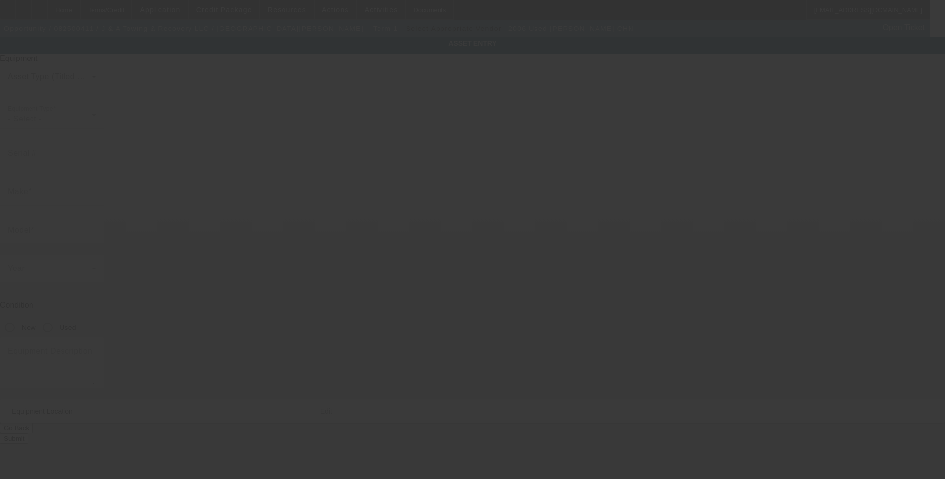
type input "[US_VEHICLE_IDENTIFICATION_NUMBER]"
type input "[PERSON_NAME]"
type input "CHN"
radio input "true"
type input "[STREET_ADDRESS][PERSON_NAME]"
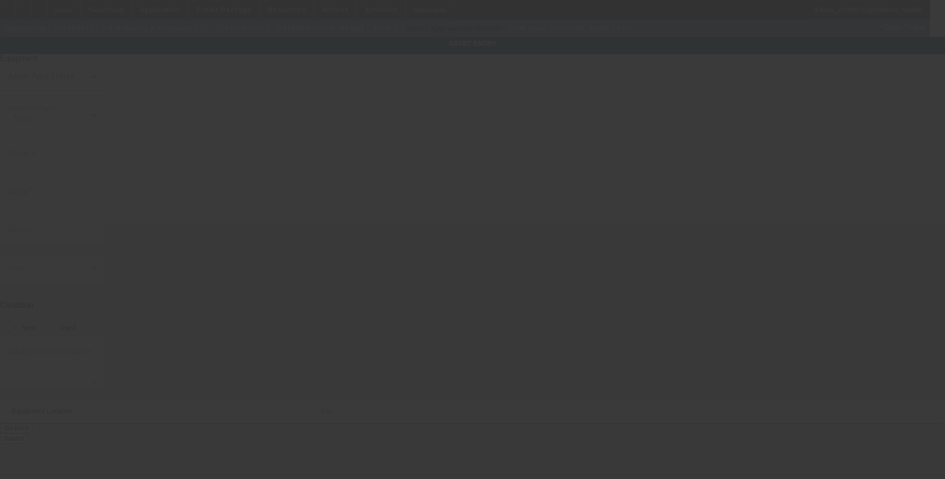
type input "Killeen"
type input "76543"
type input "Bell"
